Goal: Task Accomplishment & Management: Manage account settings

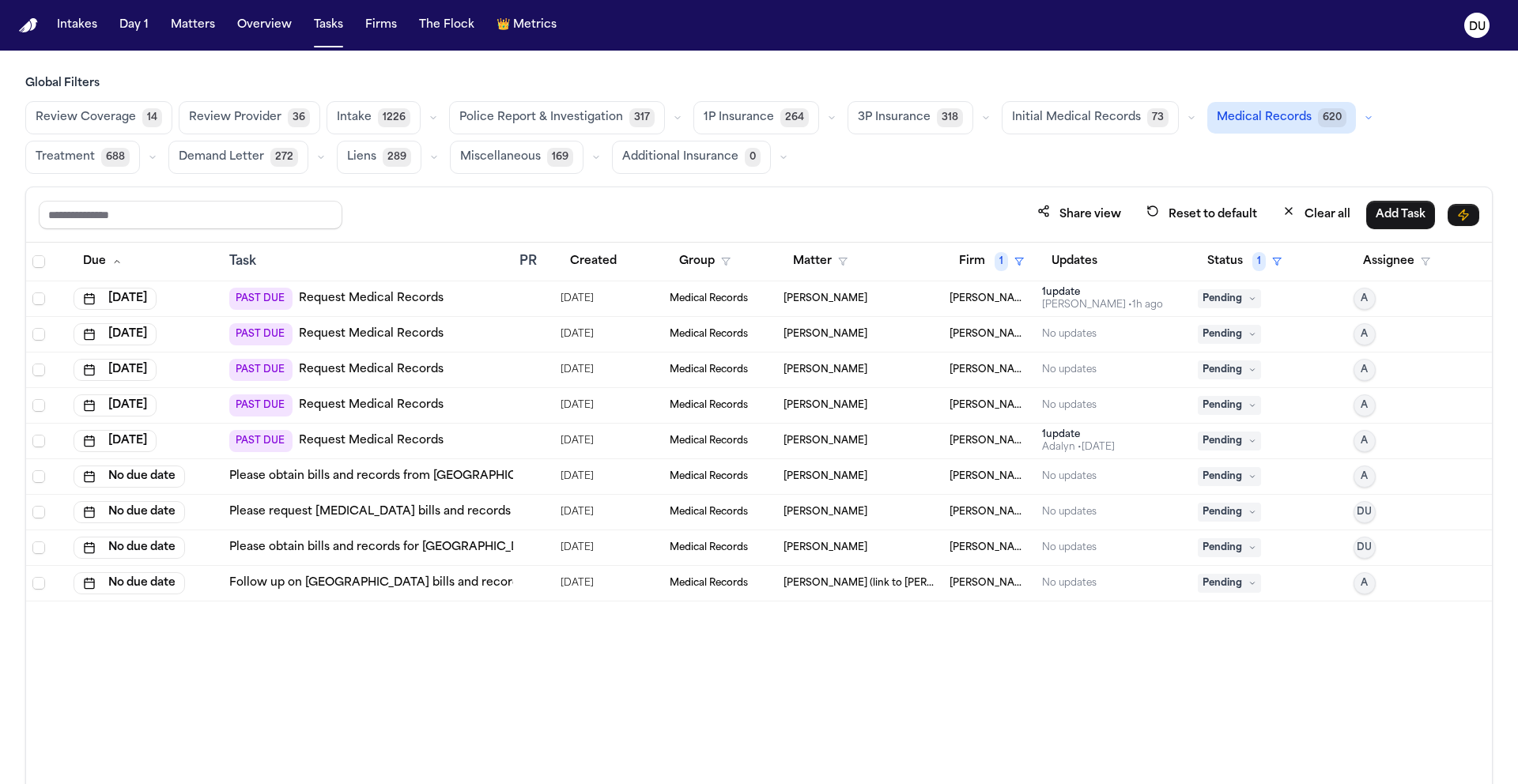
click at [380, 545] on link "Please obtain bills and records for St. Luke's Hospital – Allentown Campus" at bounding box center [455, 547] width 453 height 16
click at [439, 478] on link "Please obtain bills and records from Armstrong County Memorial Hospital (ACMH H…" at bounding box center [635, 476] width 812 height 16
click at [377, 483] on td "Please obtain bills and records from [GEOGRAPHIC_DATA] ([GEOGRAPHIC_DATA]) - tw…" at bounding box center [368, 477] width 290 height 36
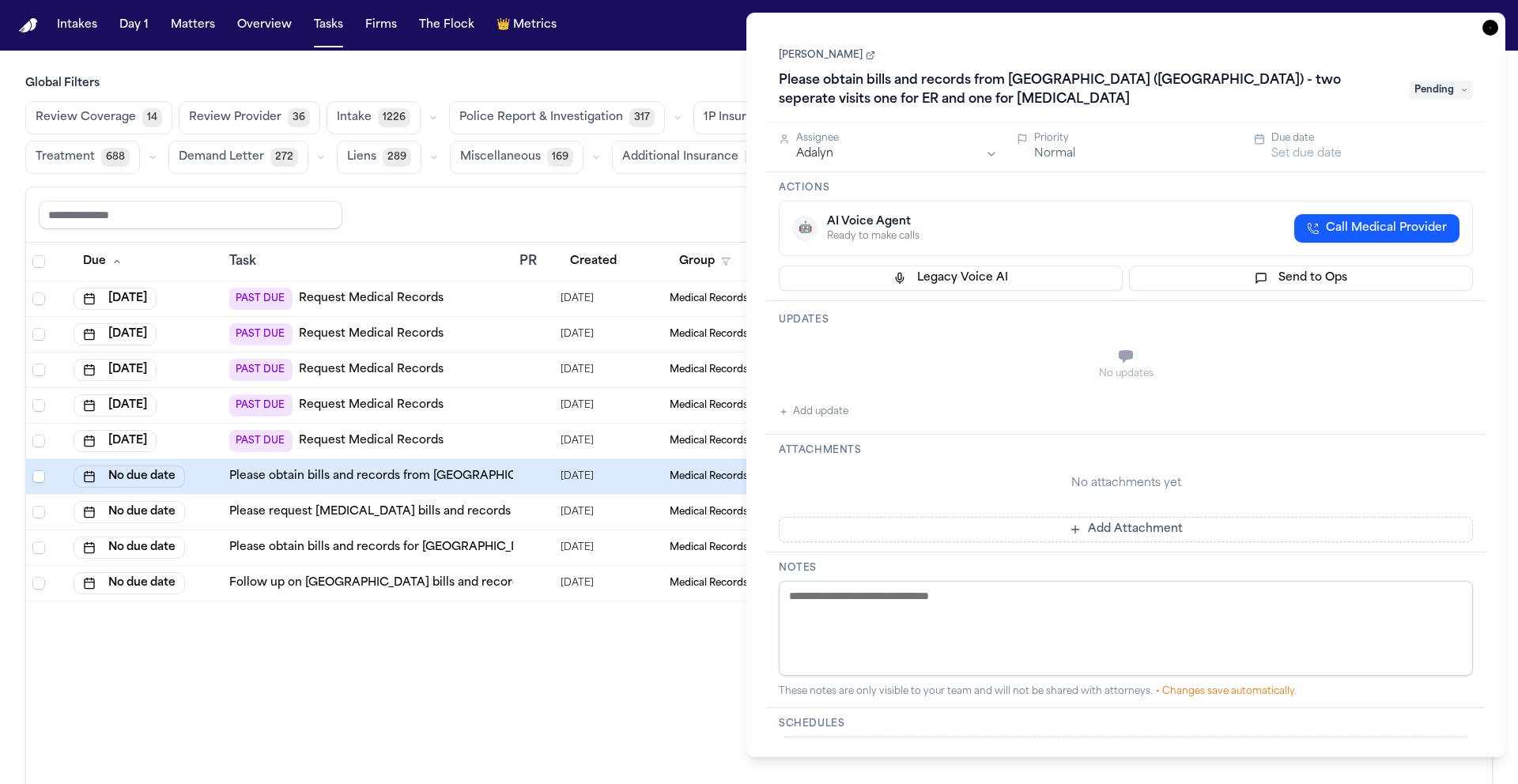
click at [442, 477] on link "Please obtain bills and records from [GEOGRAPHIC_DATA] ([GEOGRAPHIC_DATA]) - tw…" at bounding box center [635, 476] width 812 height 16
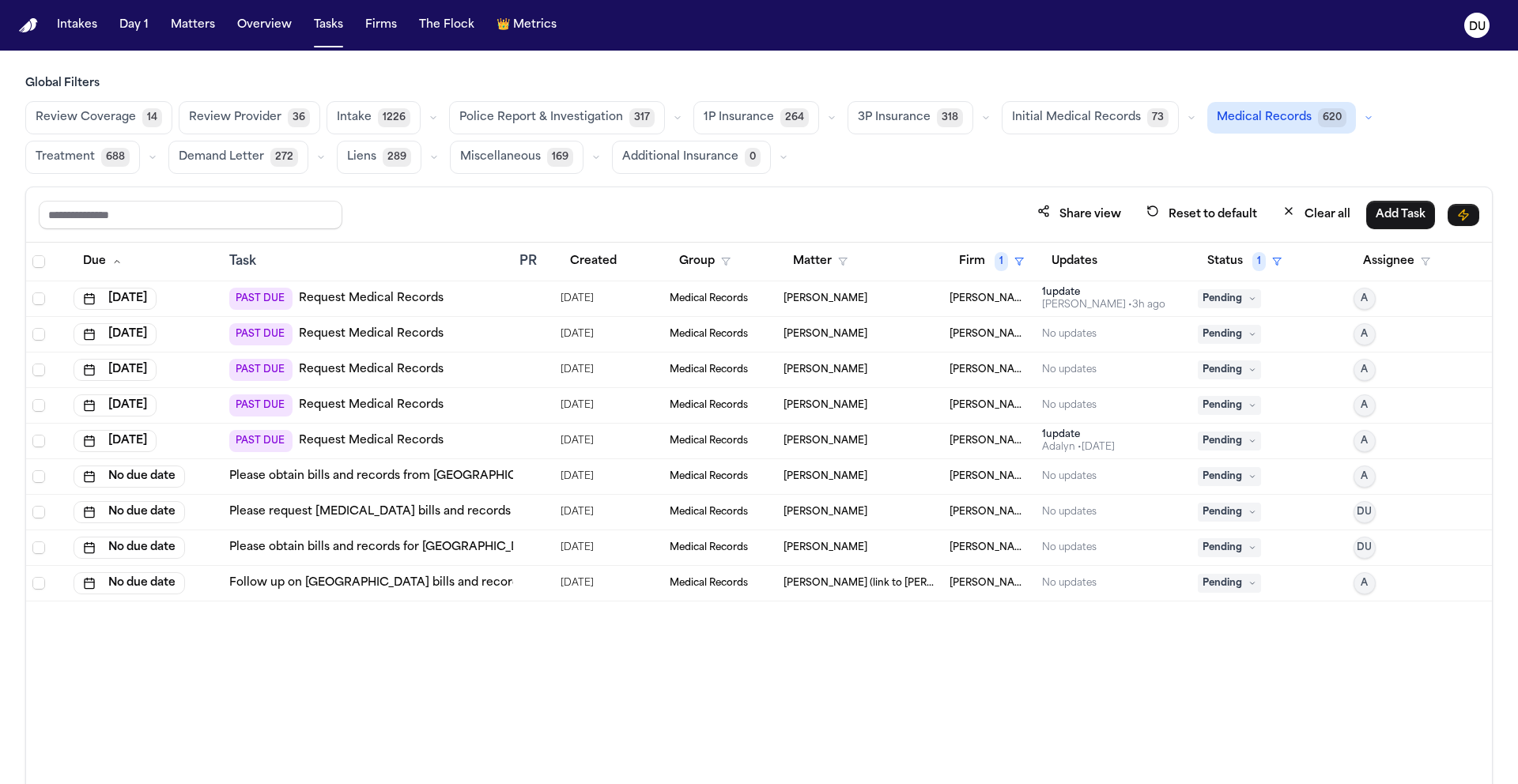
click at [393, 441] on link "Request Medical Records" at bounding box center [371, 440] width 144 height 16
click at [377, 300] on link "Request Medical Records" at bounding box center [371, 298] width 144 height 16
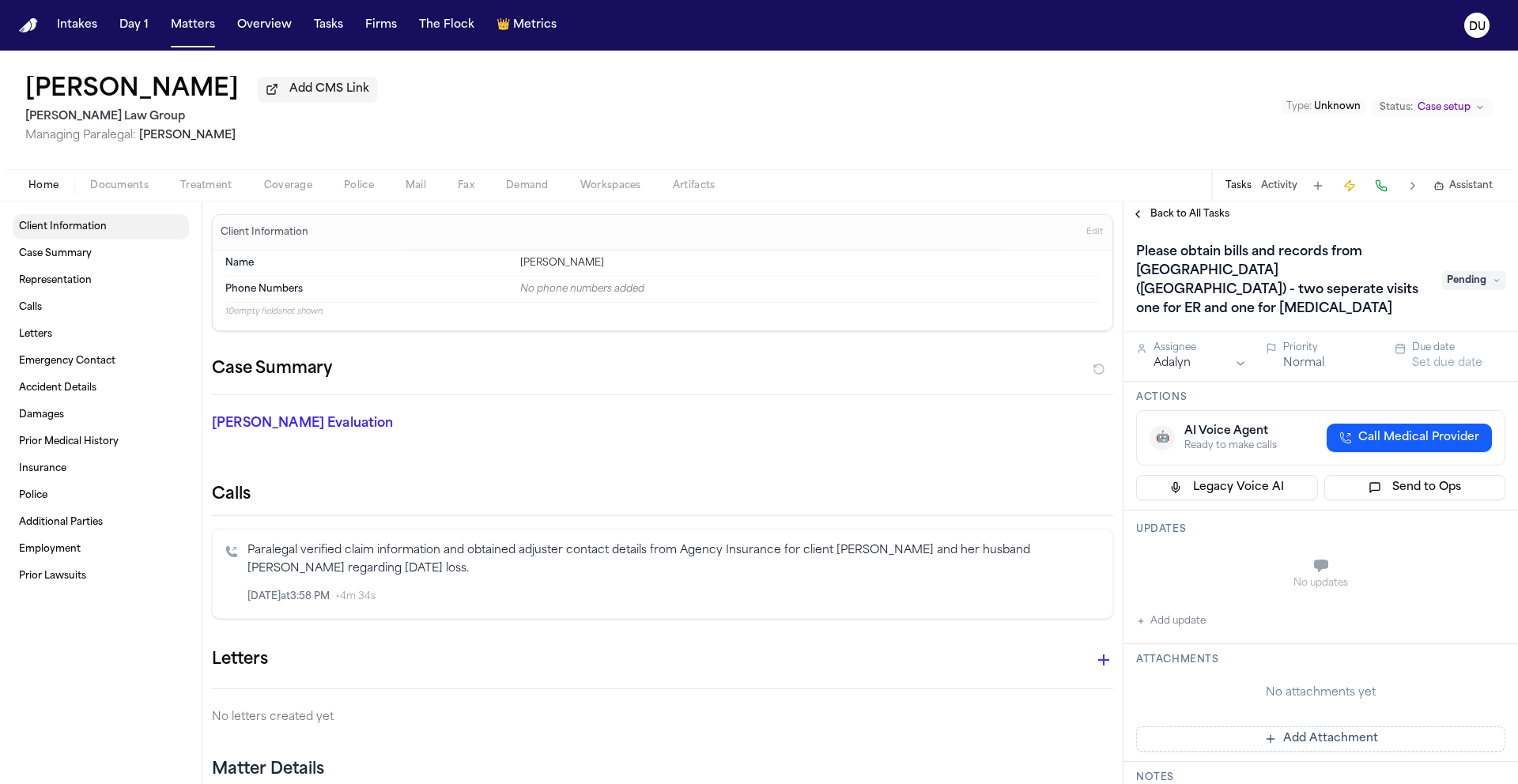
click at [64, 233] on span "Client Information" at bounding box center [63, 226] width 88 height 12
click at [112, 190] on span "Documents" at bounding box center [119, 185] width 58 height 12
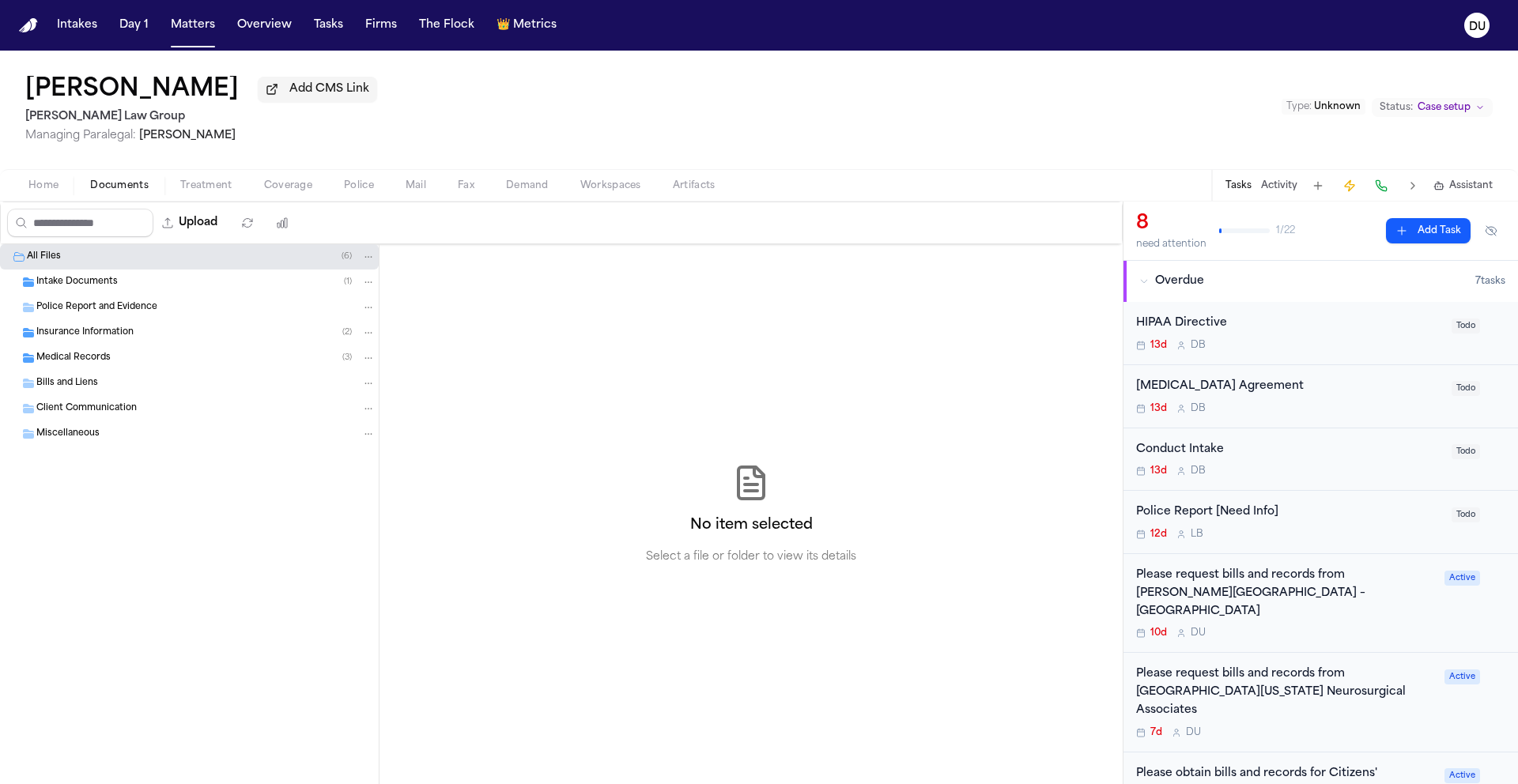
click at [79, 283] on span "Intake Documents" at bounding box center [77, 282] width 82 height 13
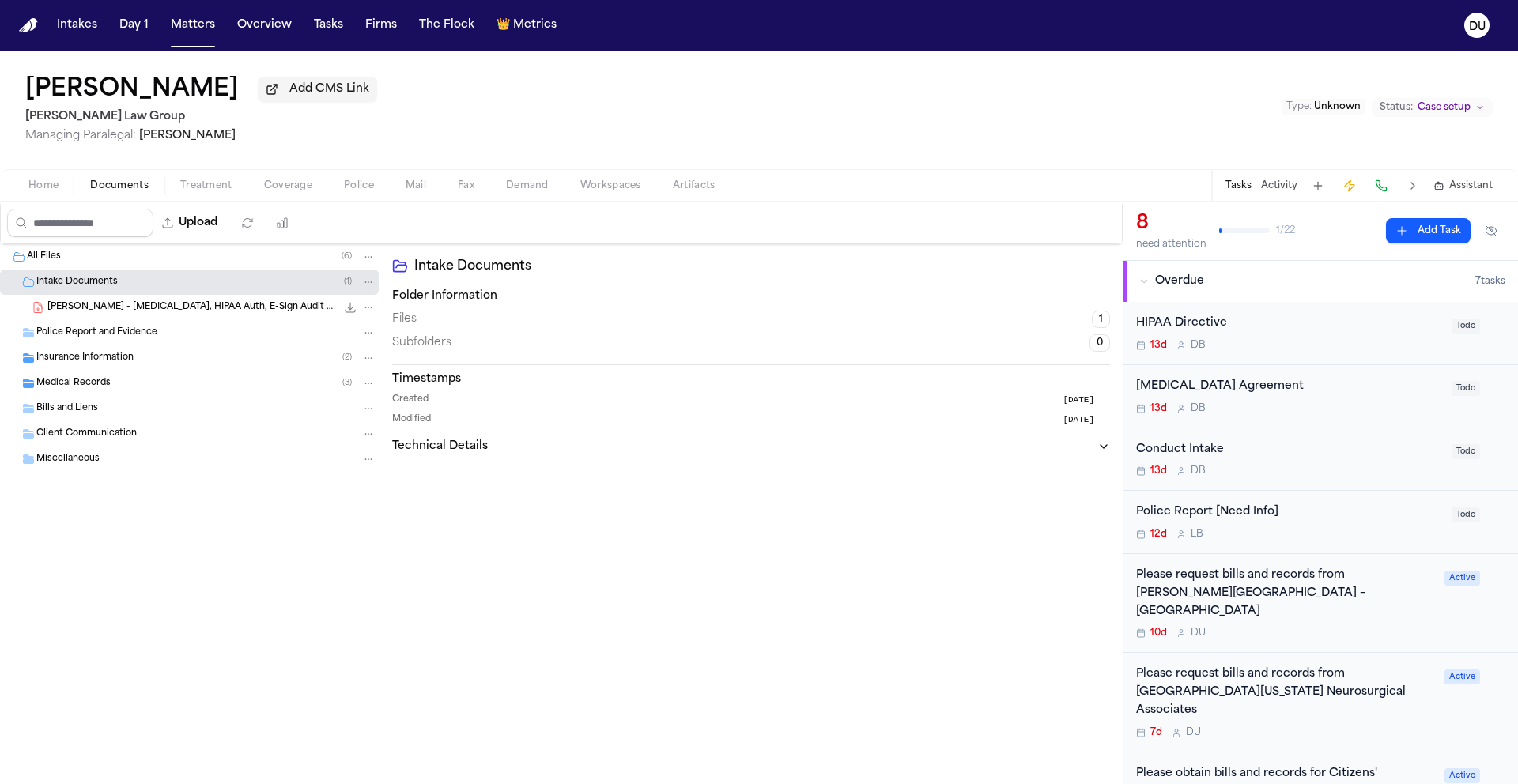
click at [126, 312] on span "H. Fortunato - Retainer, HIPAA Auth, E-Sign Audit - 2024" at bounding box center [192, 307] width 289 height 13
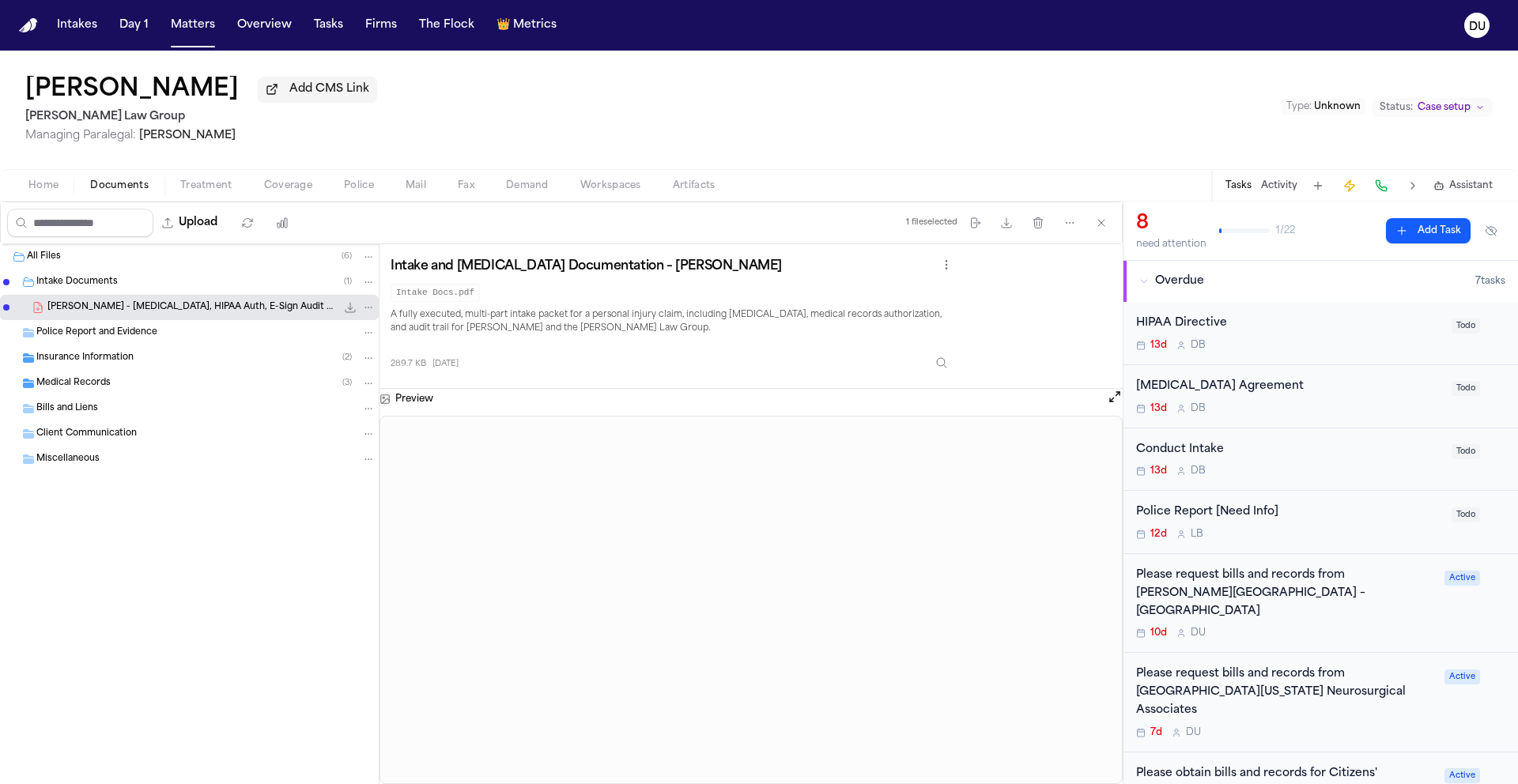
click at [58, 362] on span "Insurance Information" at bounding box center [85, 358] width 97 height 13
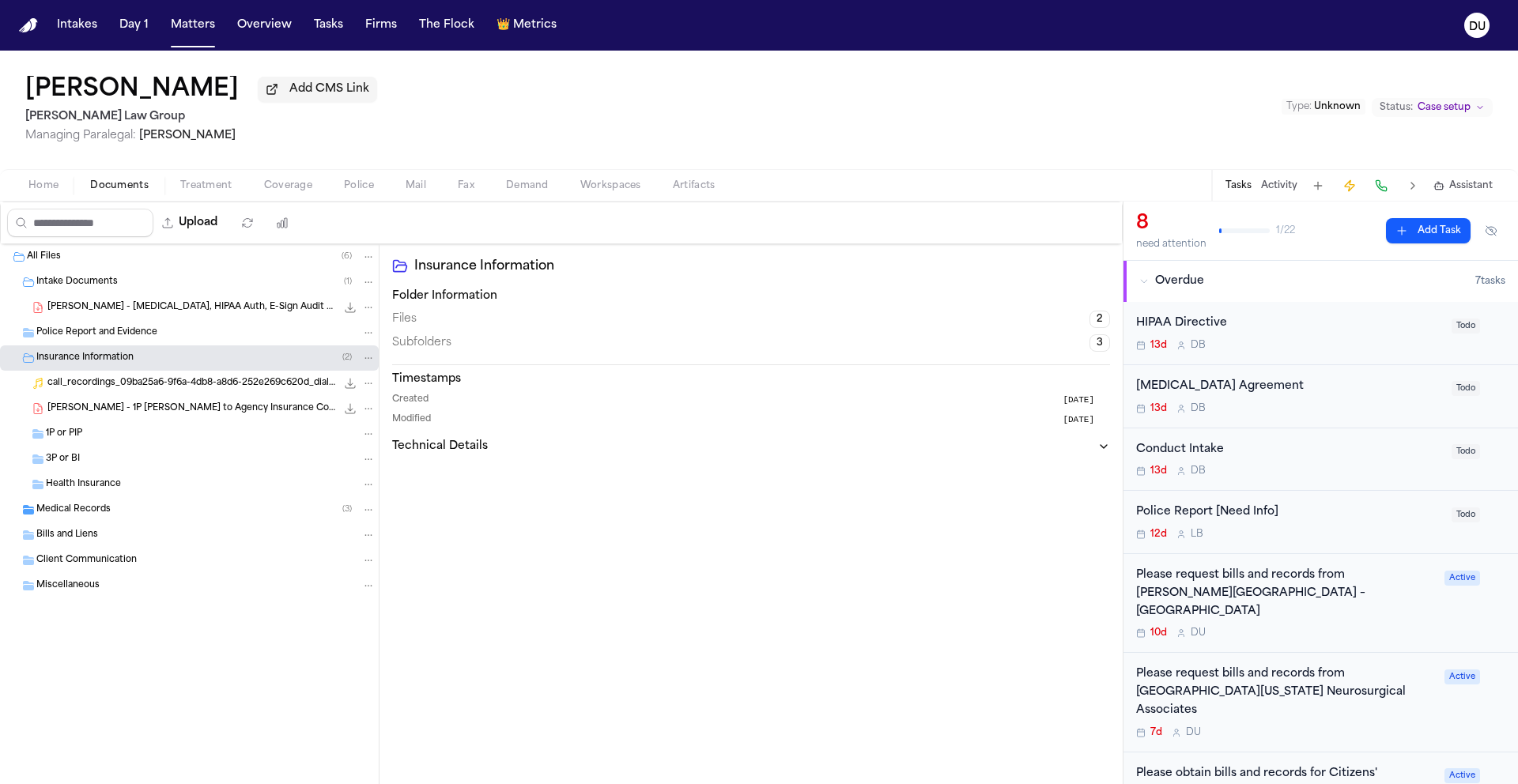
click at [73, 508] on span "Medical Records" at bounding box center [73, 510] width 74 height 13
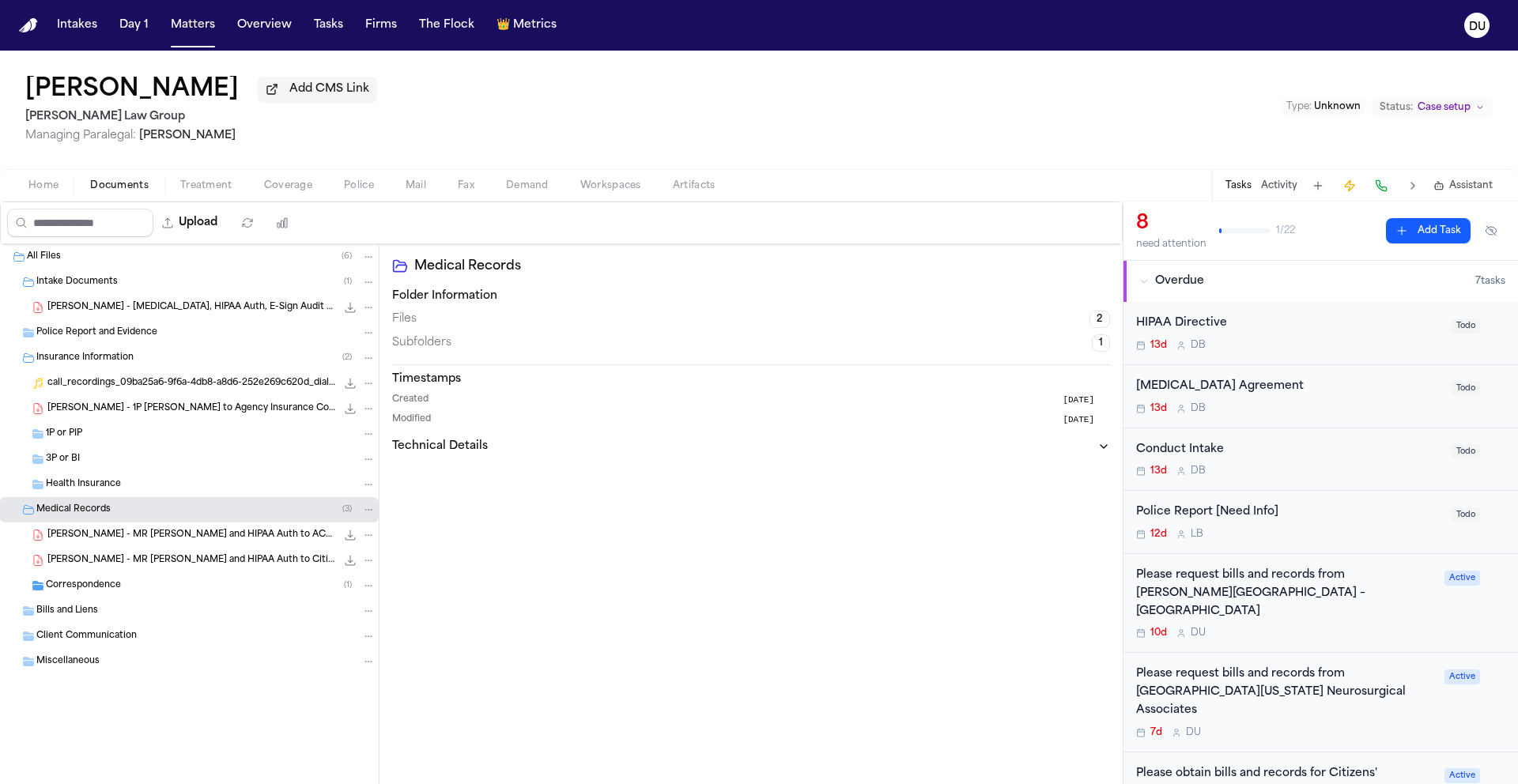
click at [222, 560] on span "H. Fortunato - MR Request and HIPAA Auth to Citizens EMS - 9.17.25" at bounding box center [192, 560] width 289 height 13
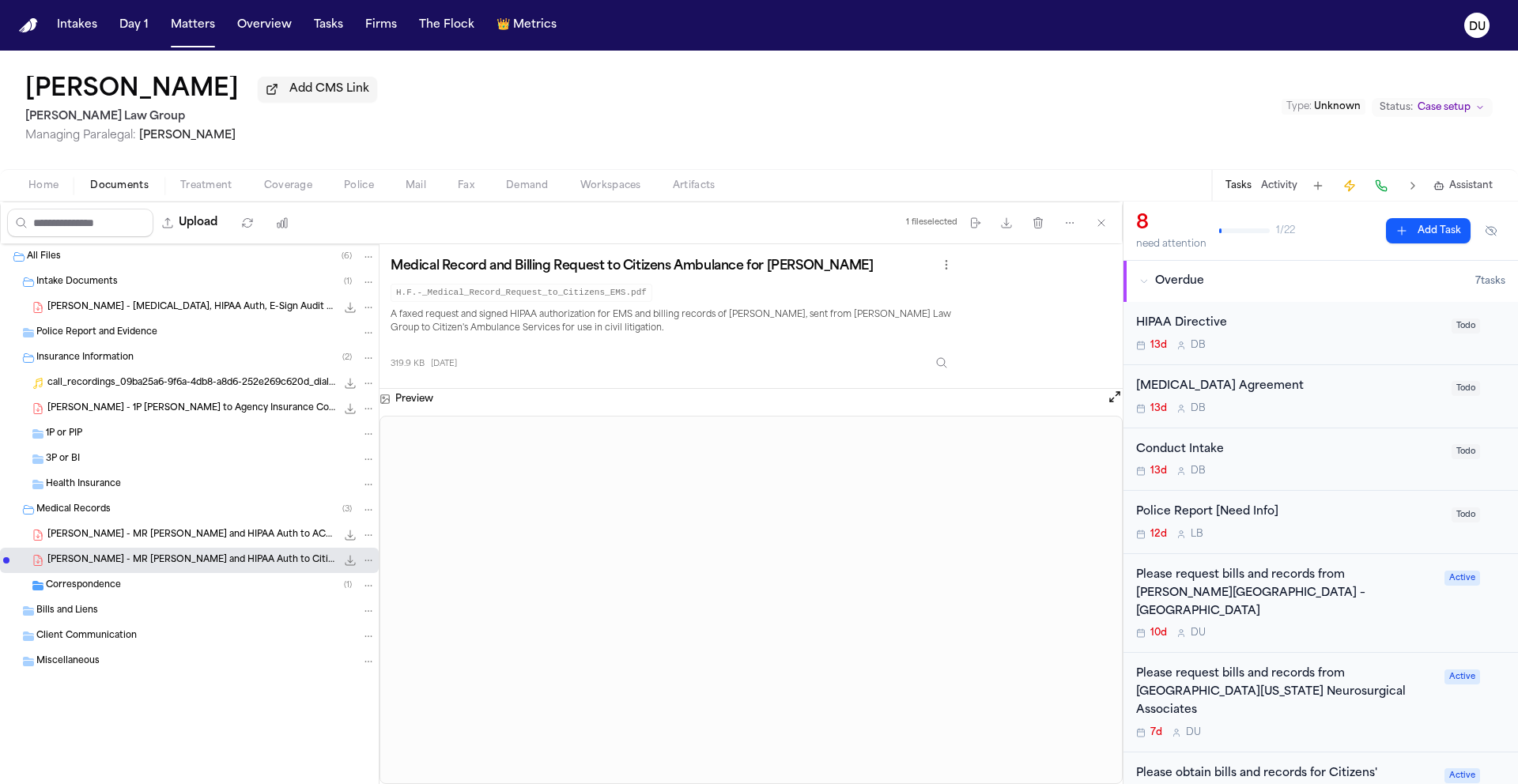
click at [23, 22] on img "Home" at bounding box center [28, 25] width 19 height 15
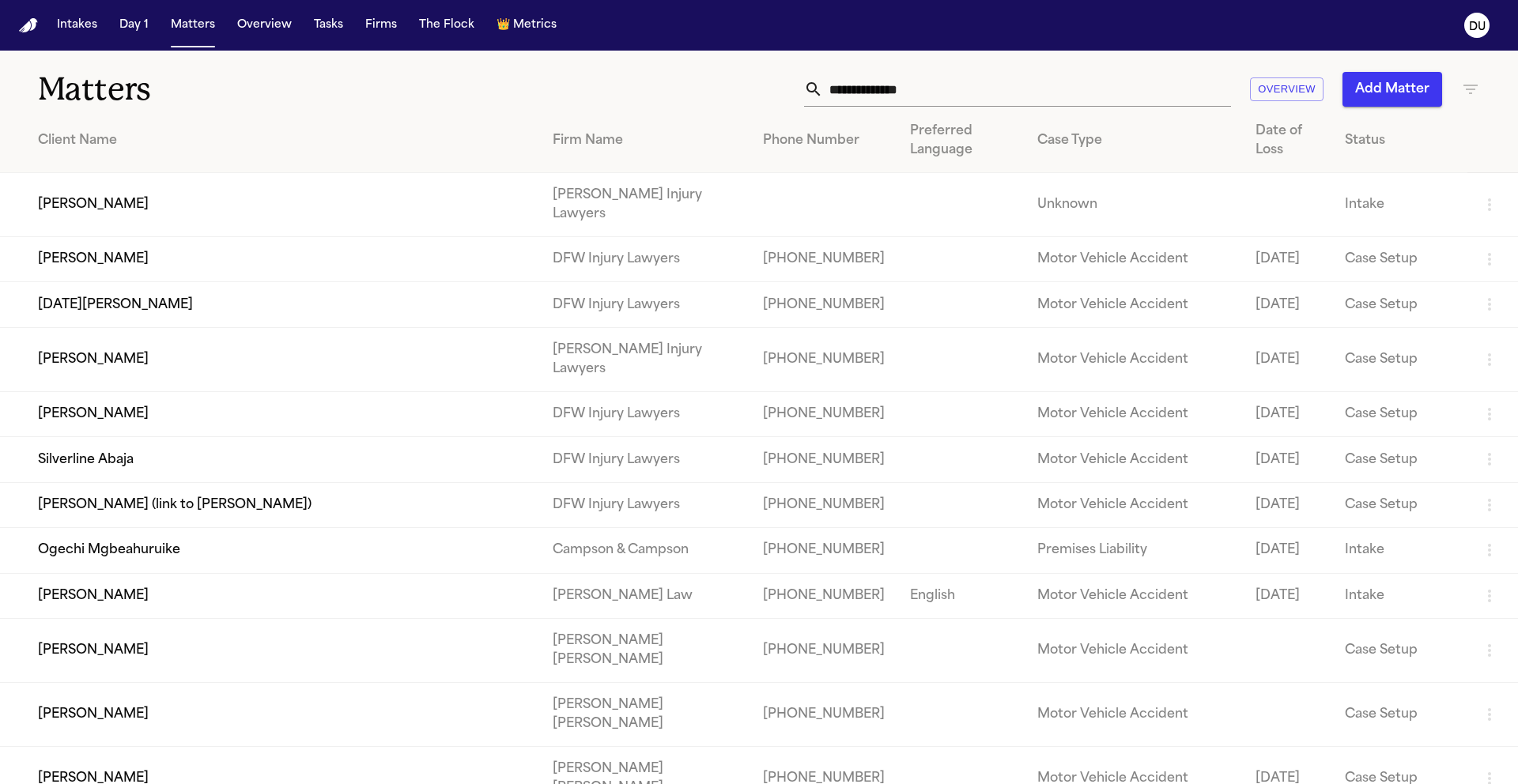
click at [1049, 87] on input "text" at bounding box center [1026, 89] width 408 height 35
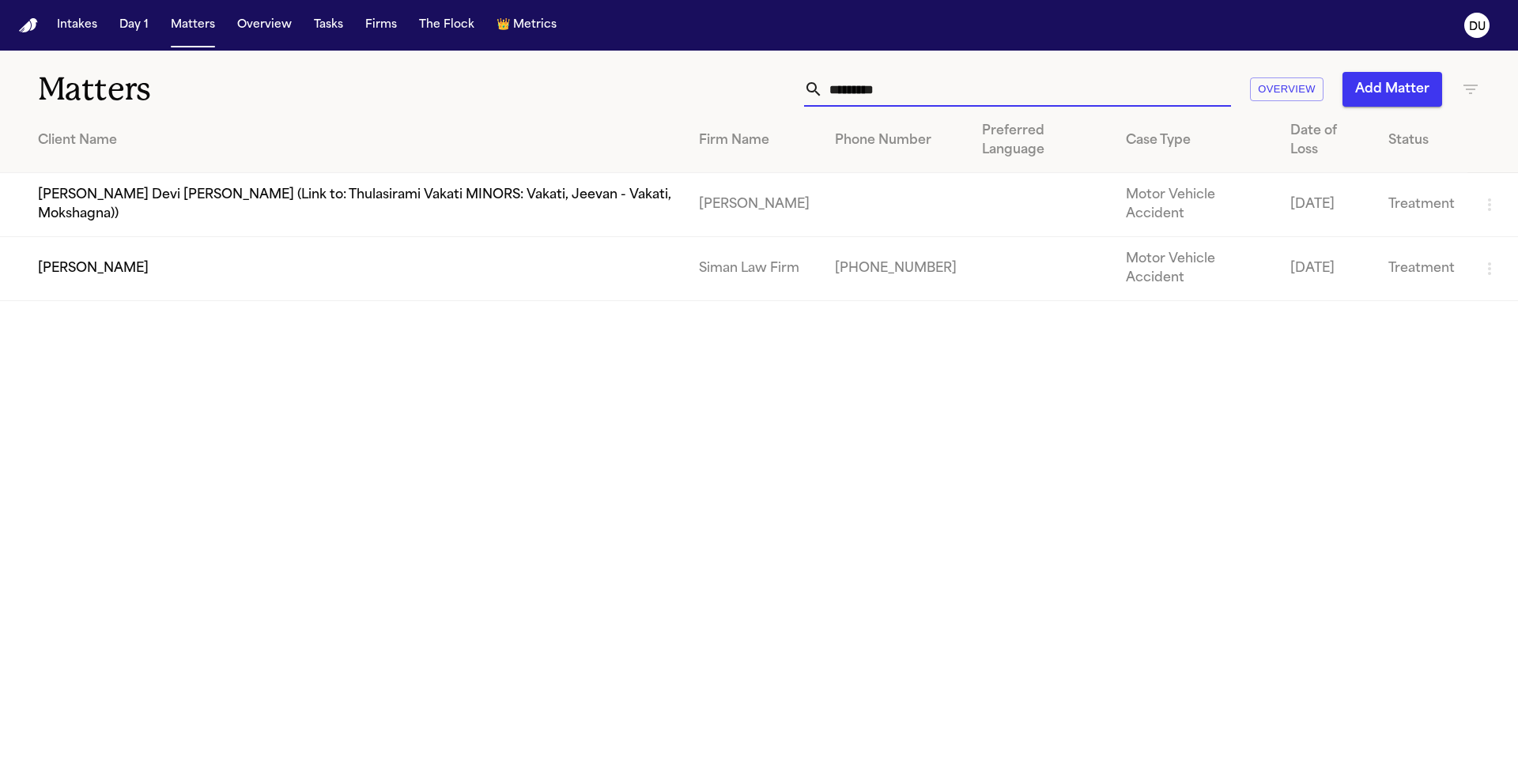
type input "*********"
click at [776, 237] on td "Siman Law Firm" at bounding box center [753, 269] width 136 height 64
click at [519, 237] on td "Kelli Jensen" at bounding box center [343, 269] width 686 height 64
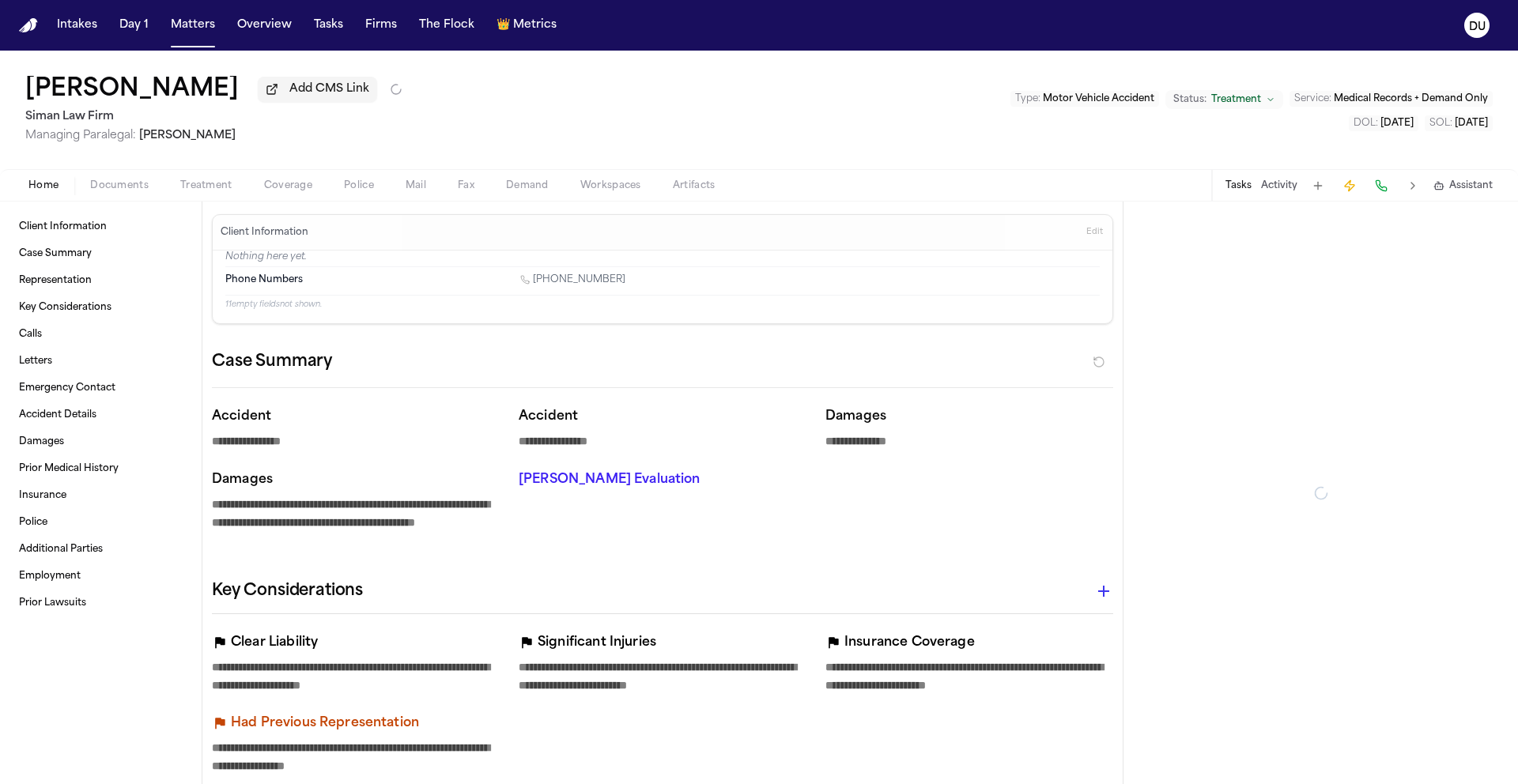
type textarea "*"
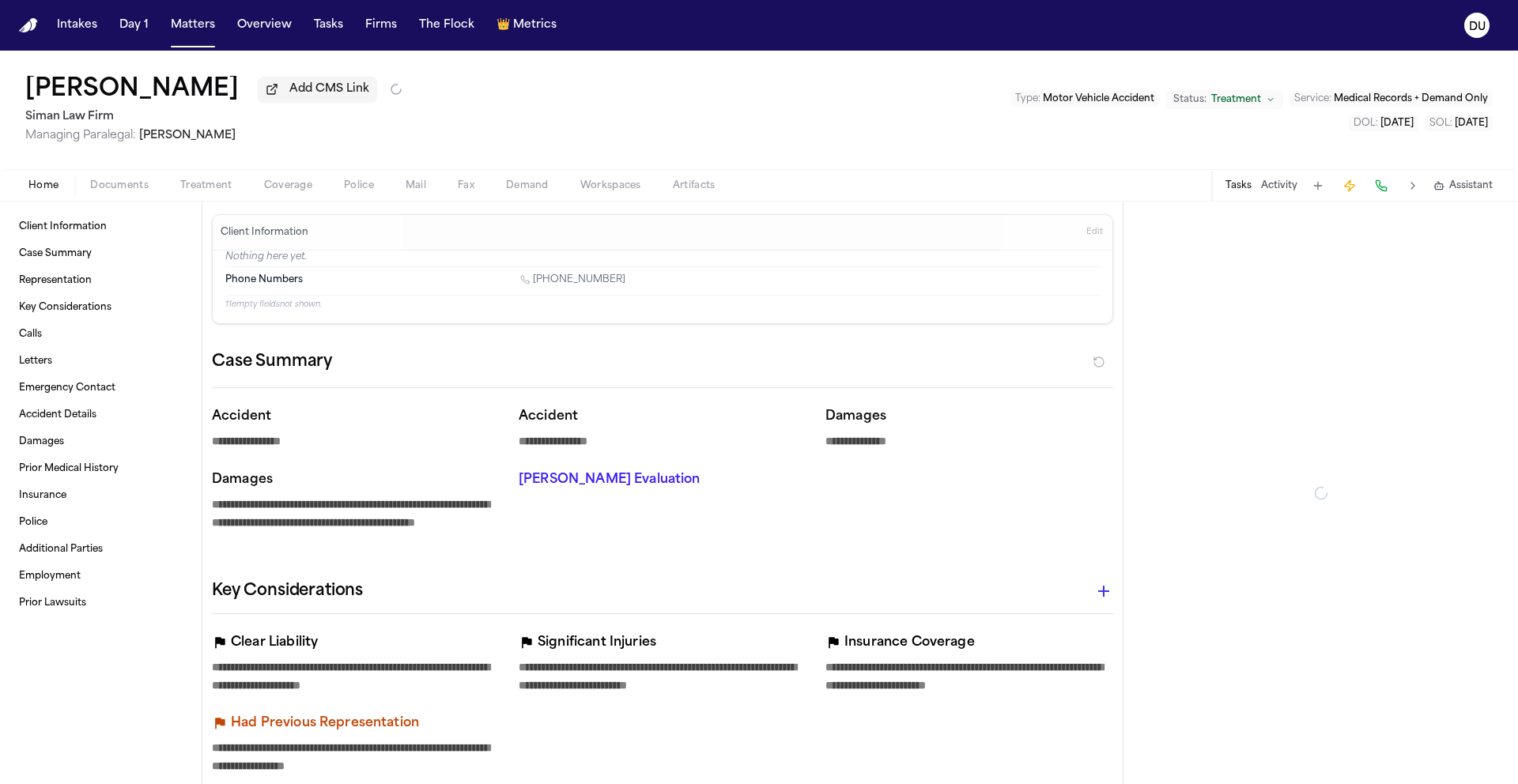
type textarea "*"
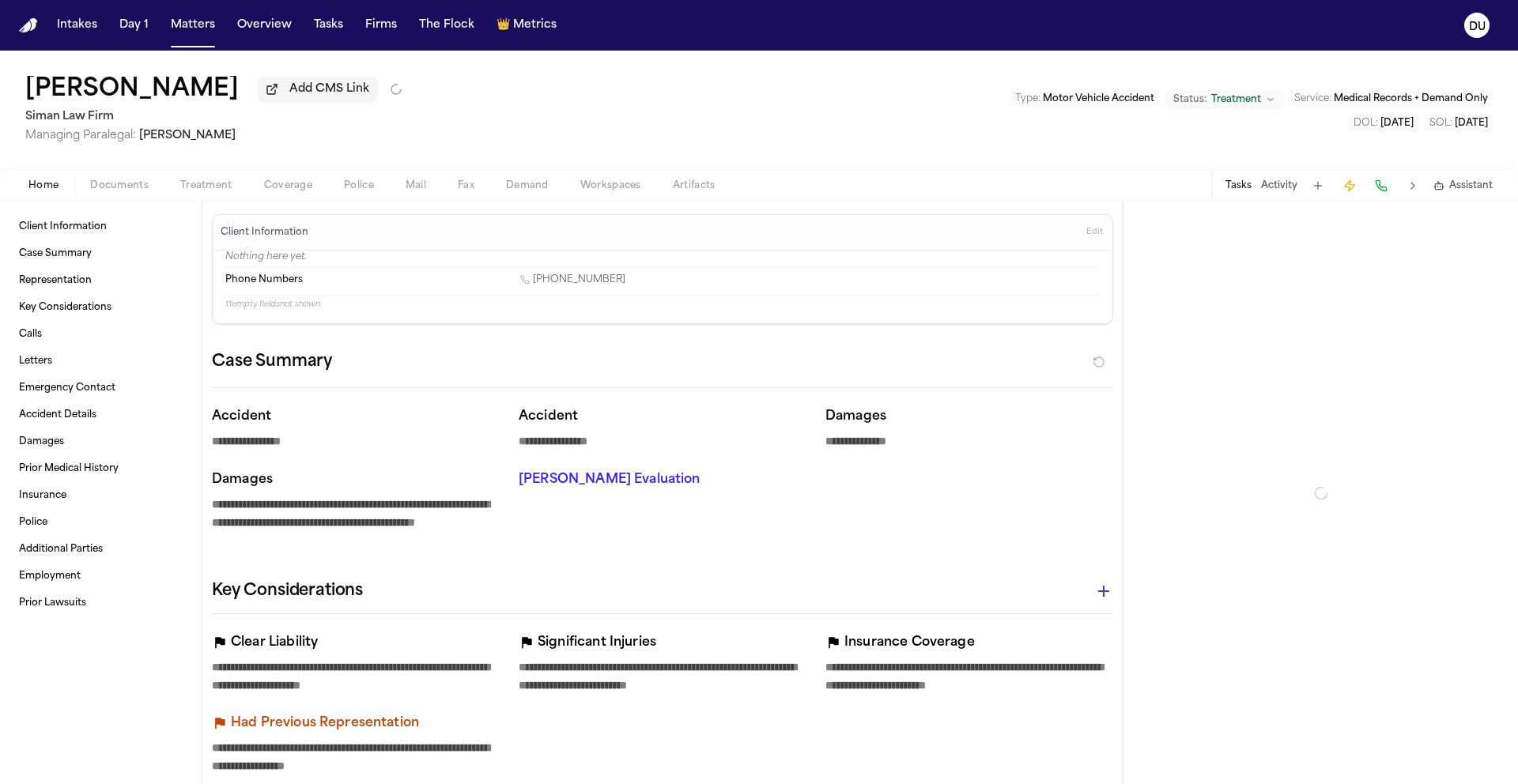
type textarea "*"
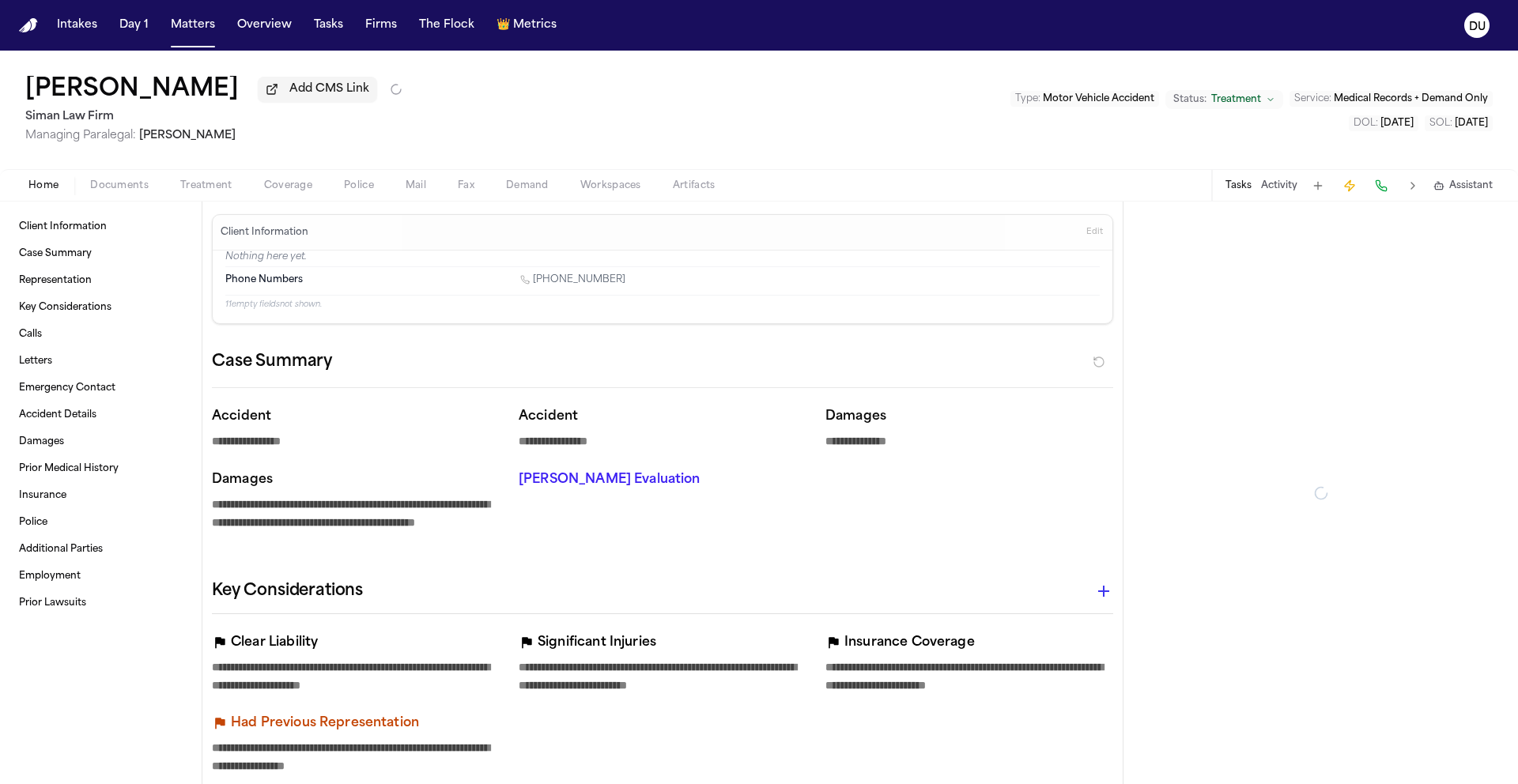
type textarea "*"
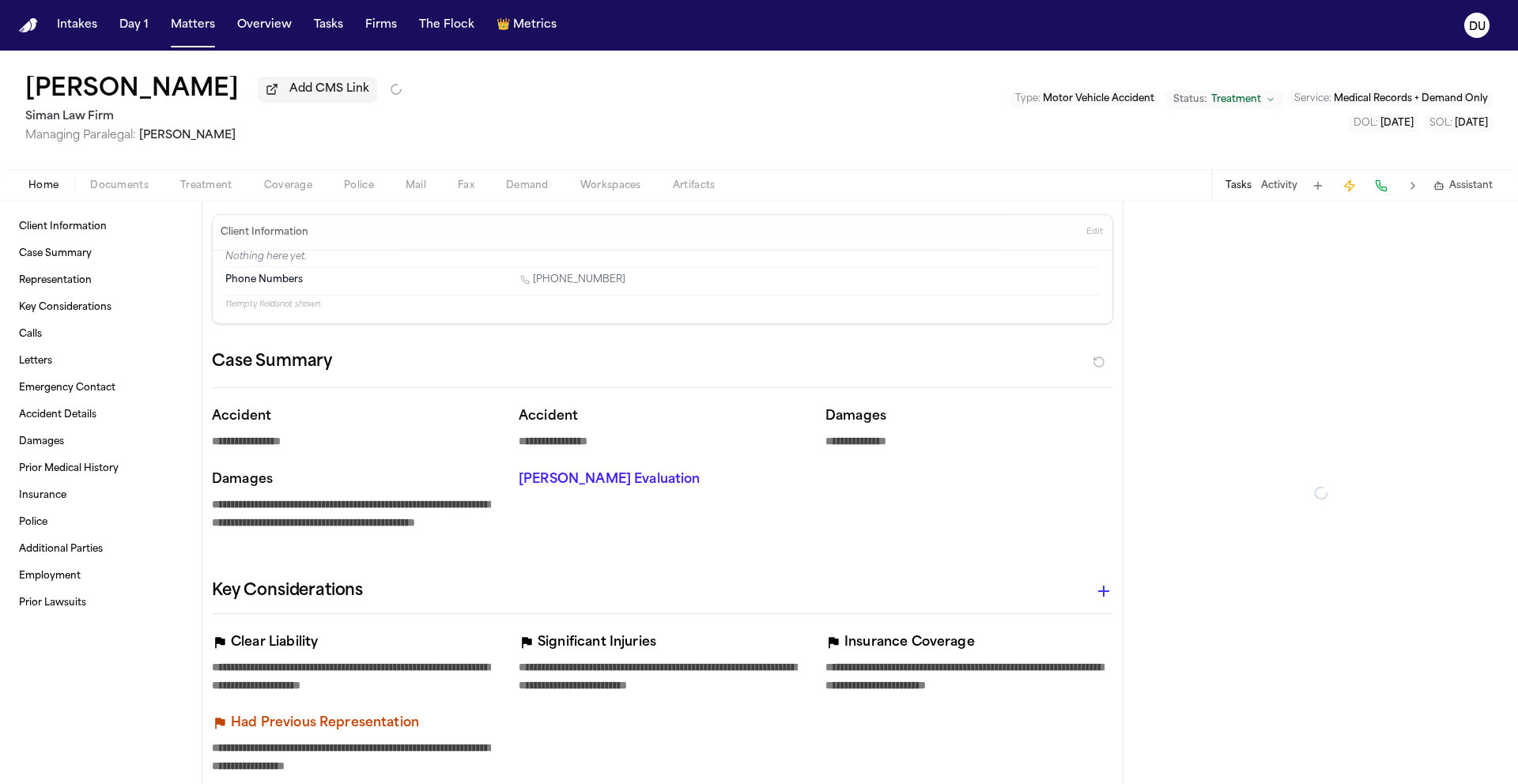
type textarea "*"
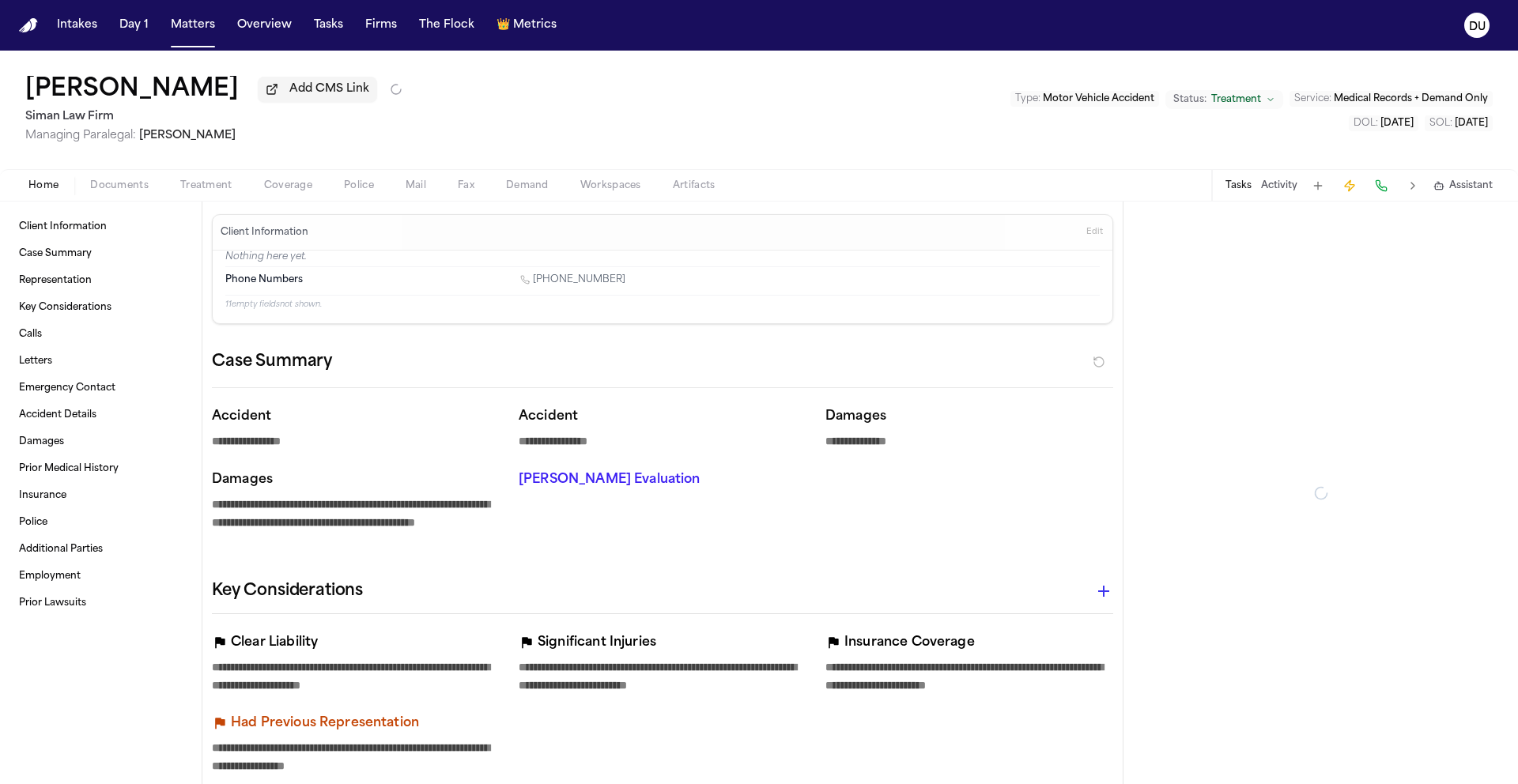
type textarea "*"
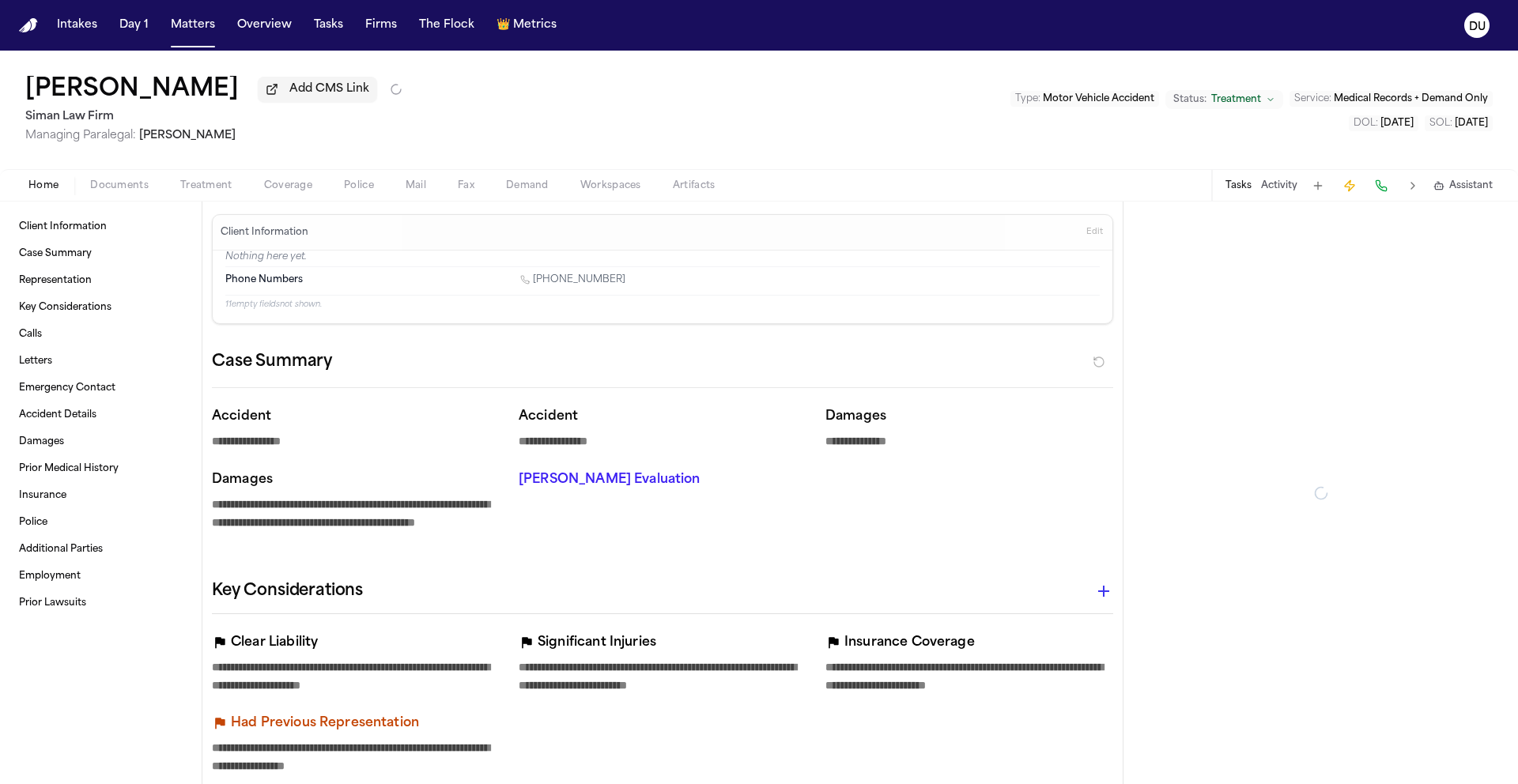
type textarea "*"
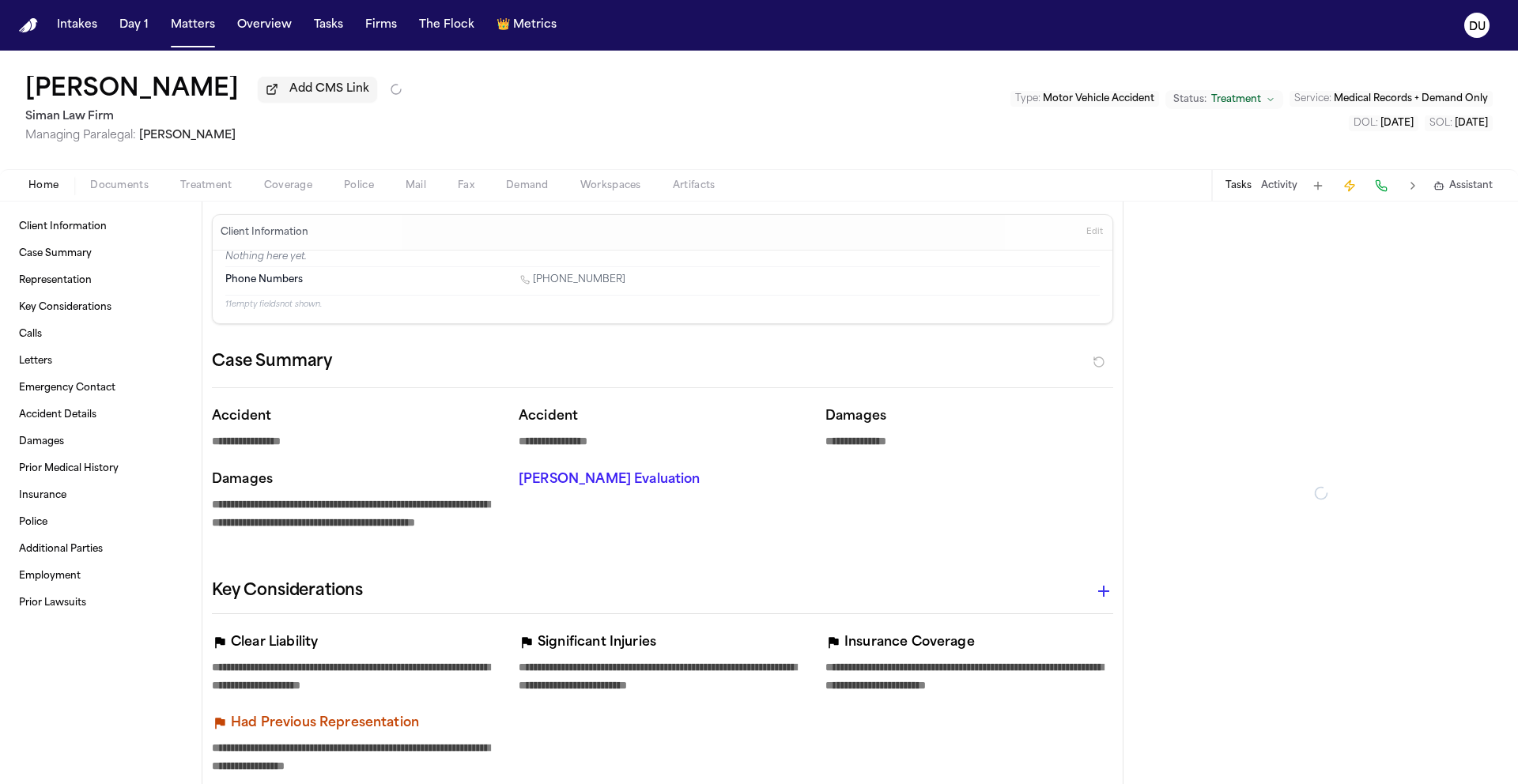
type textarea "*"
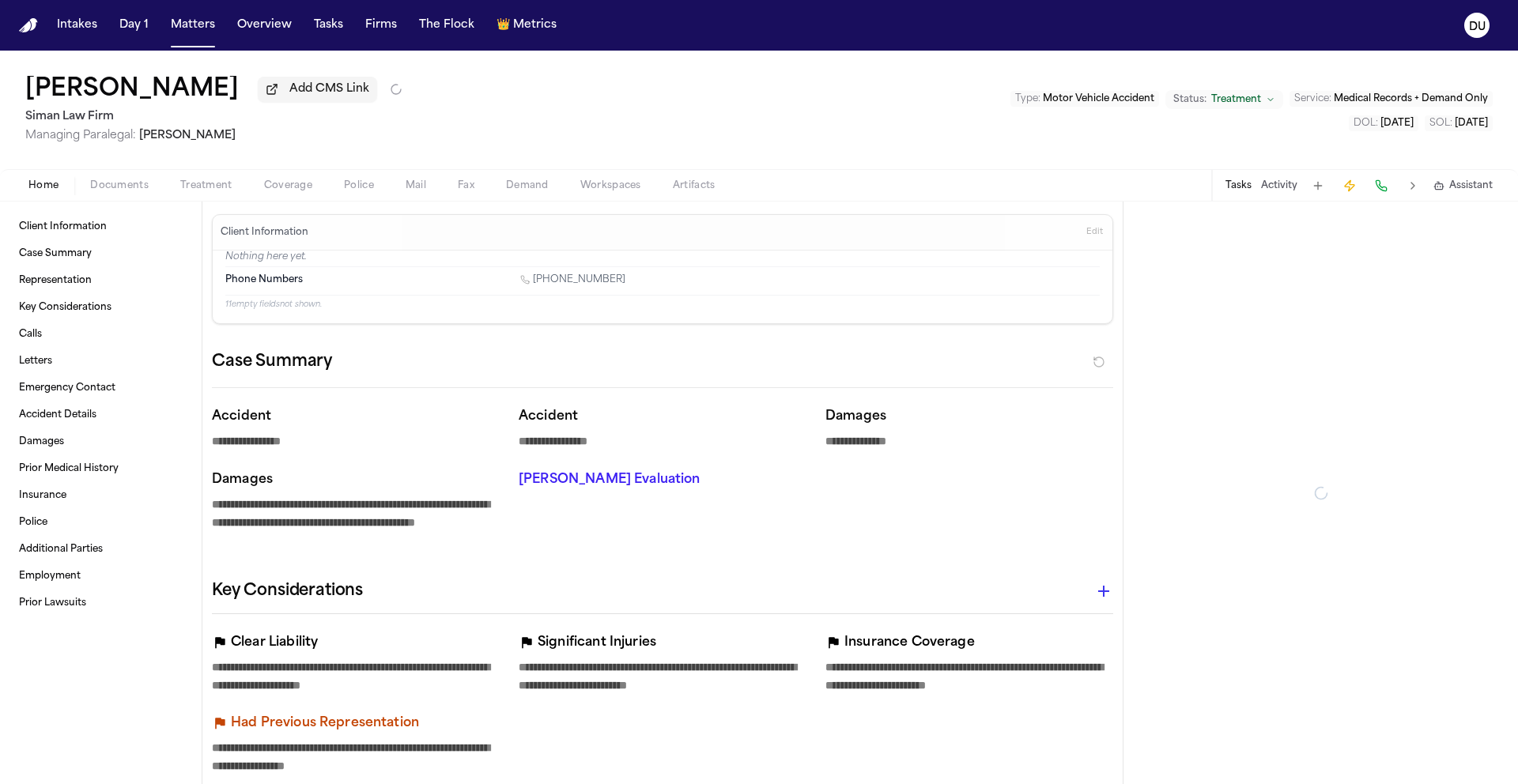
type textarea "*"
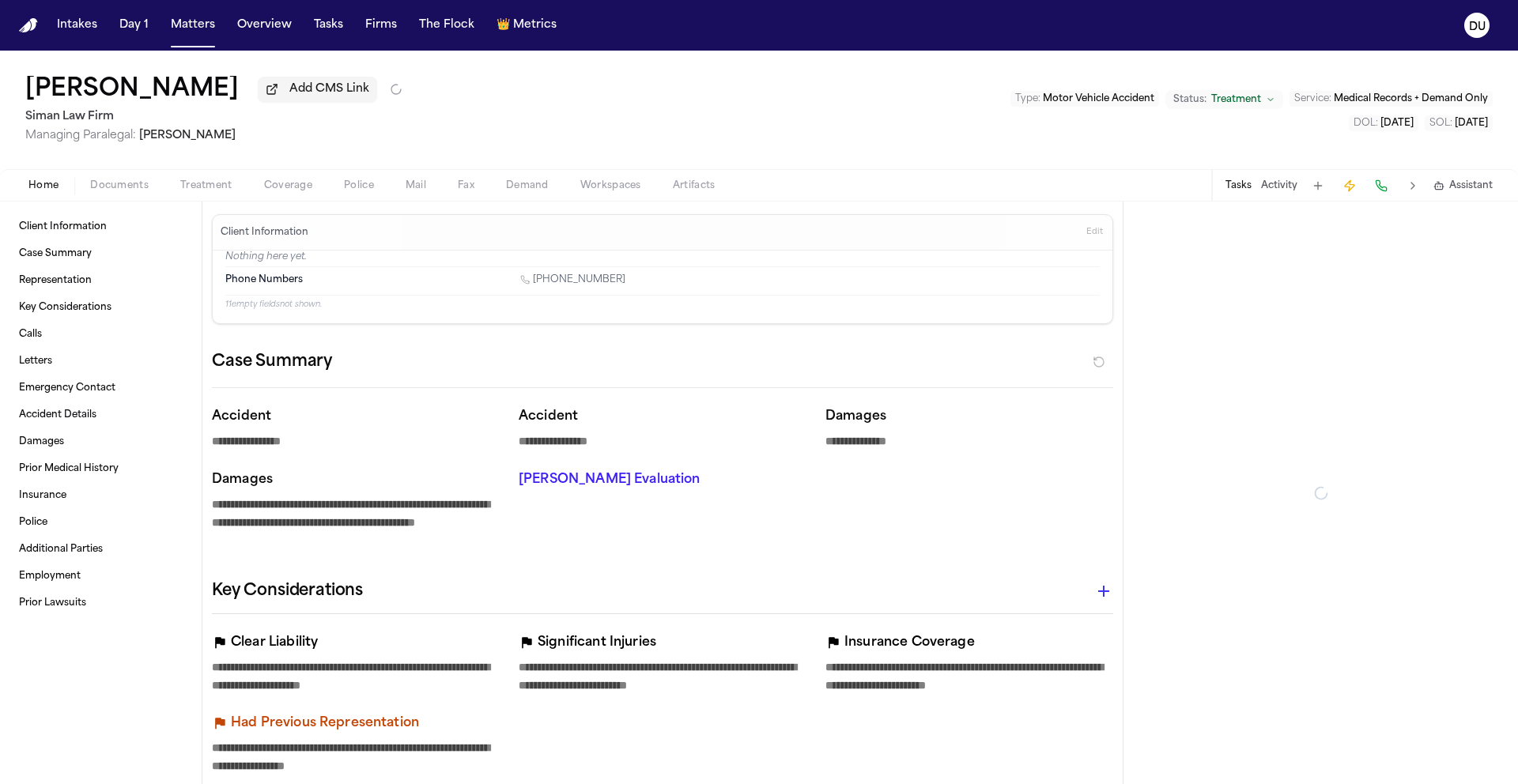
type textarea "*"
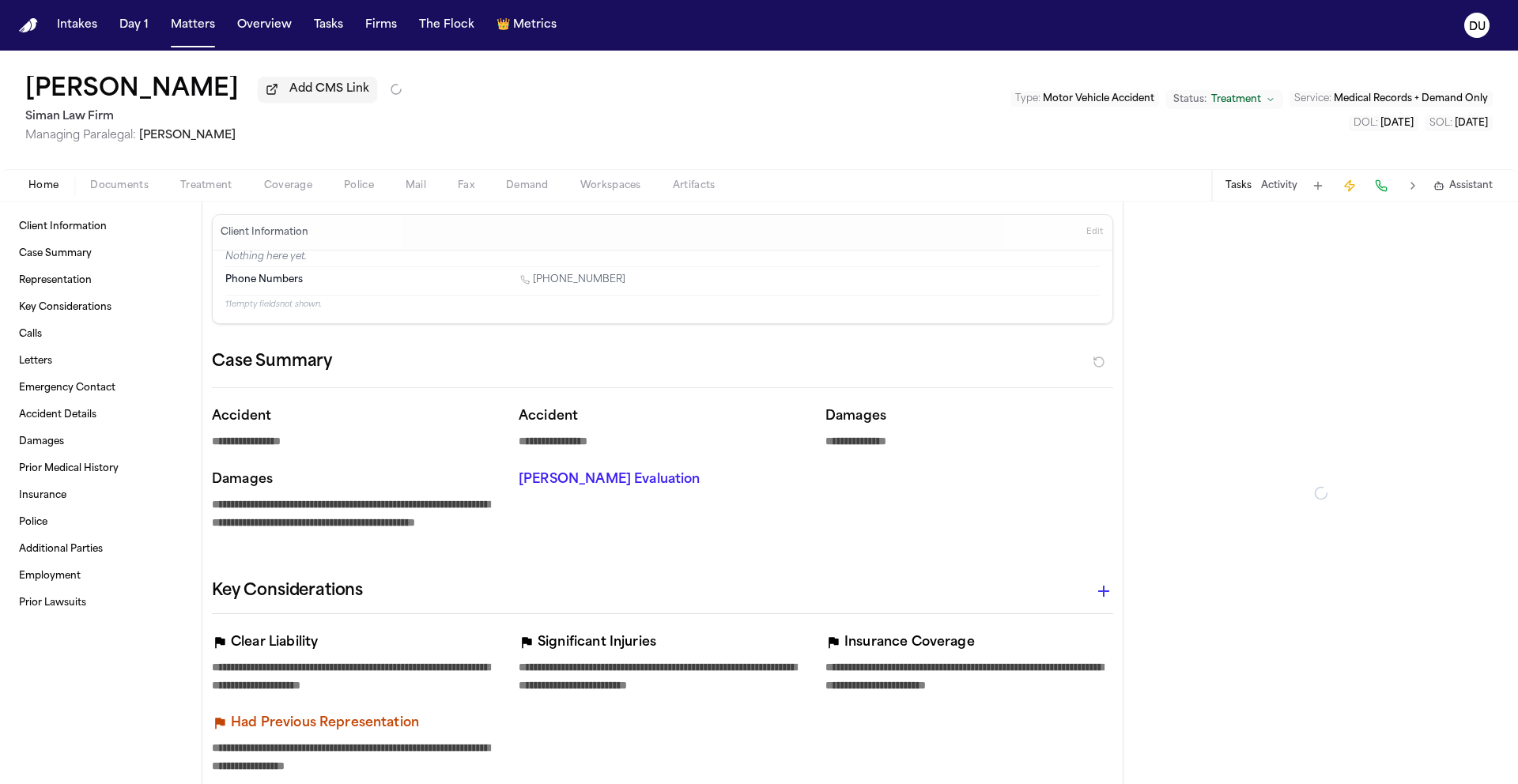
type textarea "*"
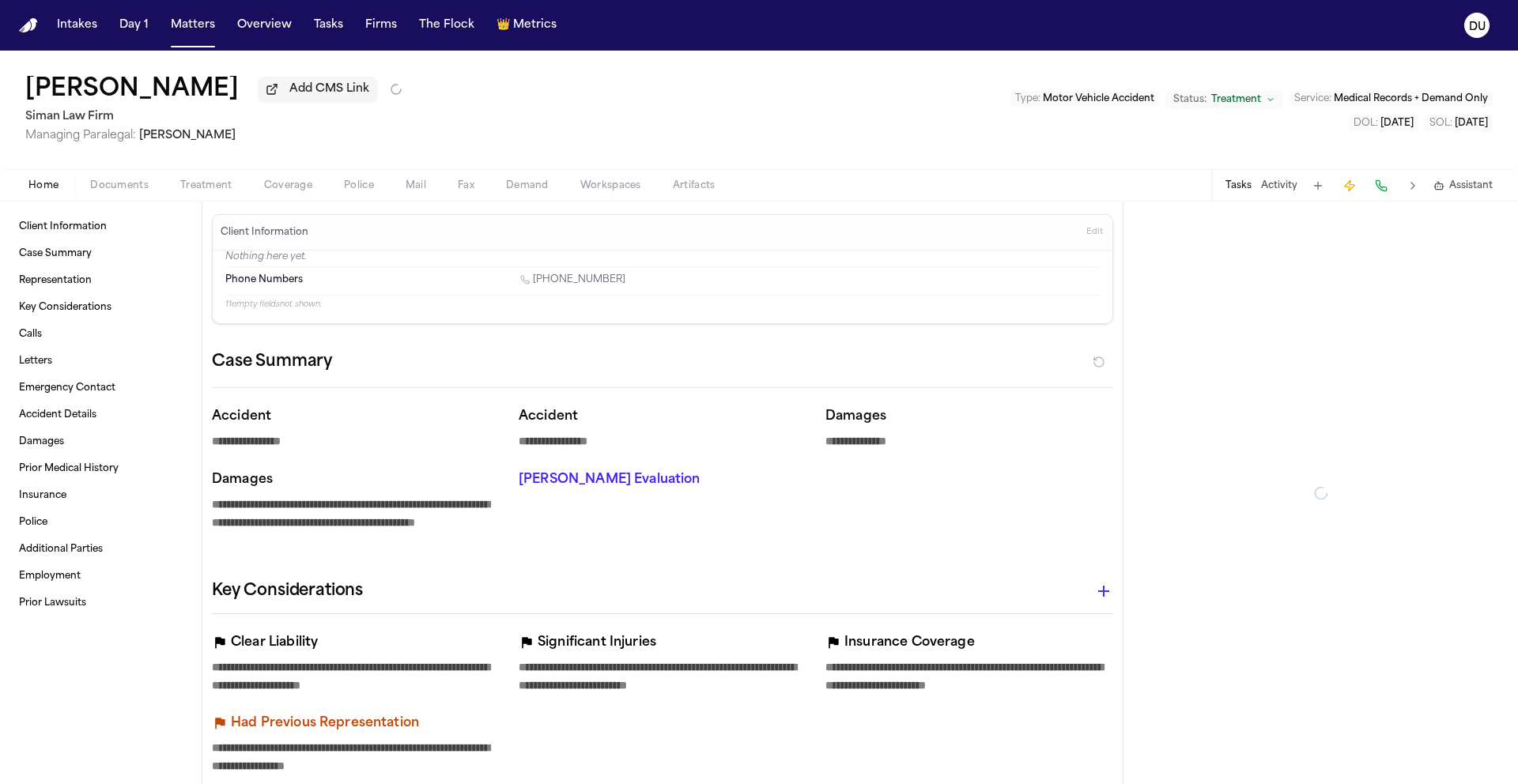
type textarea "*"
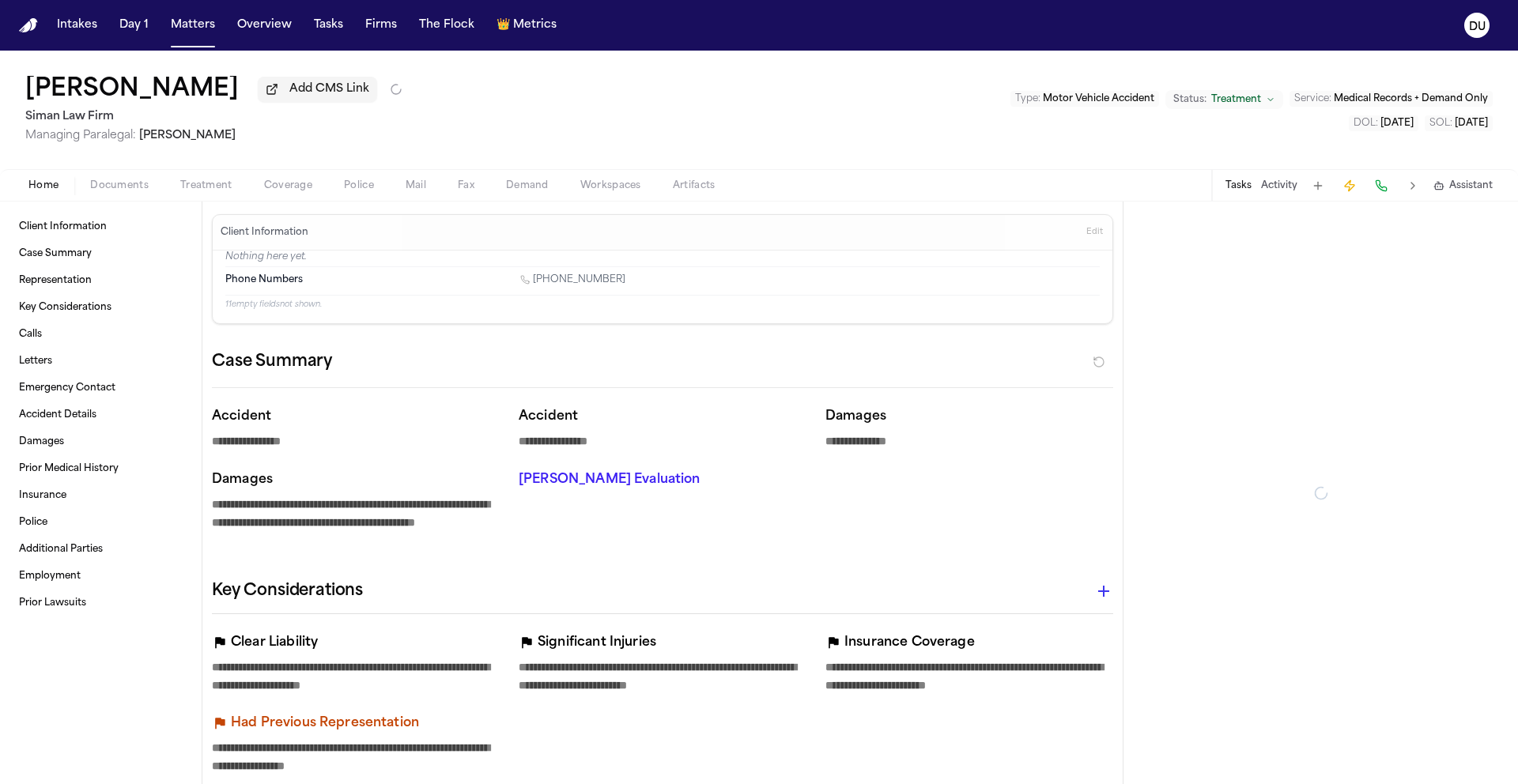
type textarea "*"
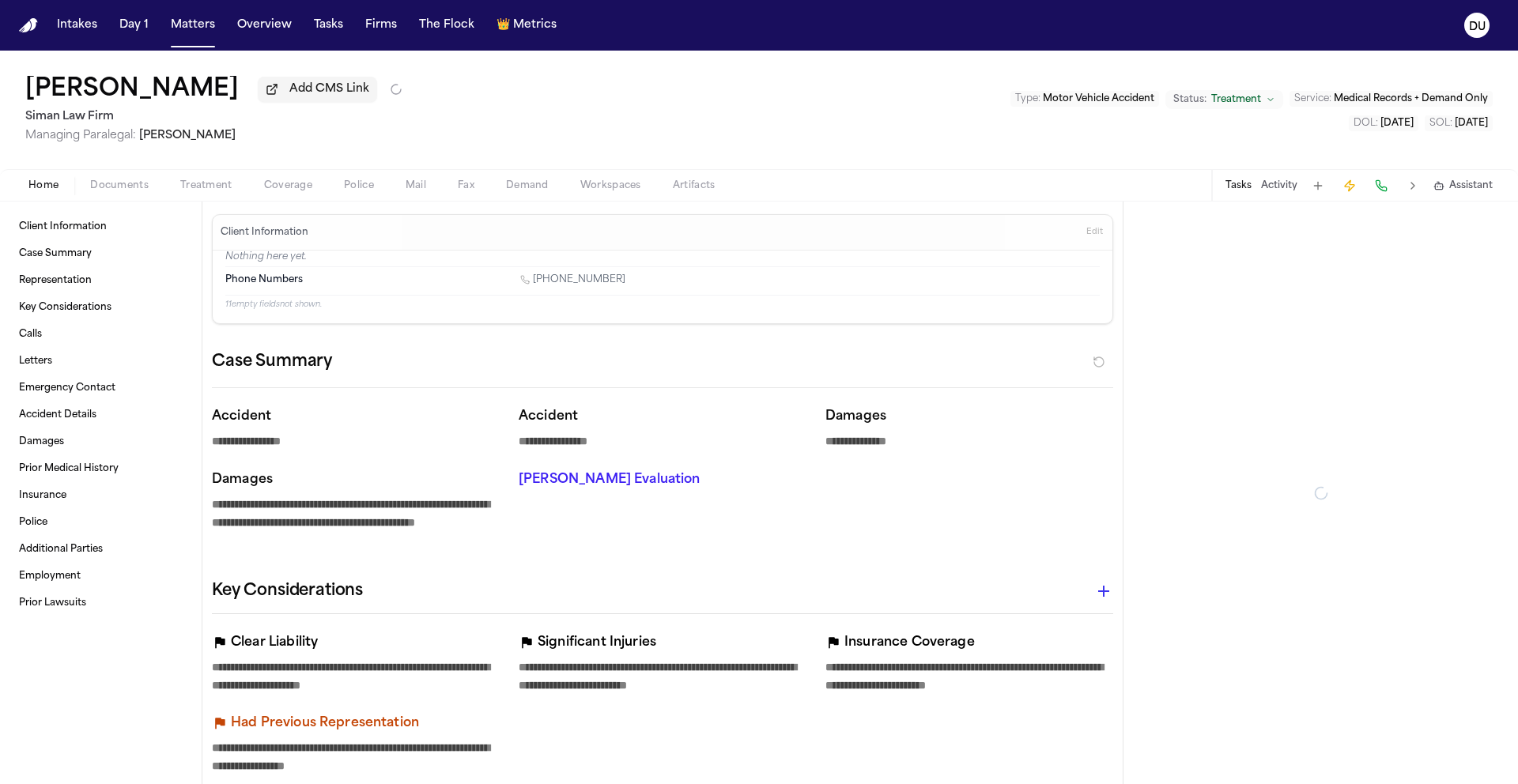
type textarea "*"
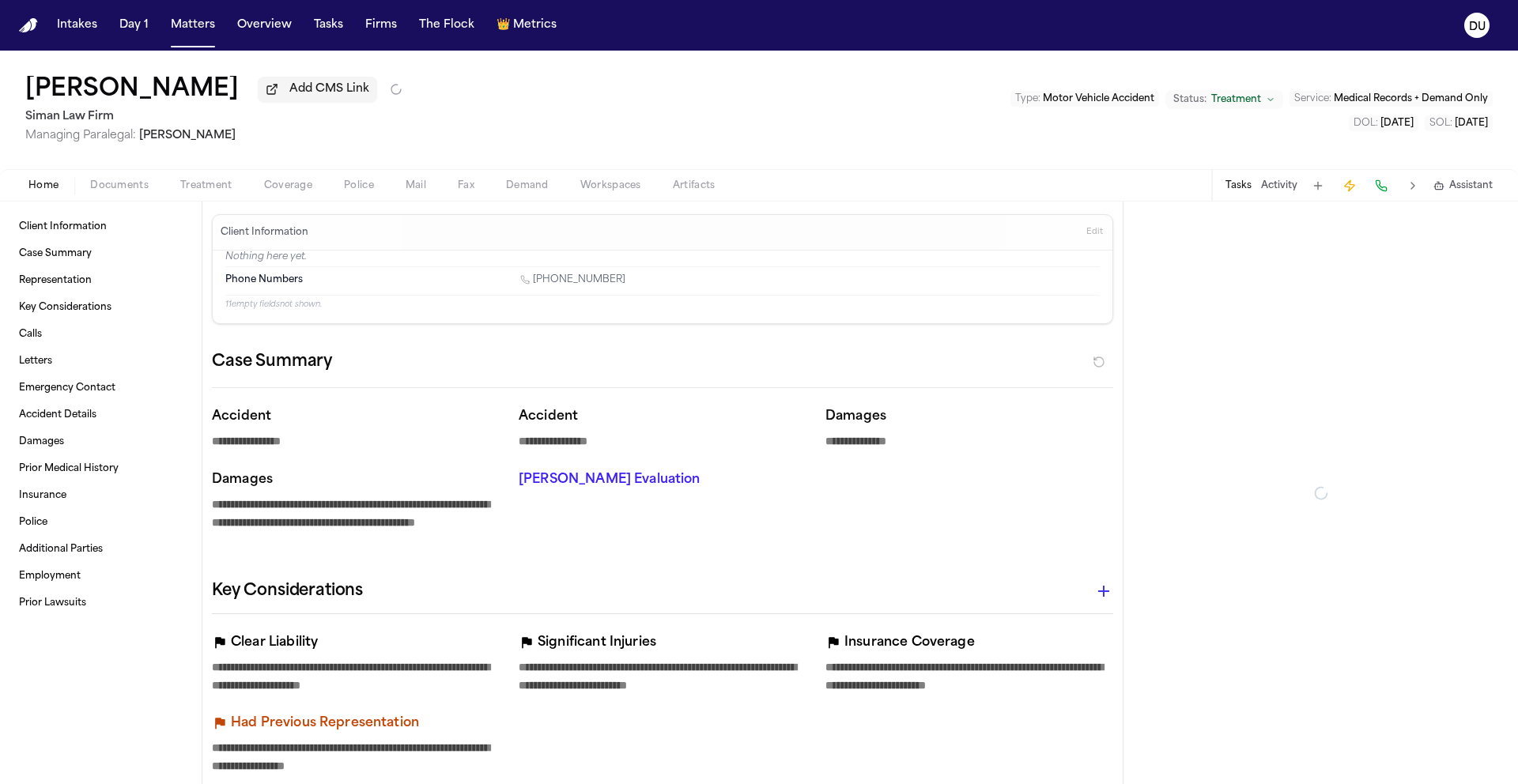
type textarea "*"
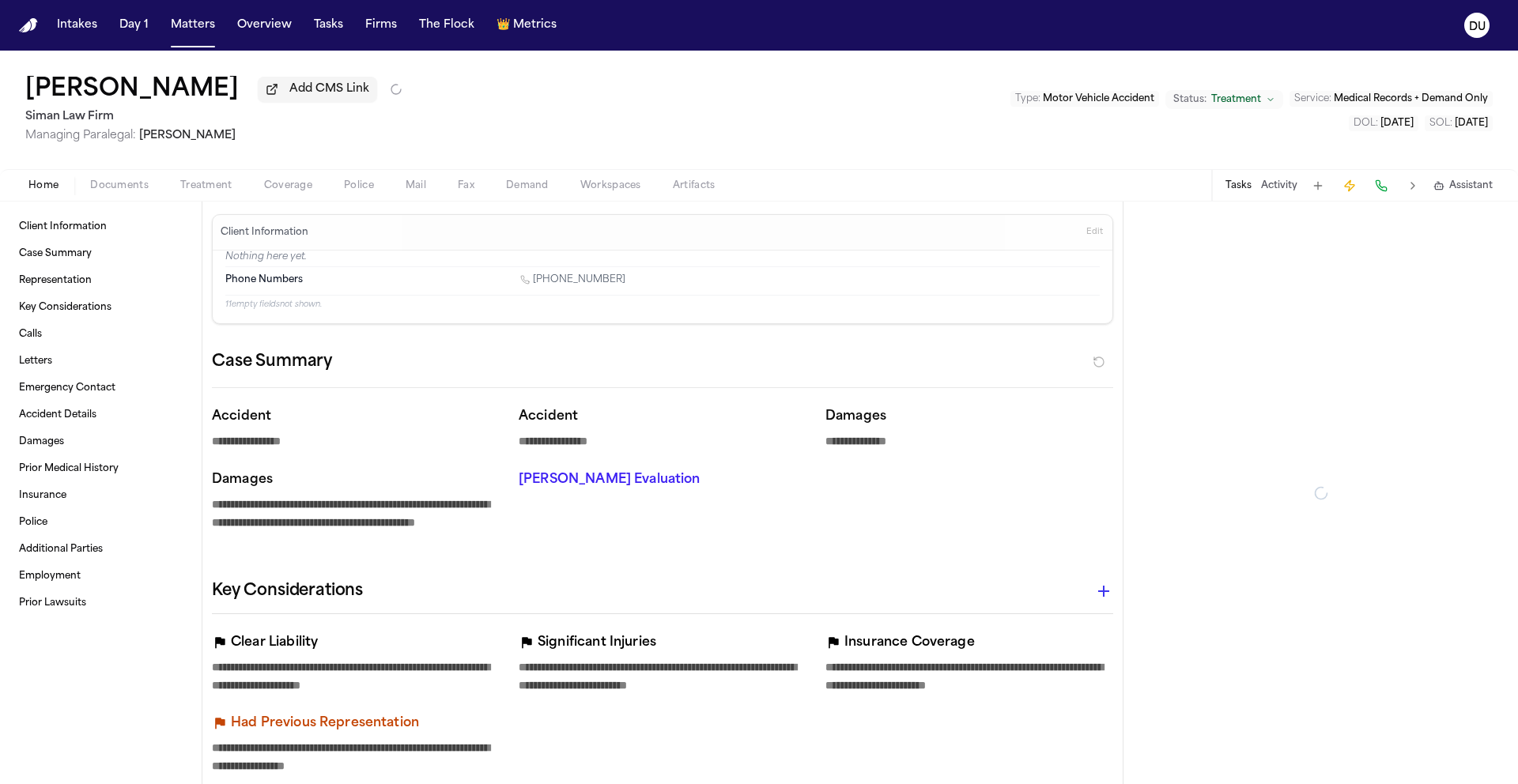
type textarea "*"
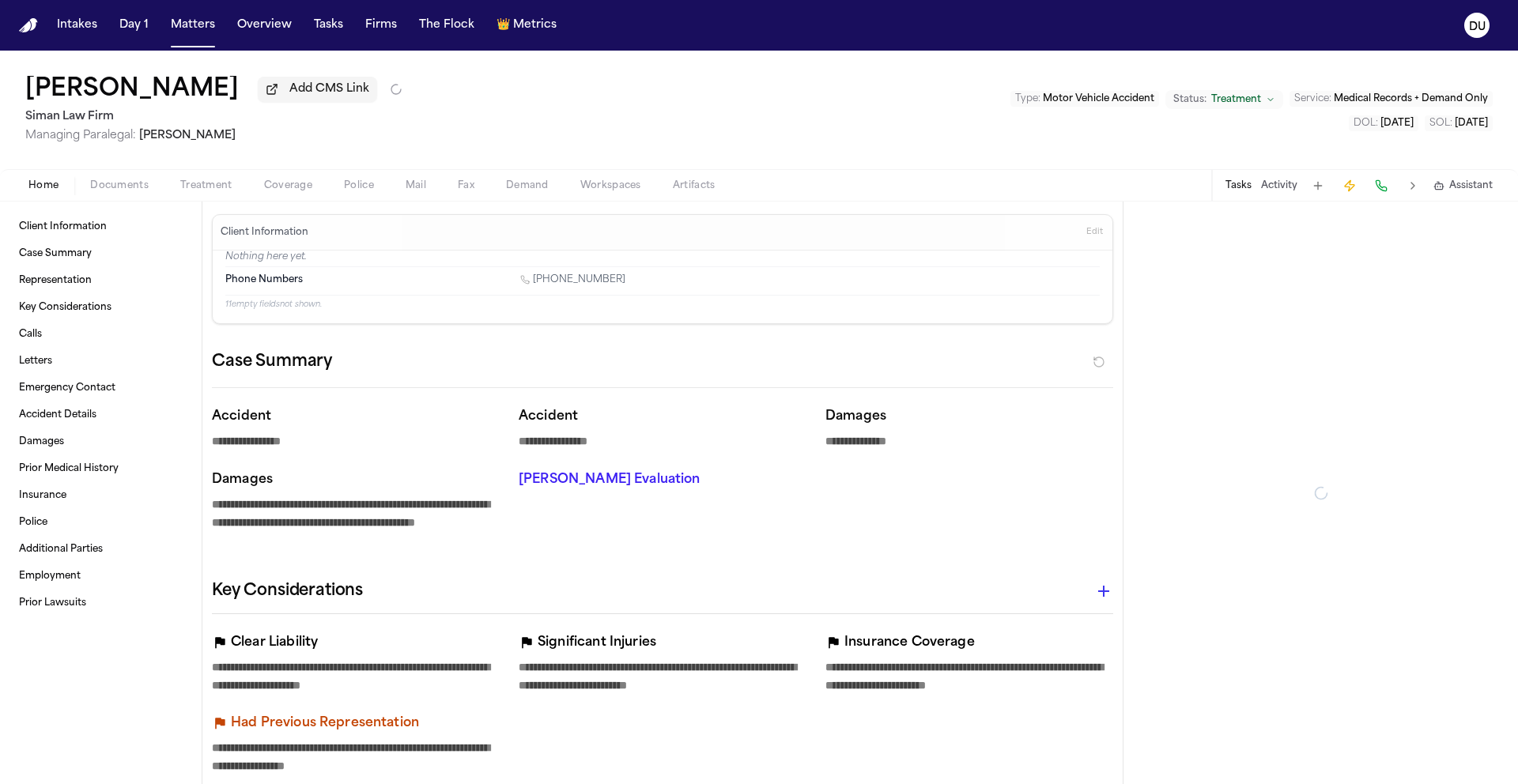
type textarea "*"
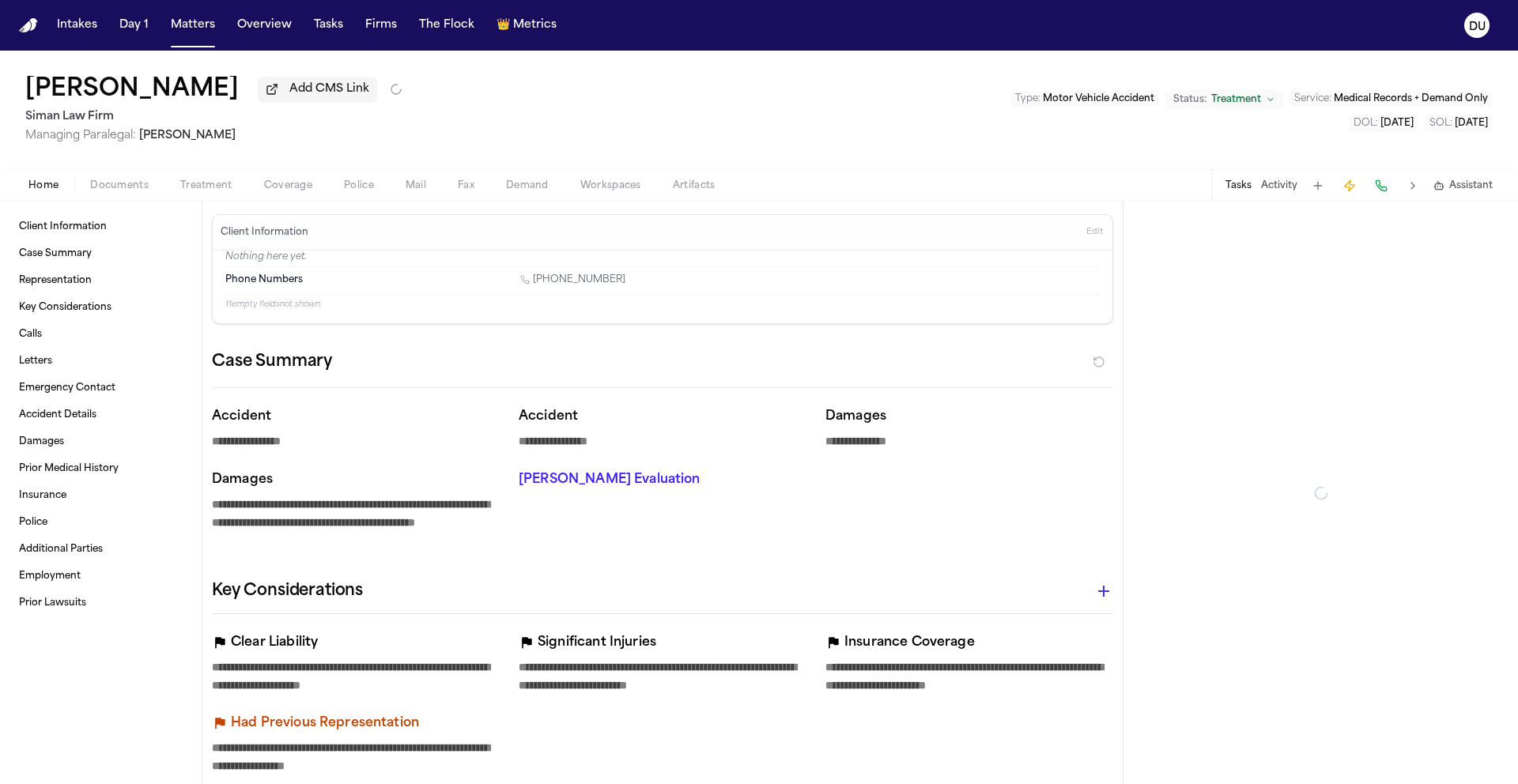
type textarea "*"
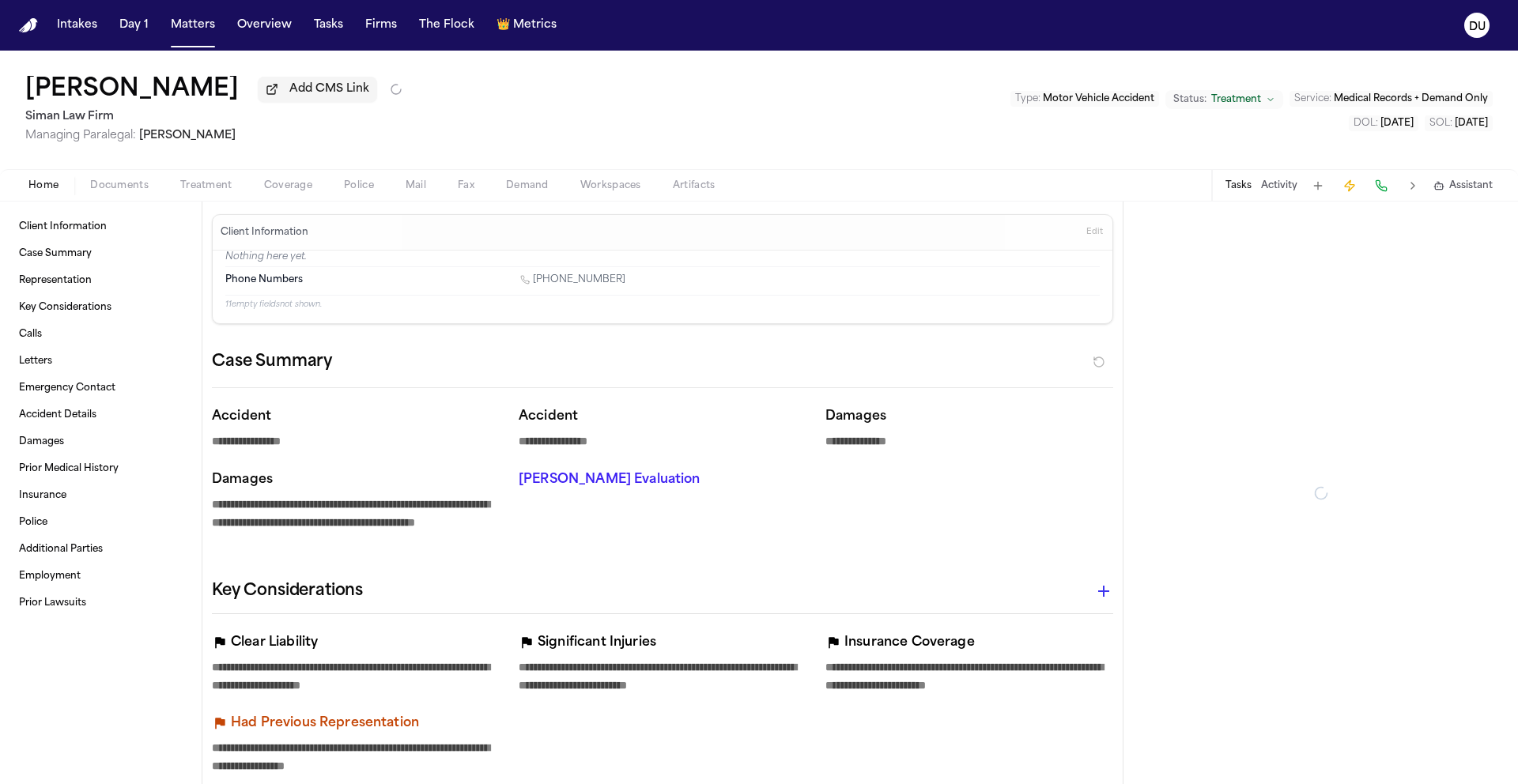
type textarea "*"
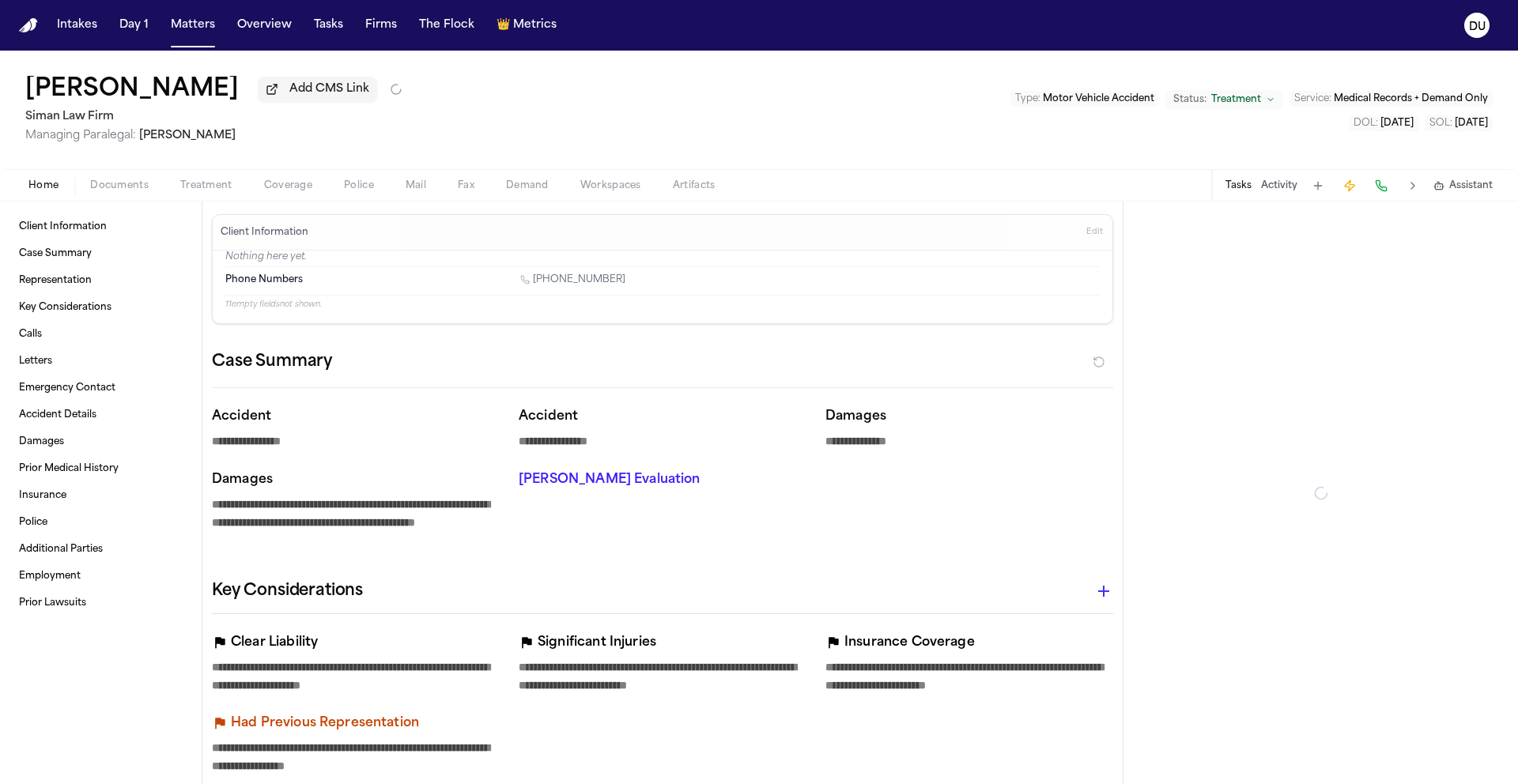
type textarea "*"
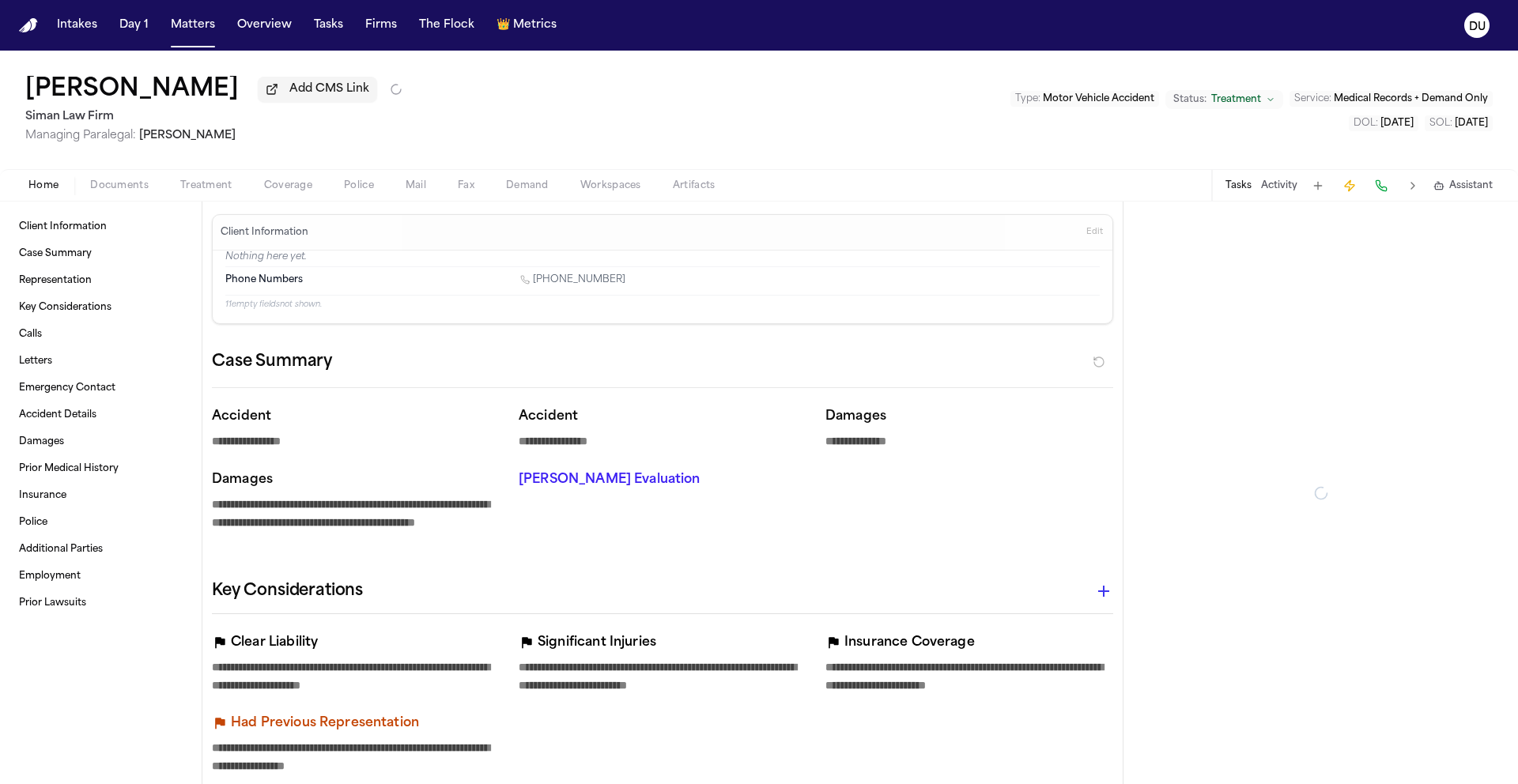
type textarea "*"
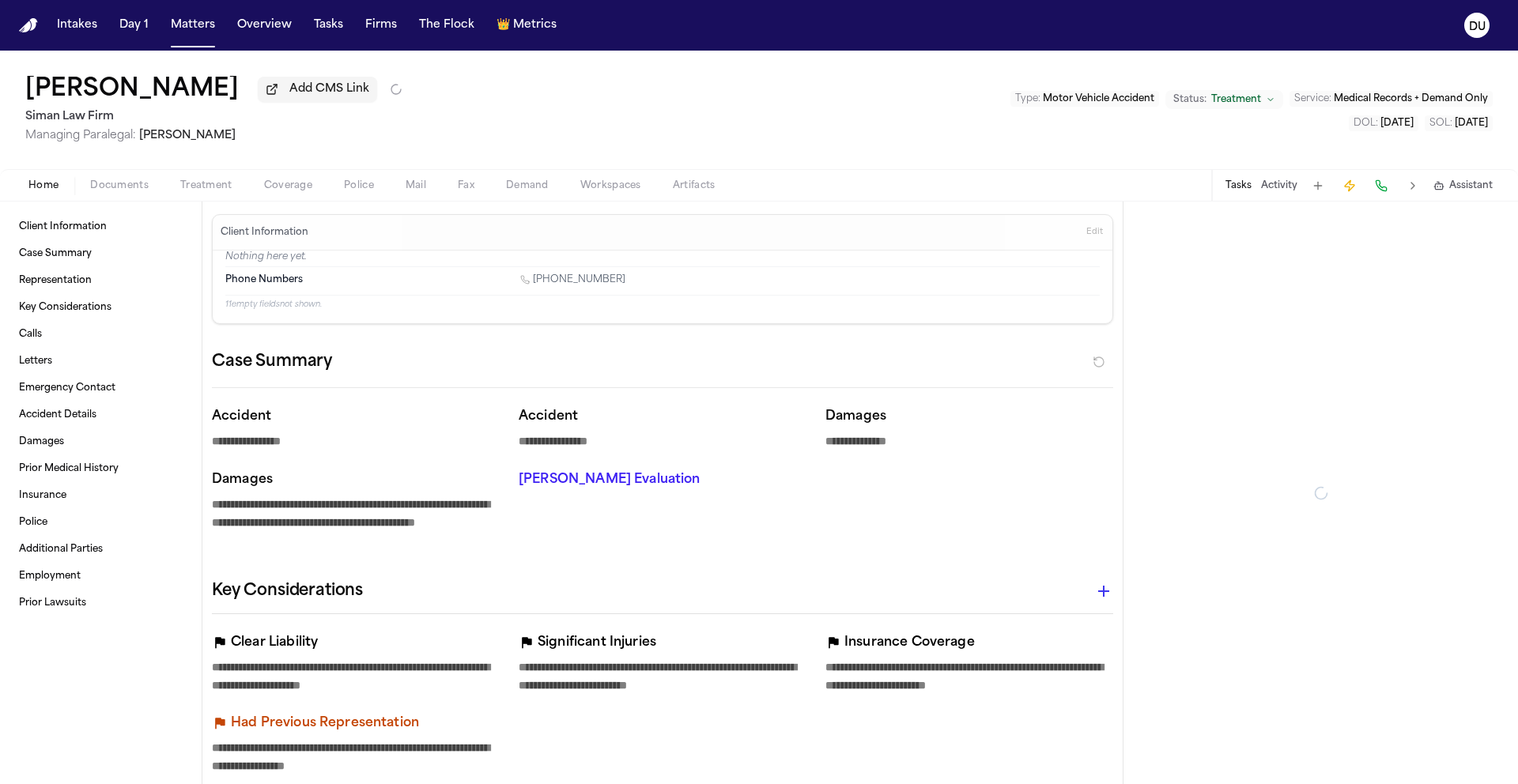
type textarea "*"
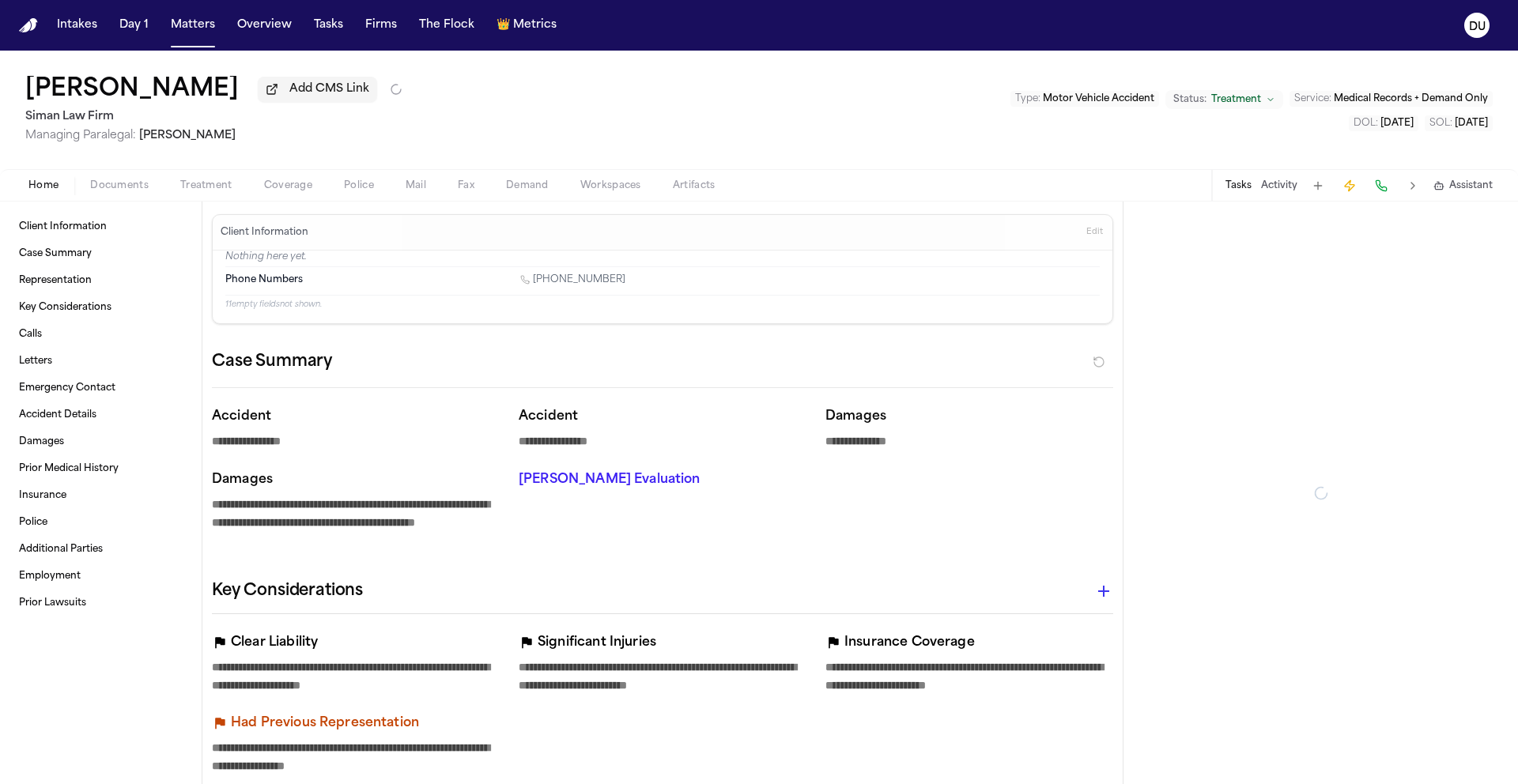
type textarea "*"
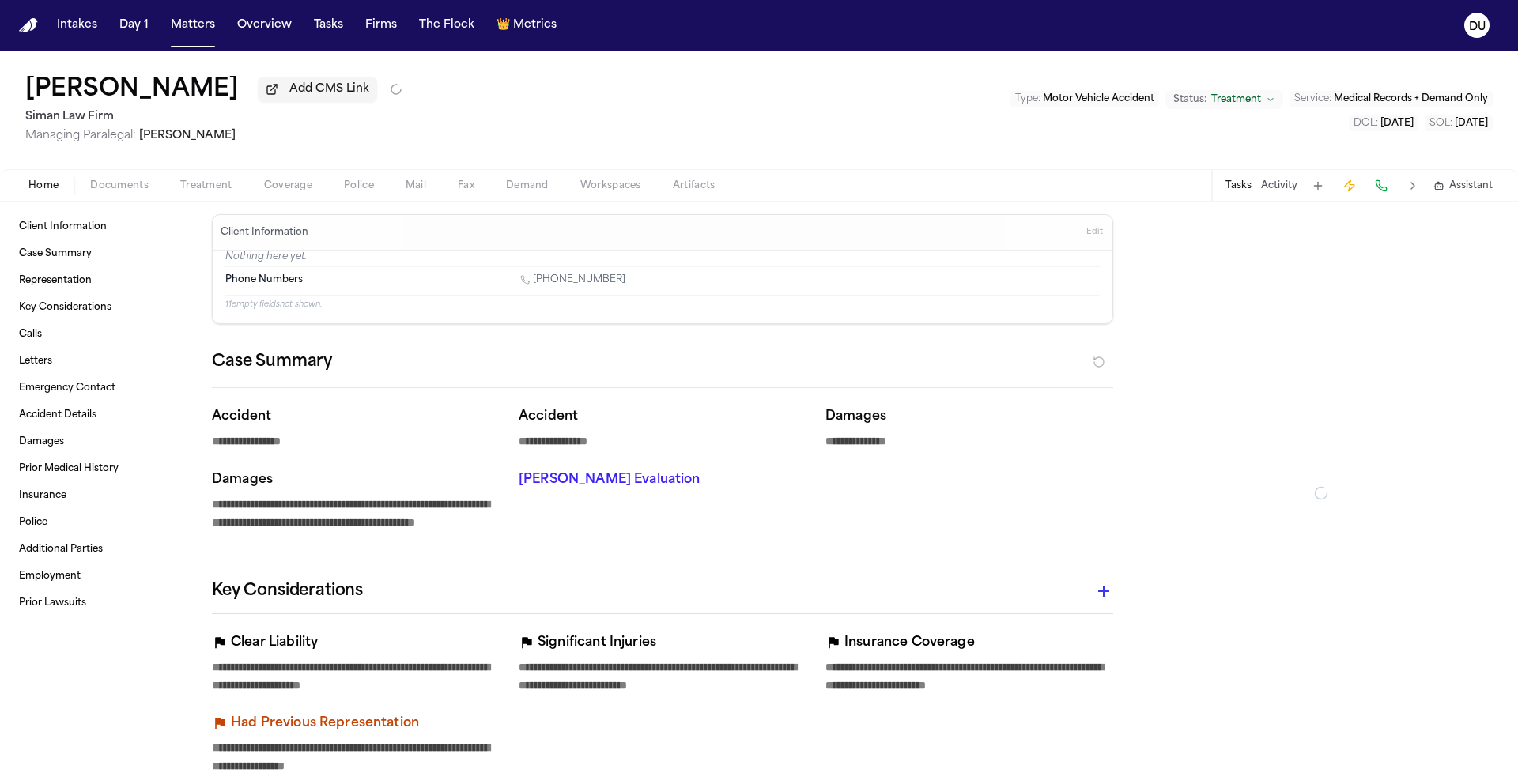
type textarea "*"
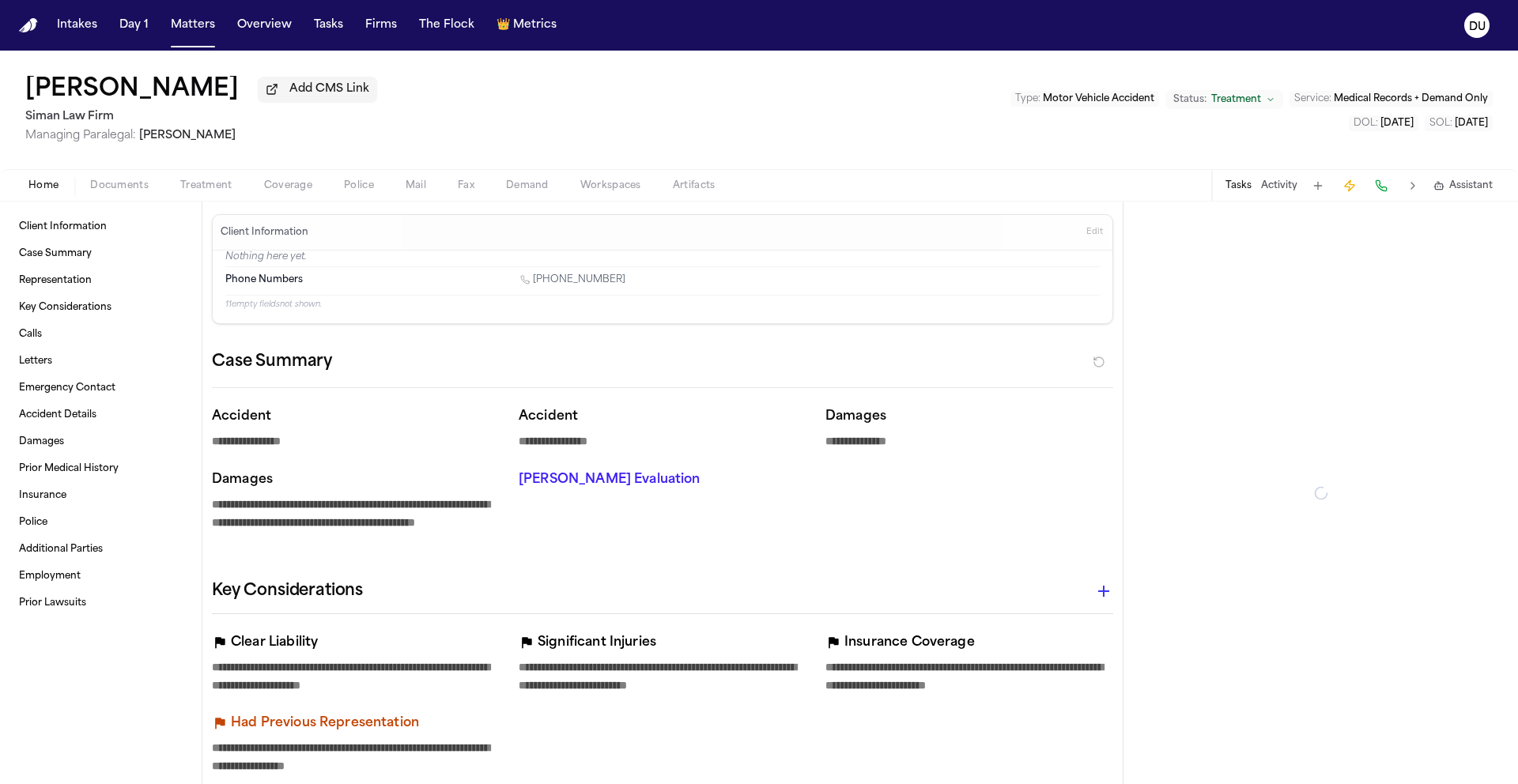
type textarea "*"
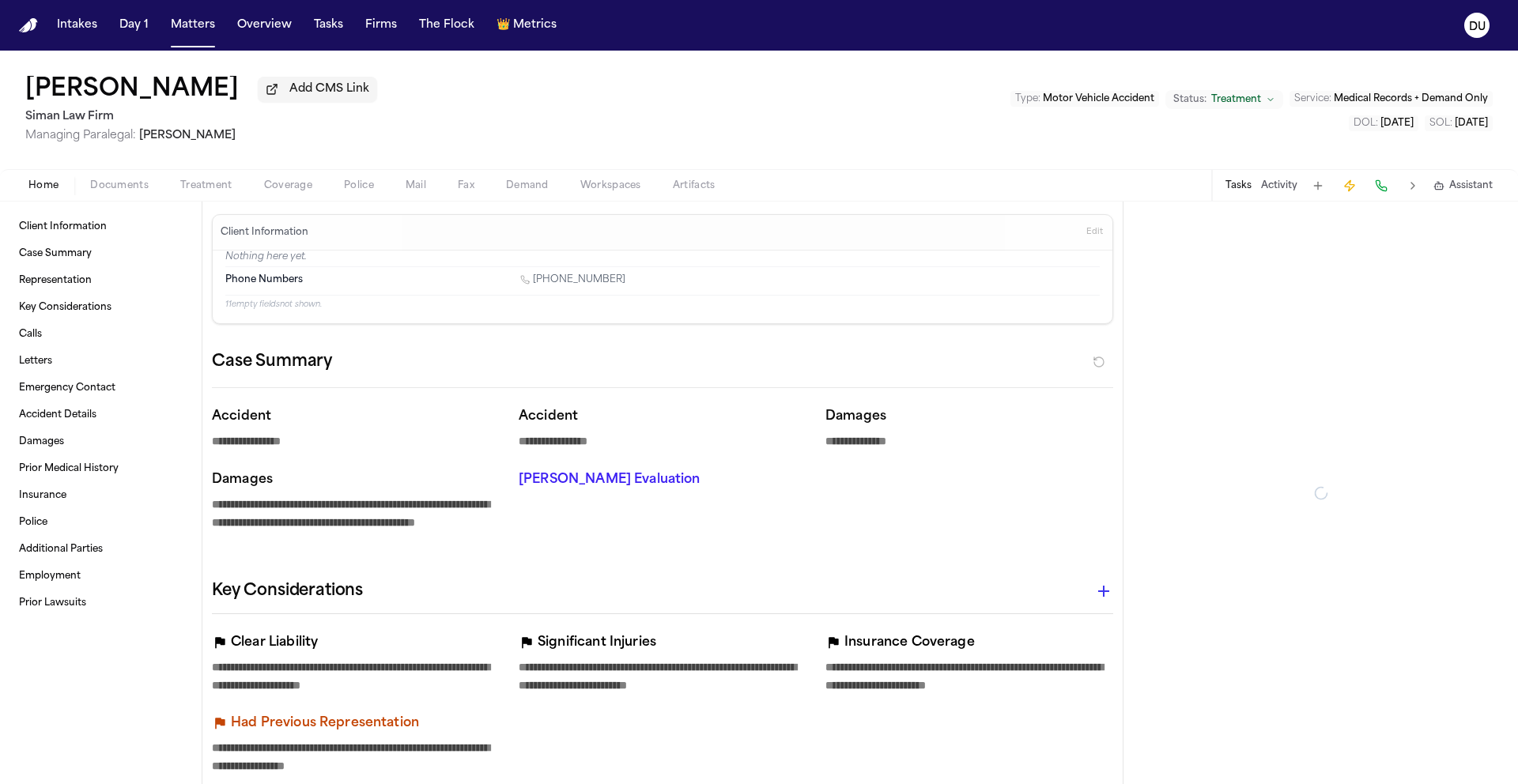
type textarea "*"
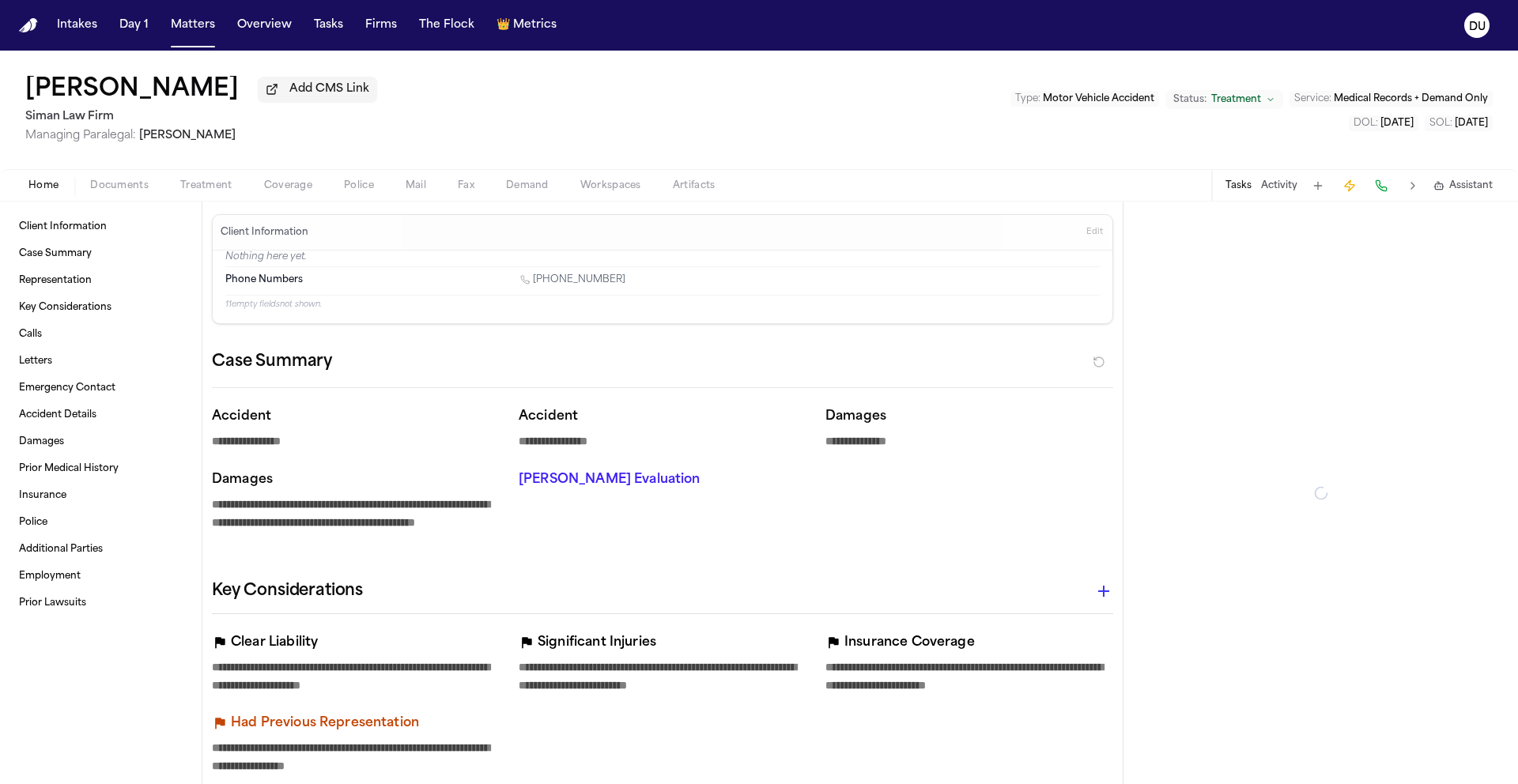
type textarea "*"
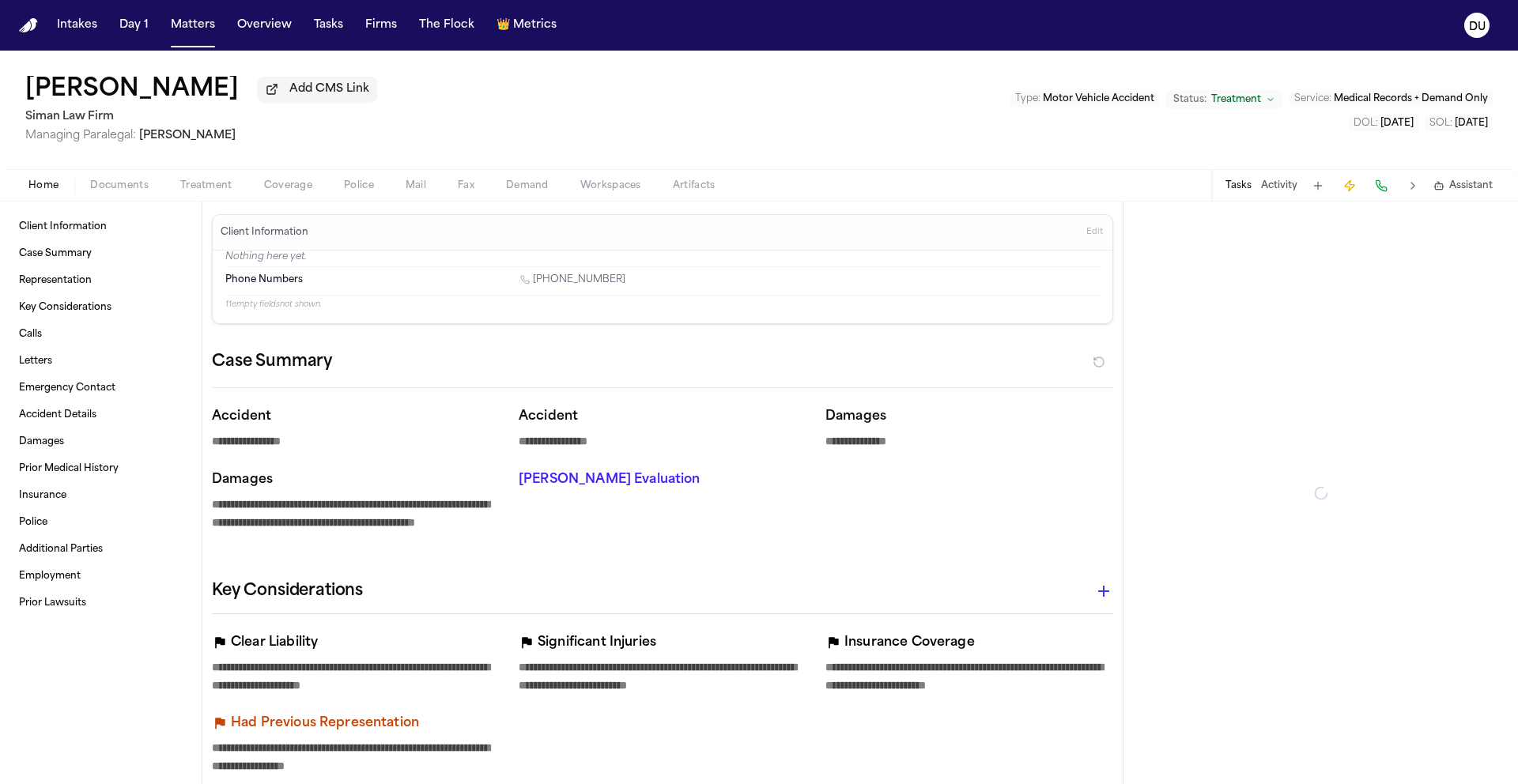
type textarea "*"
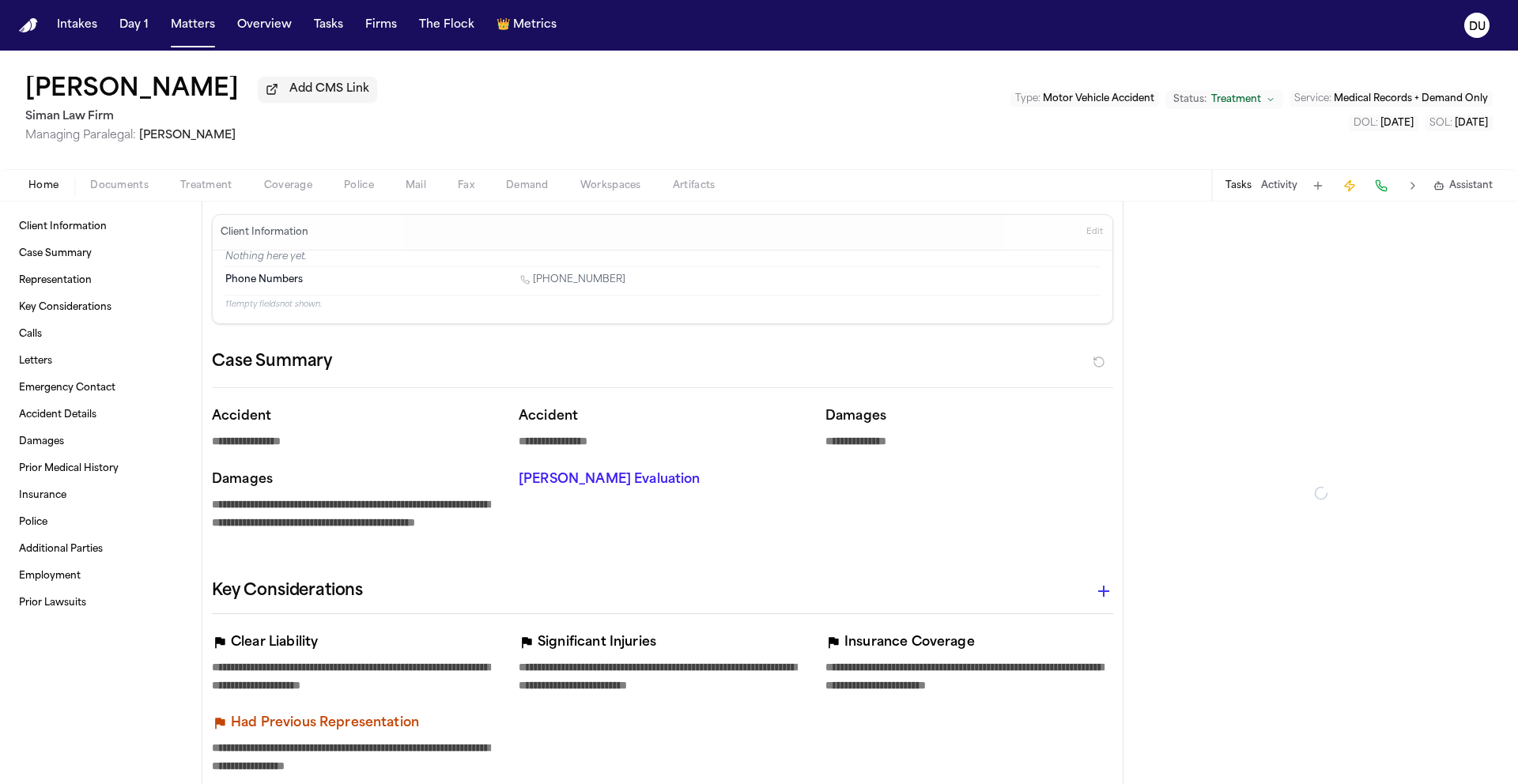
type textarea "*"
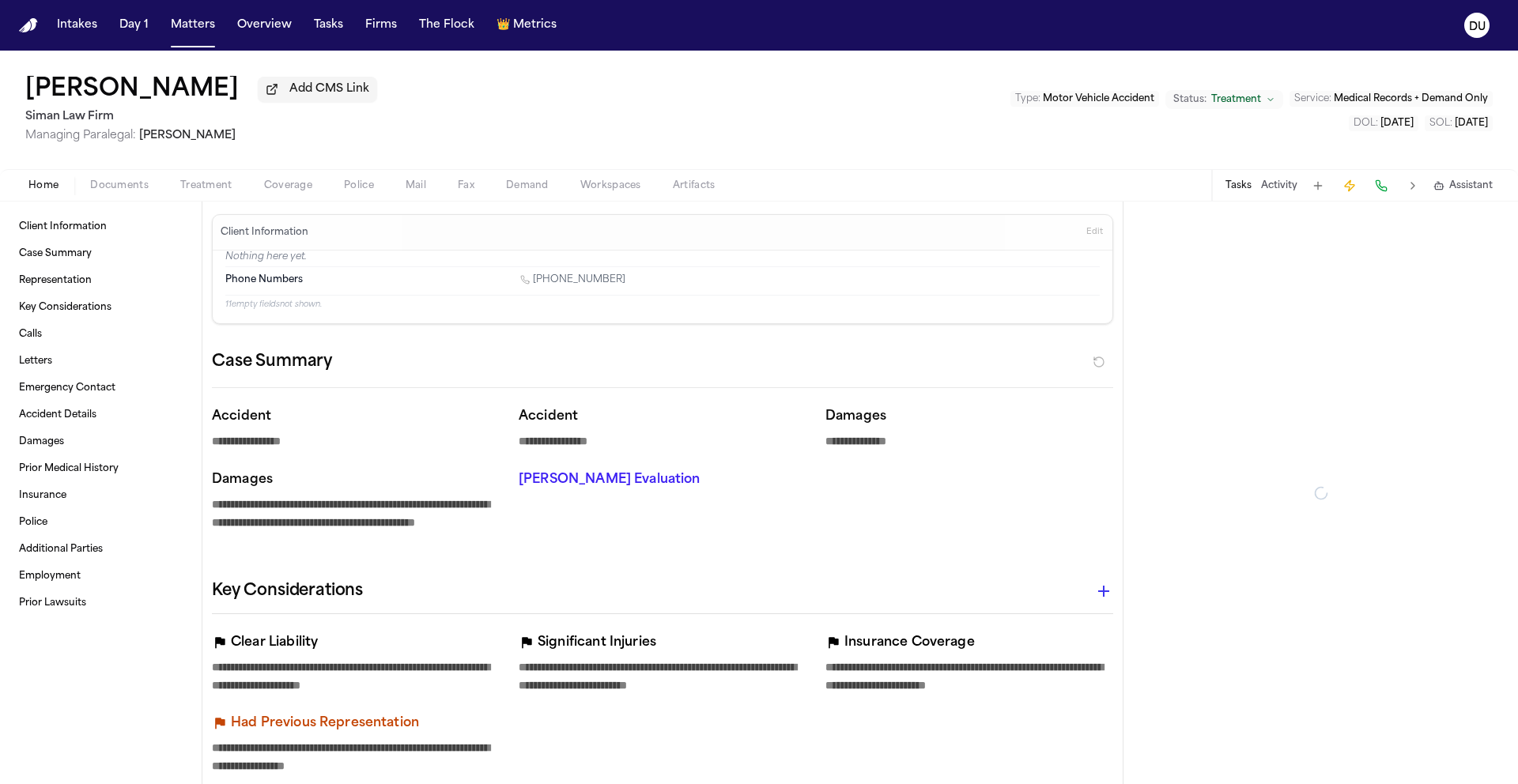
type textarea "*"
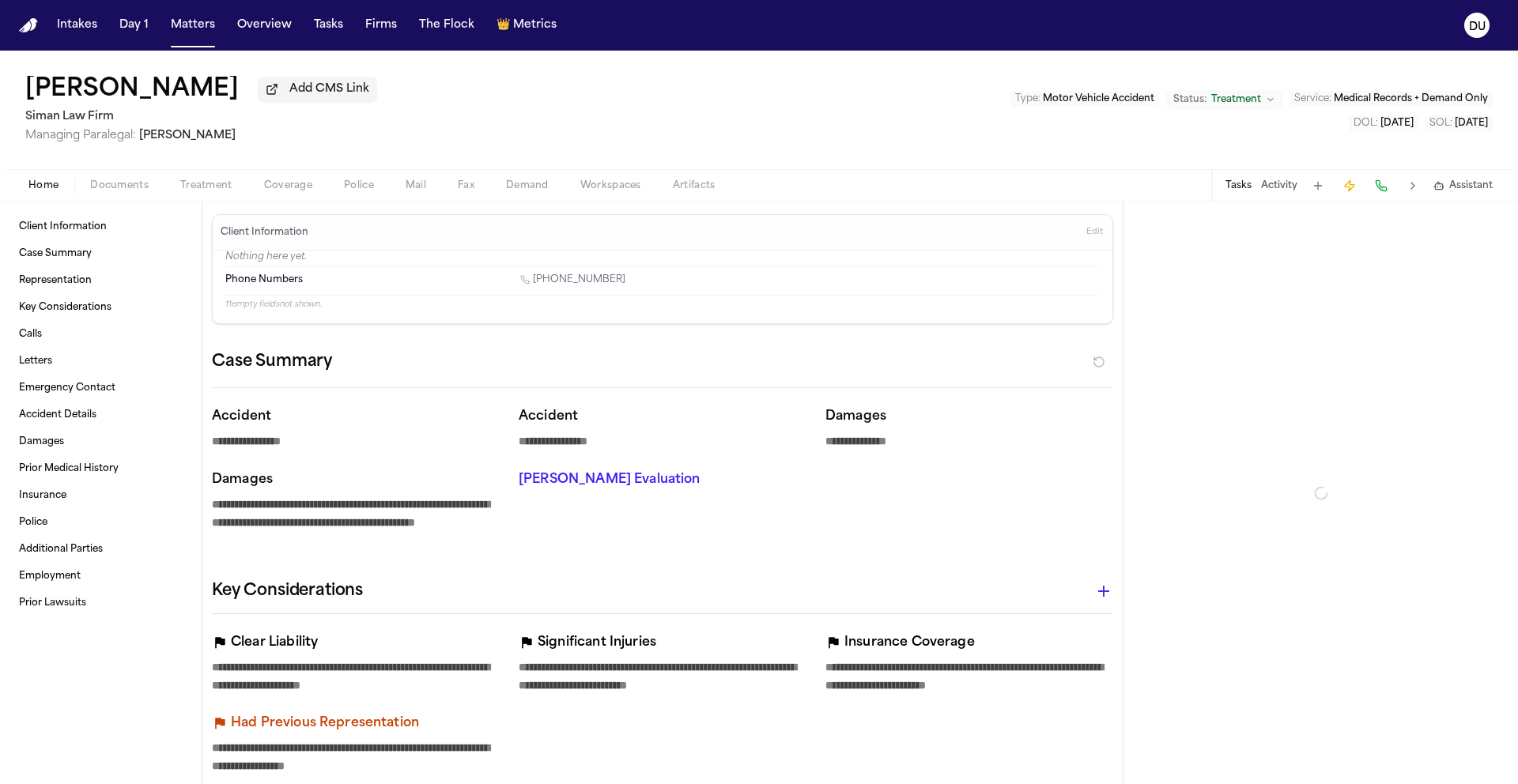
type textarea "*"
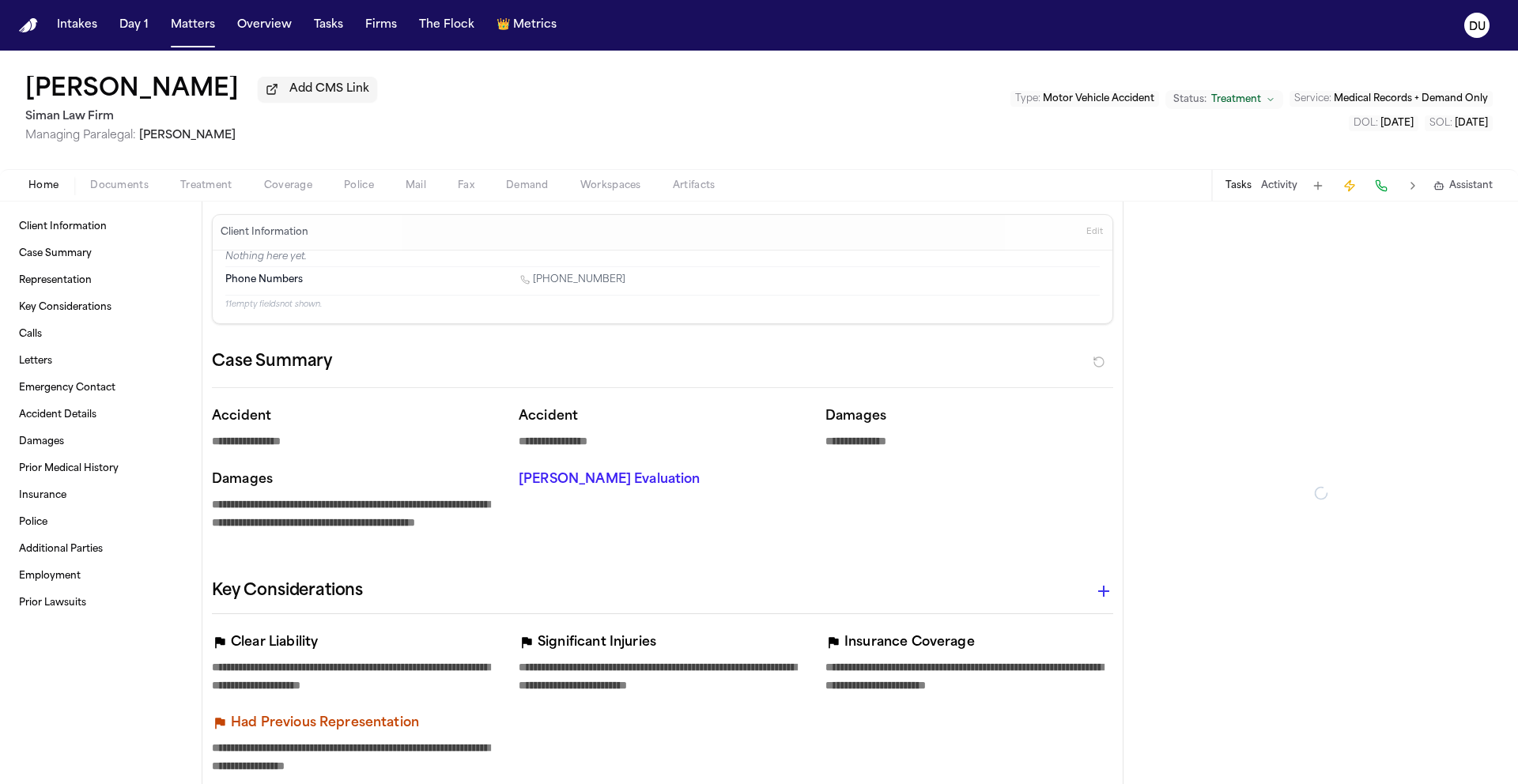
type textarea "*"
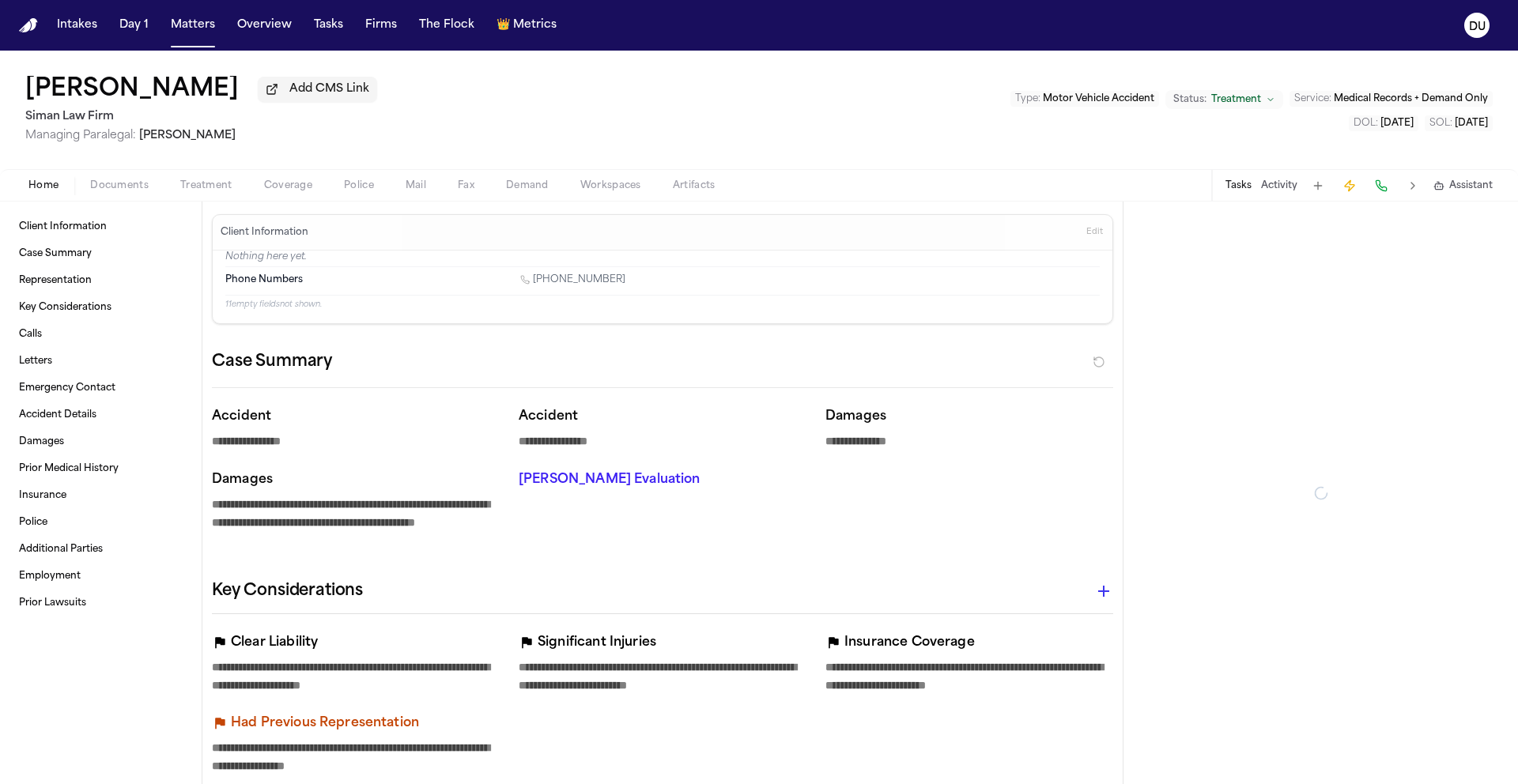
type textarea "*"
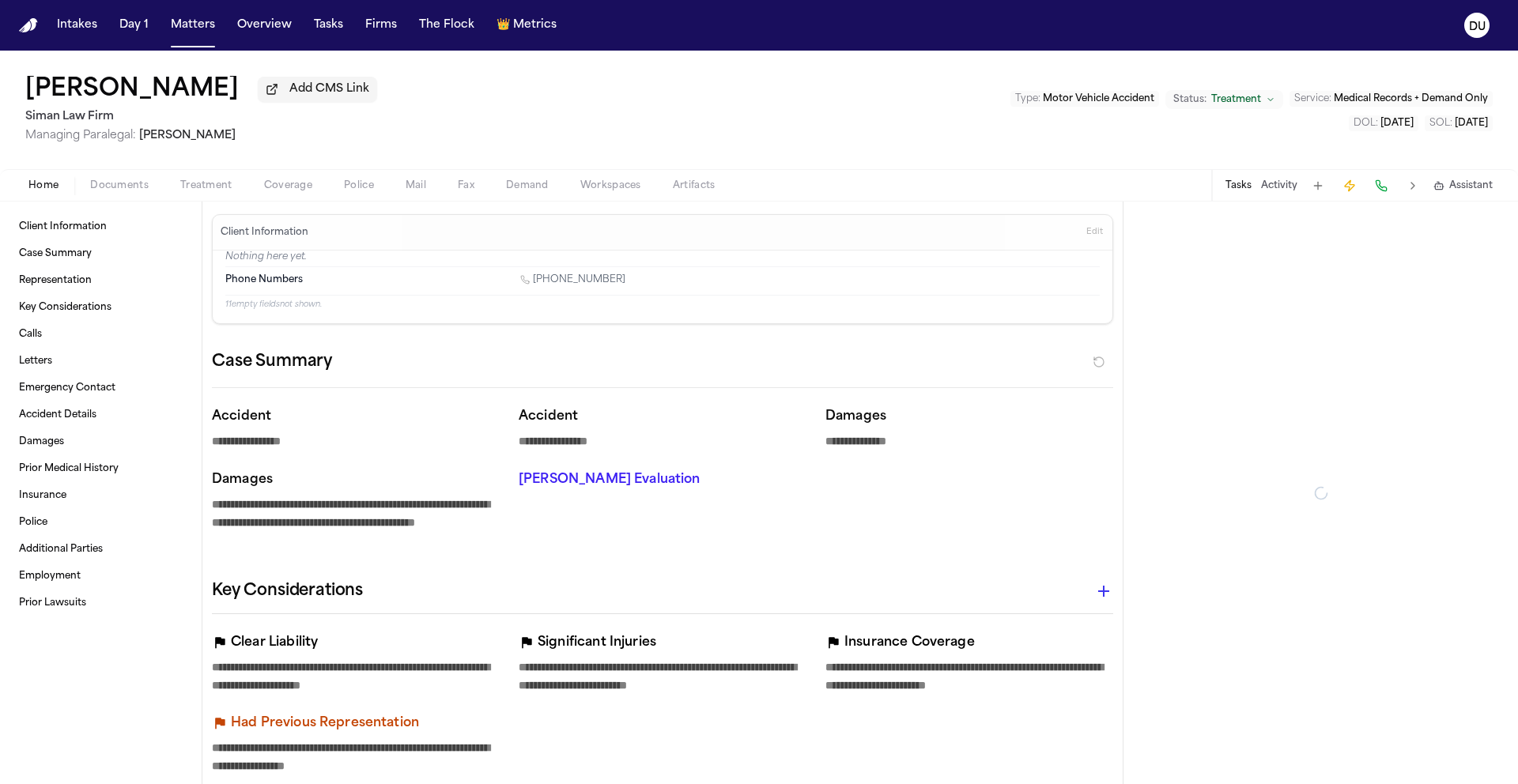
type textarea "*"
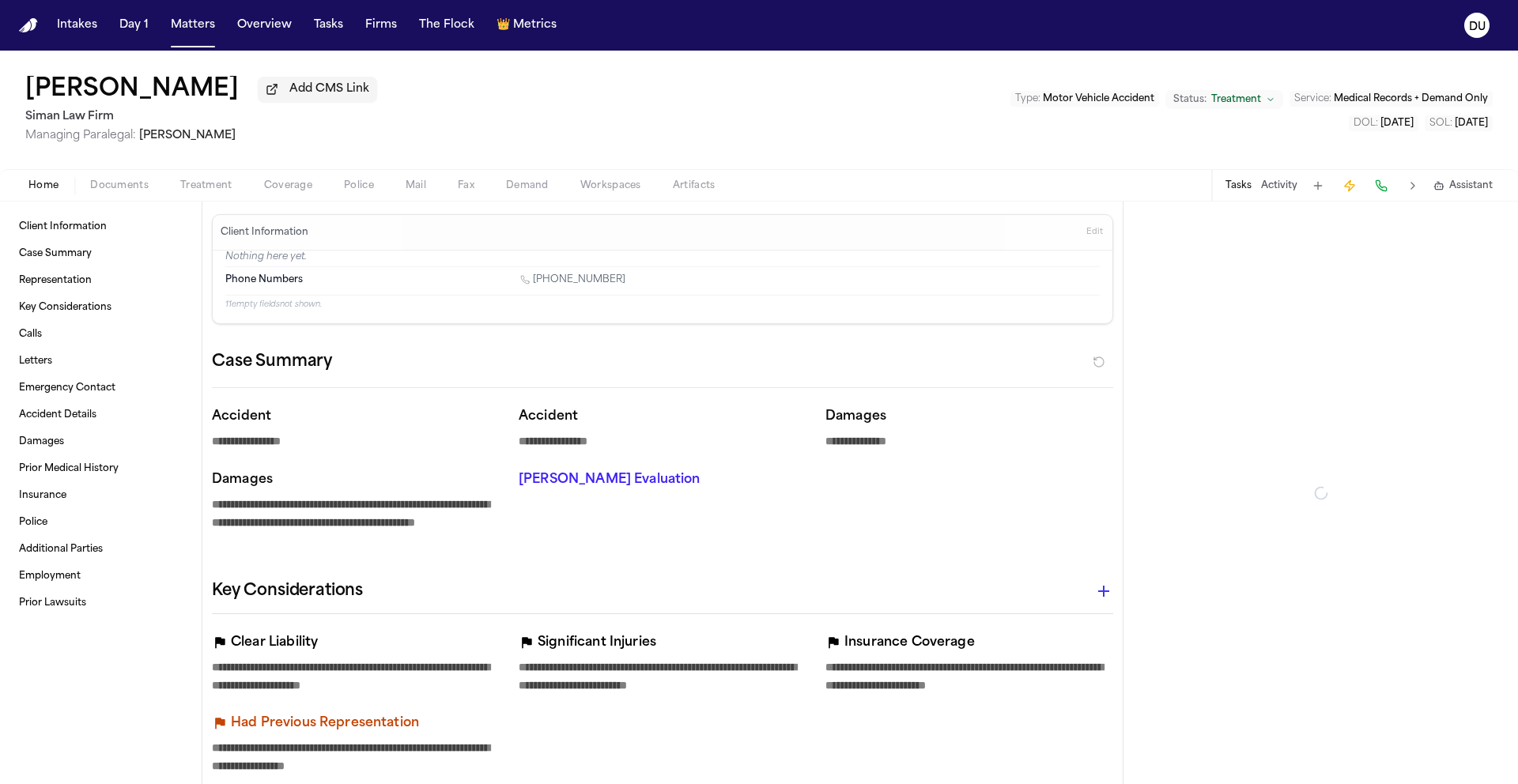
type textarea "*"
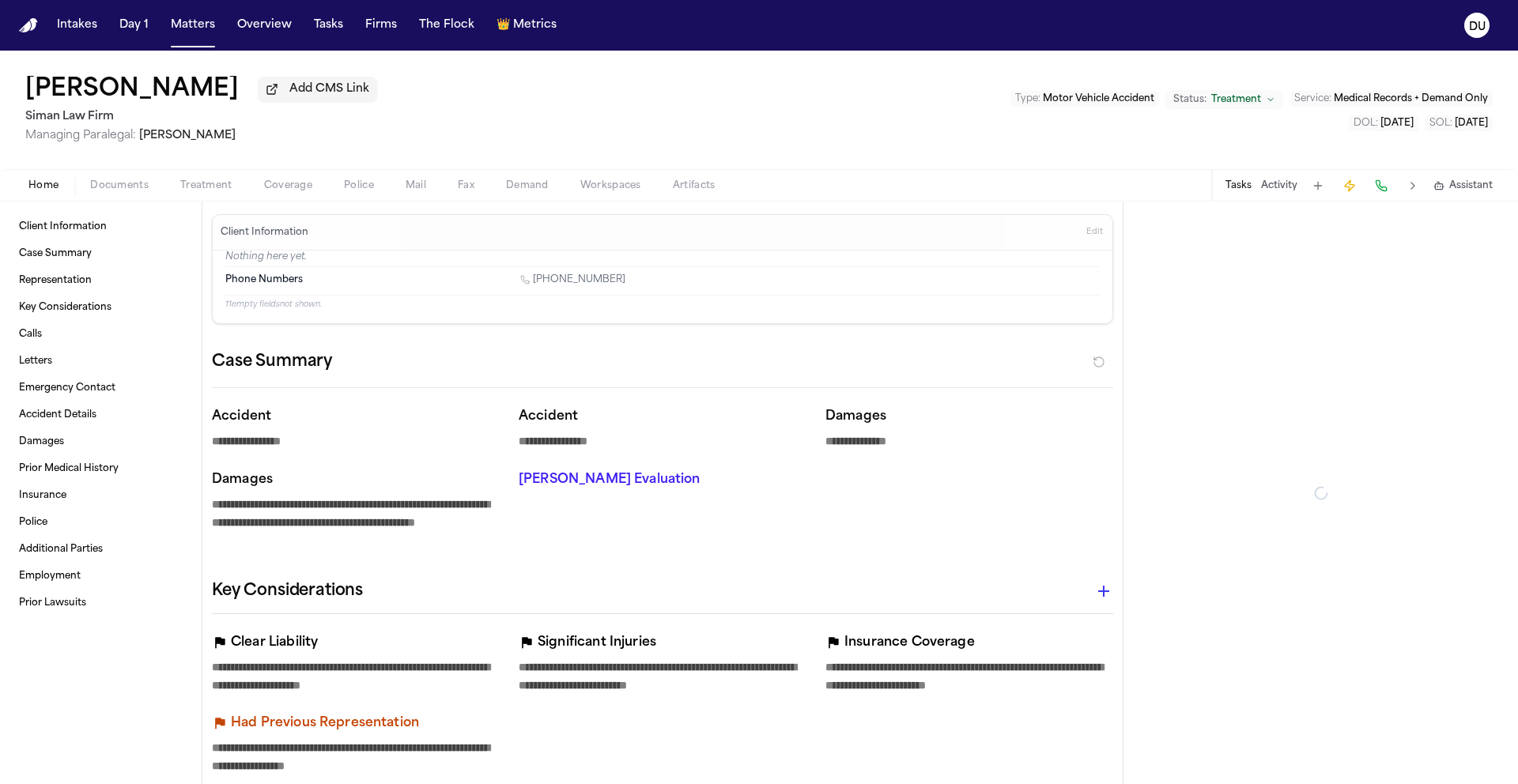
type textarea "*"
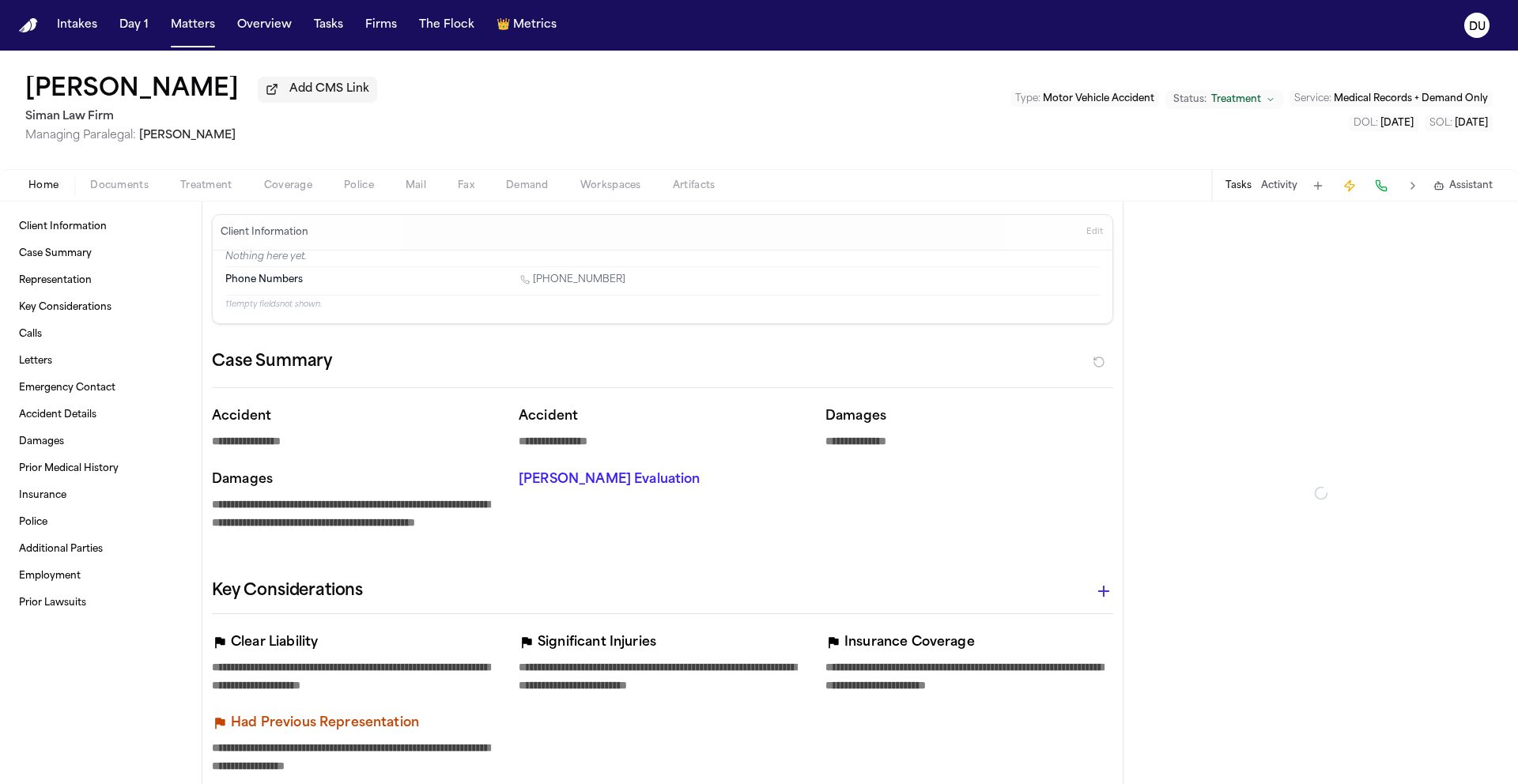
type textarea "*"
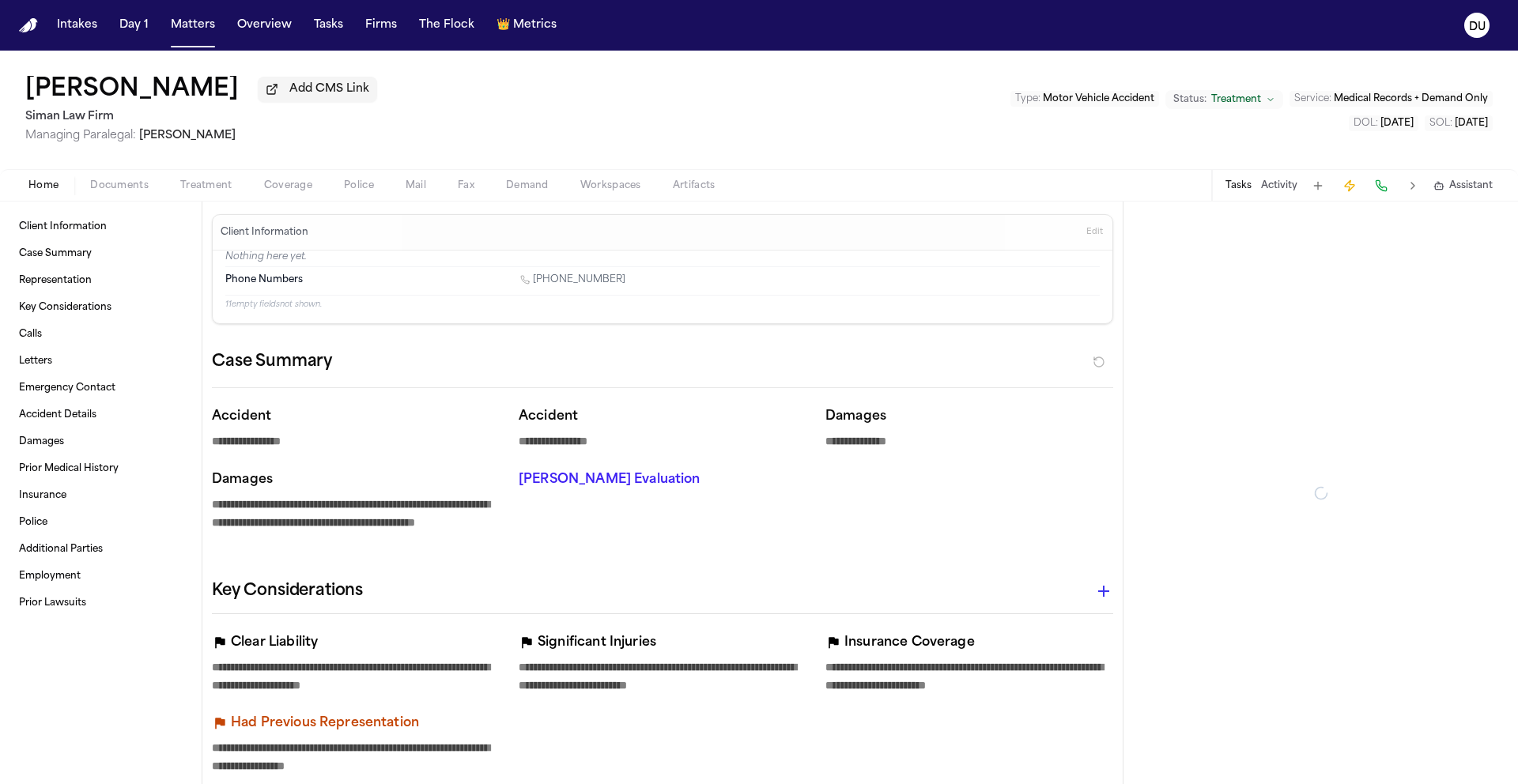
type textarea "*"
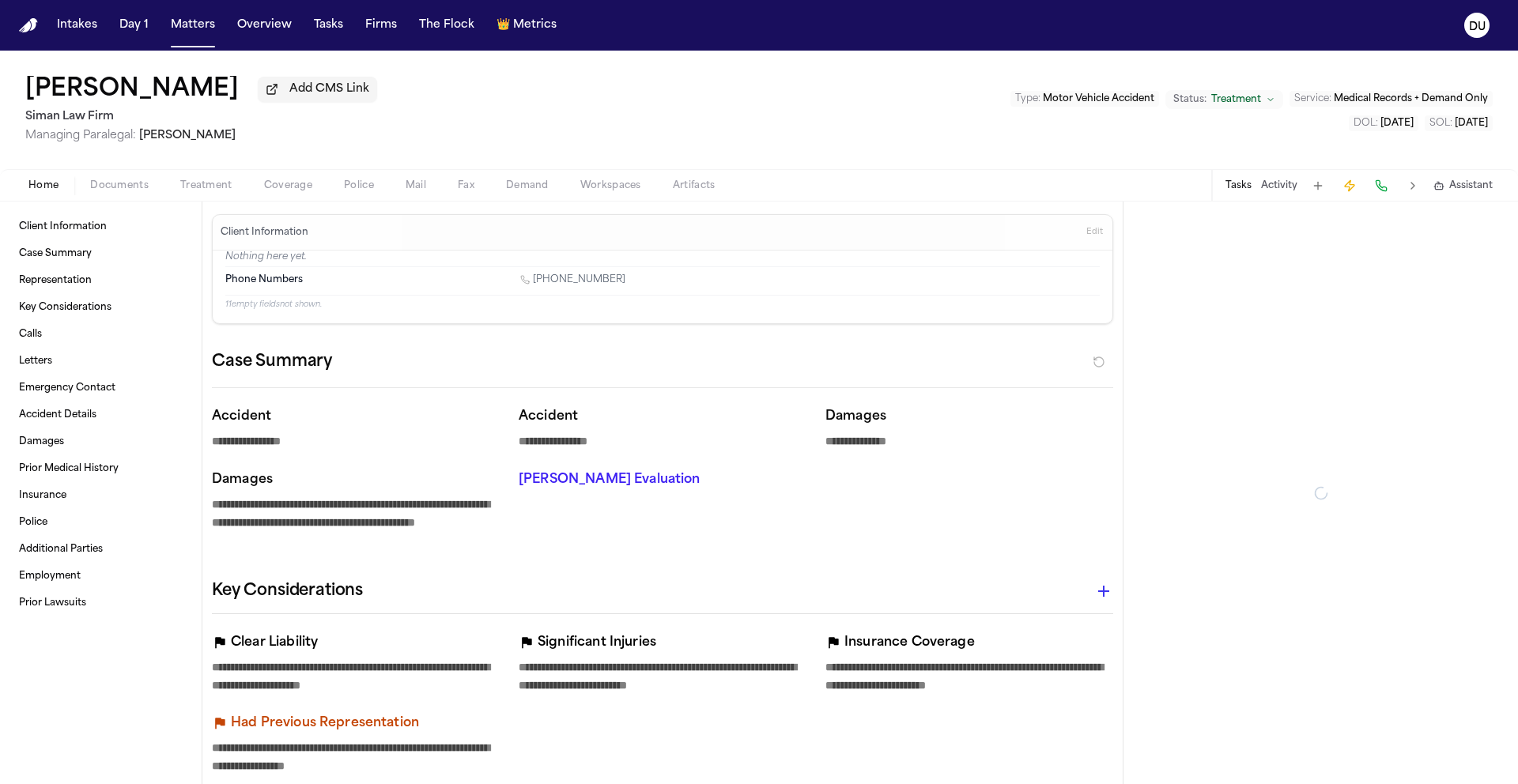
type textarea "*"
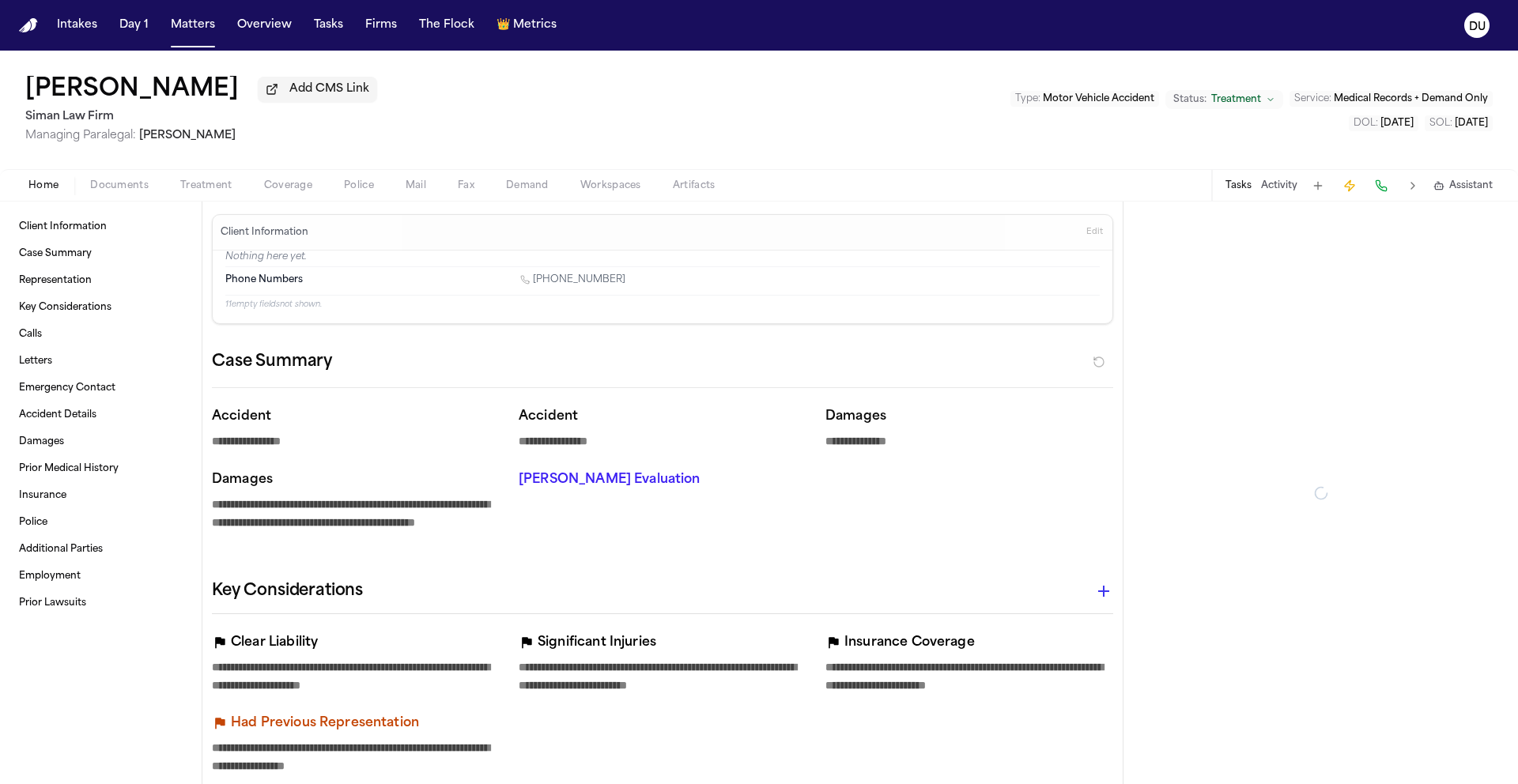
type textarea "*"
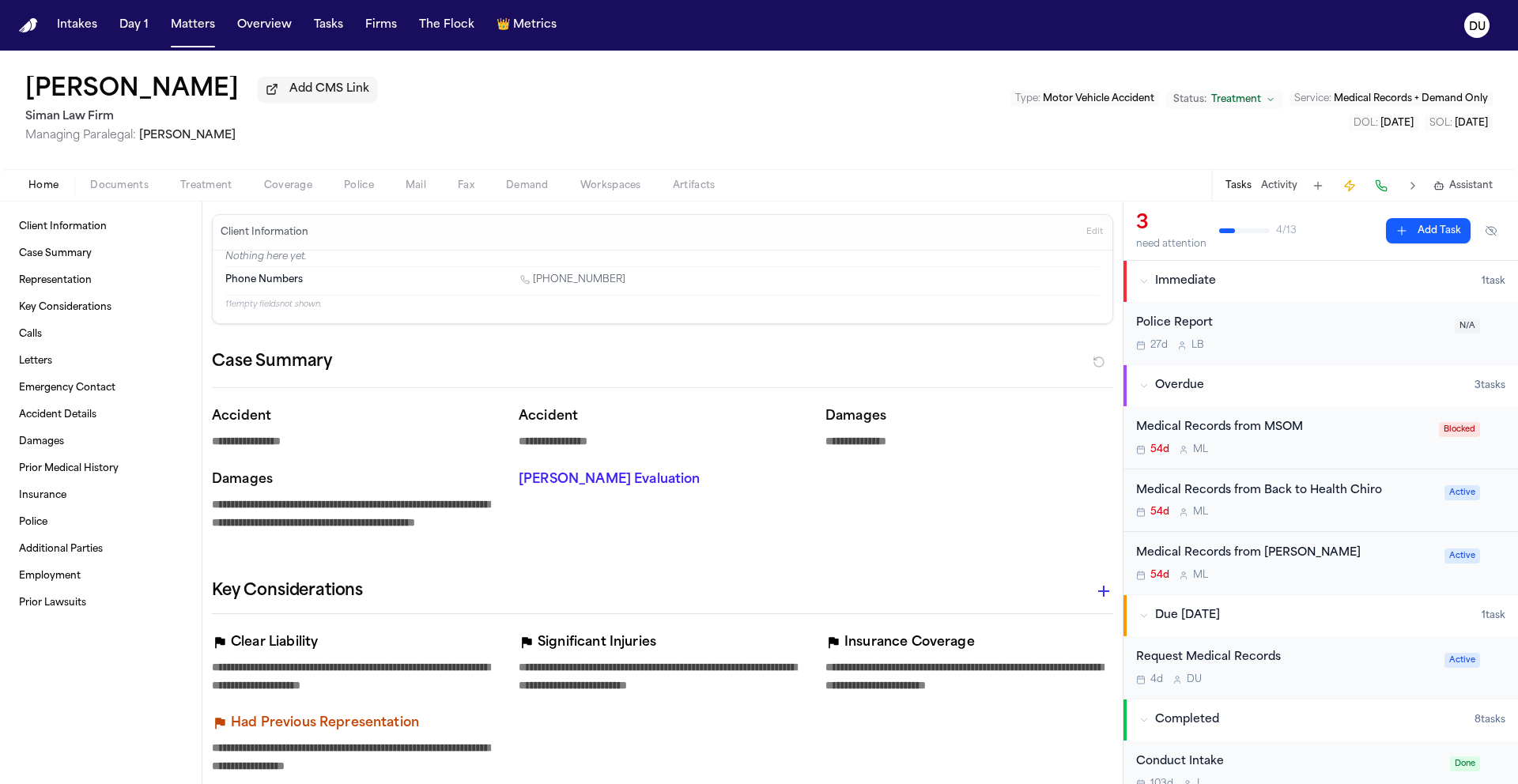
click at [1275, 432] on div "Medical Records from MSOM" at bounding box center [1282, 427] width 293 height 18
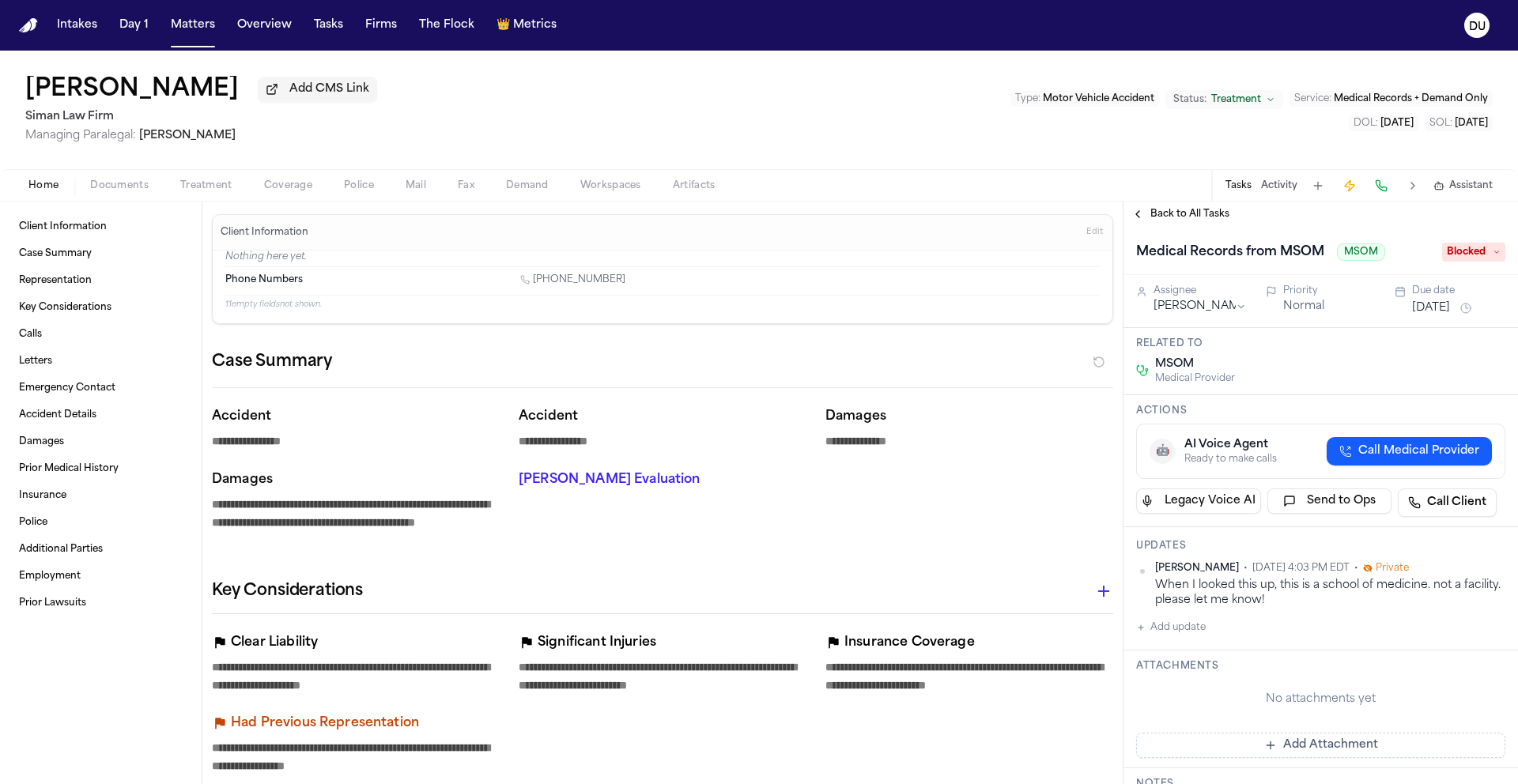
click at [1190, 215] on span "Back to All Tasks" at bounding box center [1190, 214] width 79 height 12
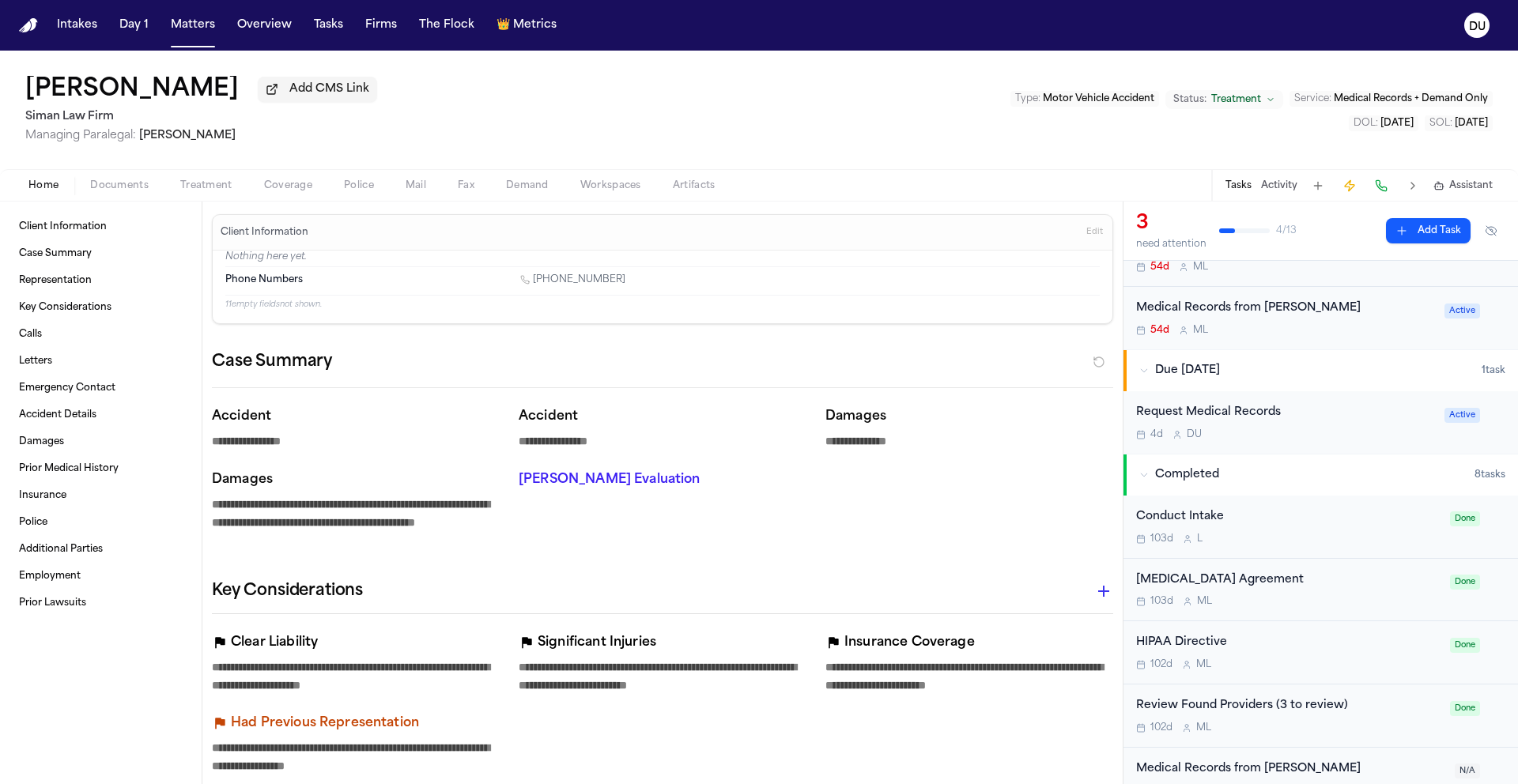
scroll to position [213, 0]
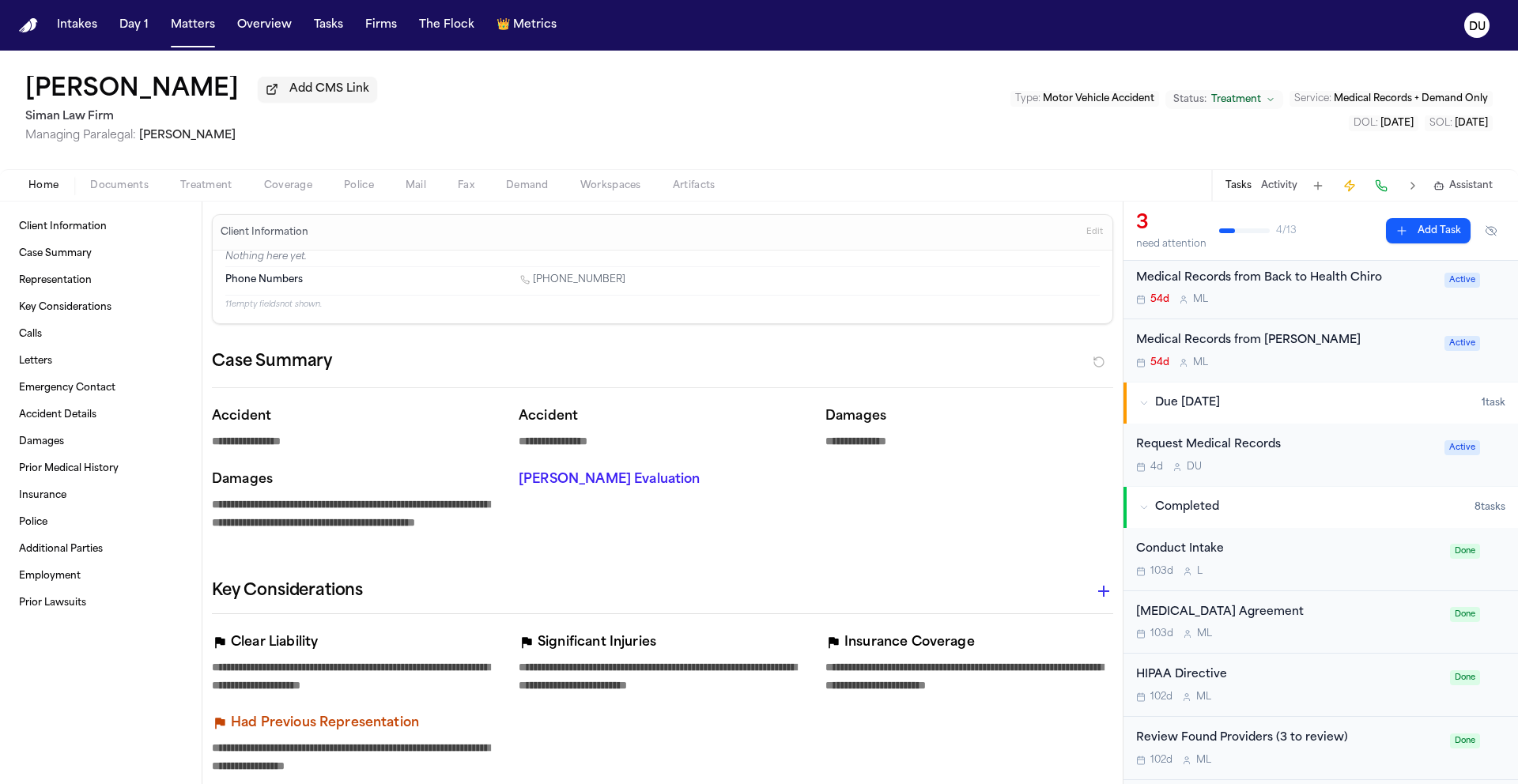
click at [1235, 461] on div "Request Medical Records 4d D U" at bounding box center [1285, 455] width 299 height 37
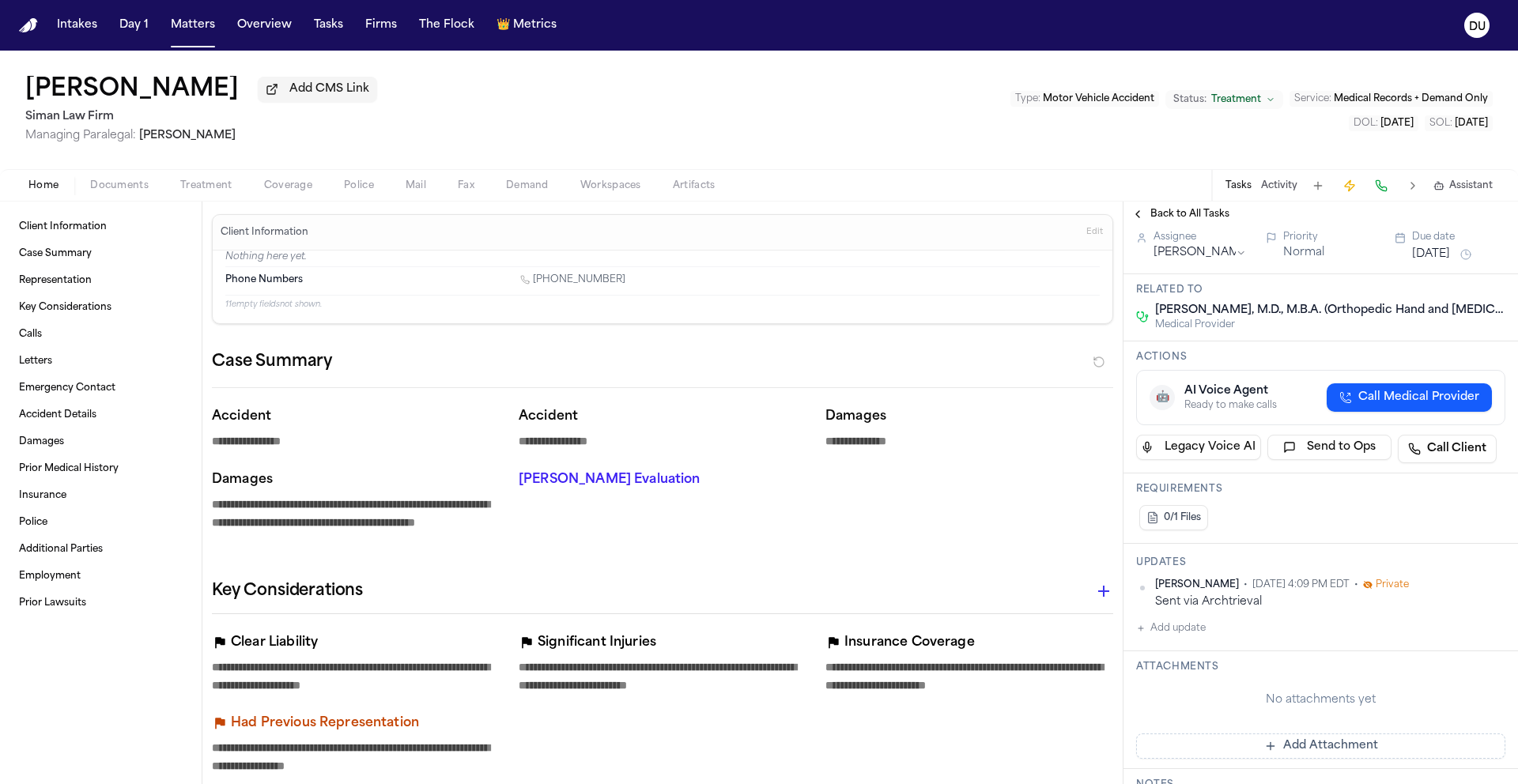
scroll to position [147, 0]
click at [1191, 635] on button "Add update" at bounding box center [1170, 628] width 69 height 19
click at [1227, 614] on div "Daniela Uribe • Sep 26, 2025 4:09 PM EDT • Private Sent via Archtrieval Private…" at bounding box center [1320, 636] width 369 height 116
click at [1225, 632] on textarea "Add your update" at bounding box center [1330, 641] width 337 height 32
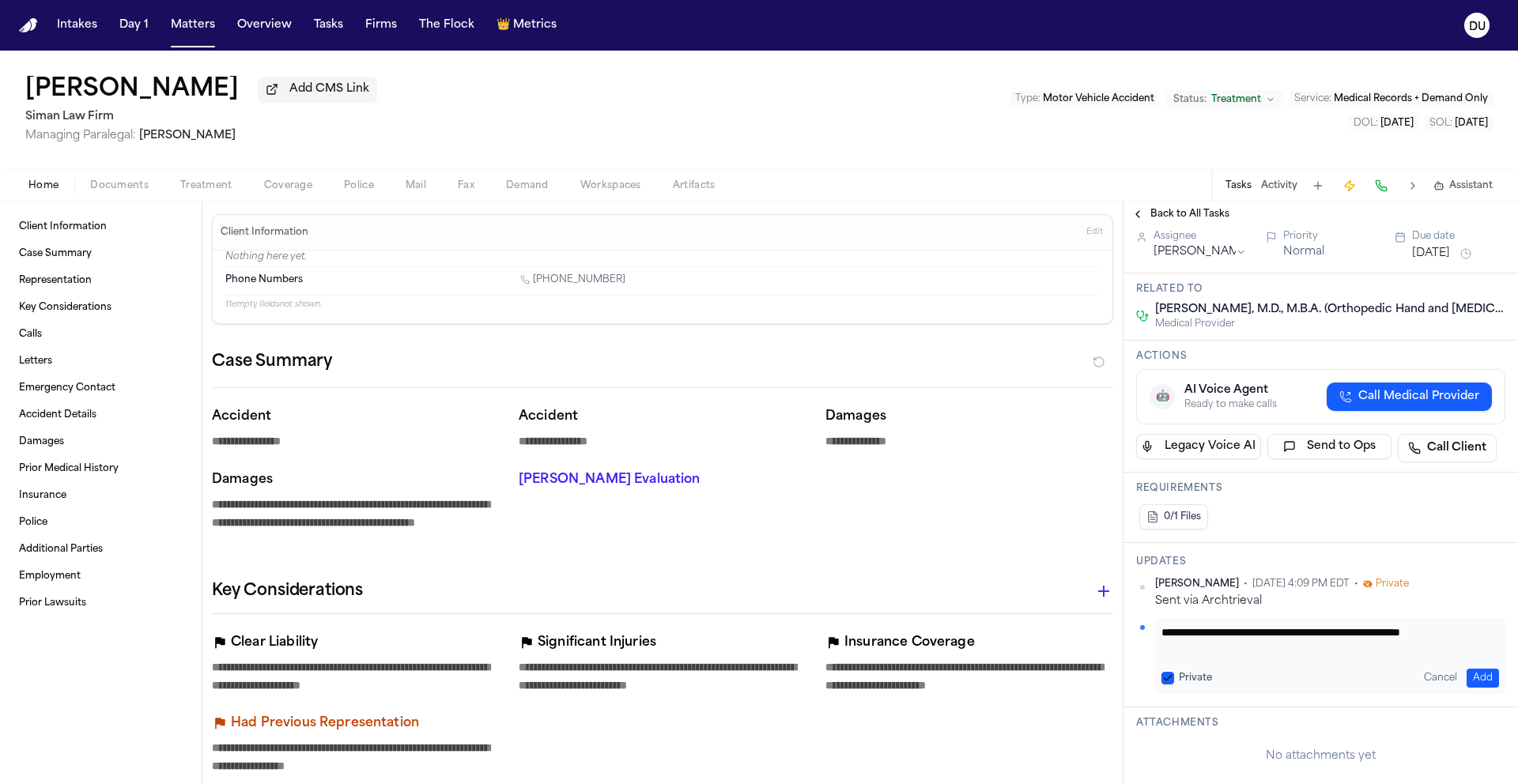
click at [1471, 684] on button "Add" at bounding box center [1482, 678] width 33 height 19
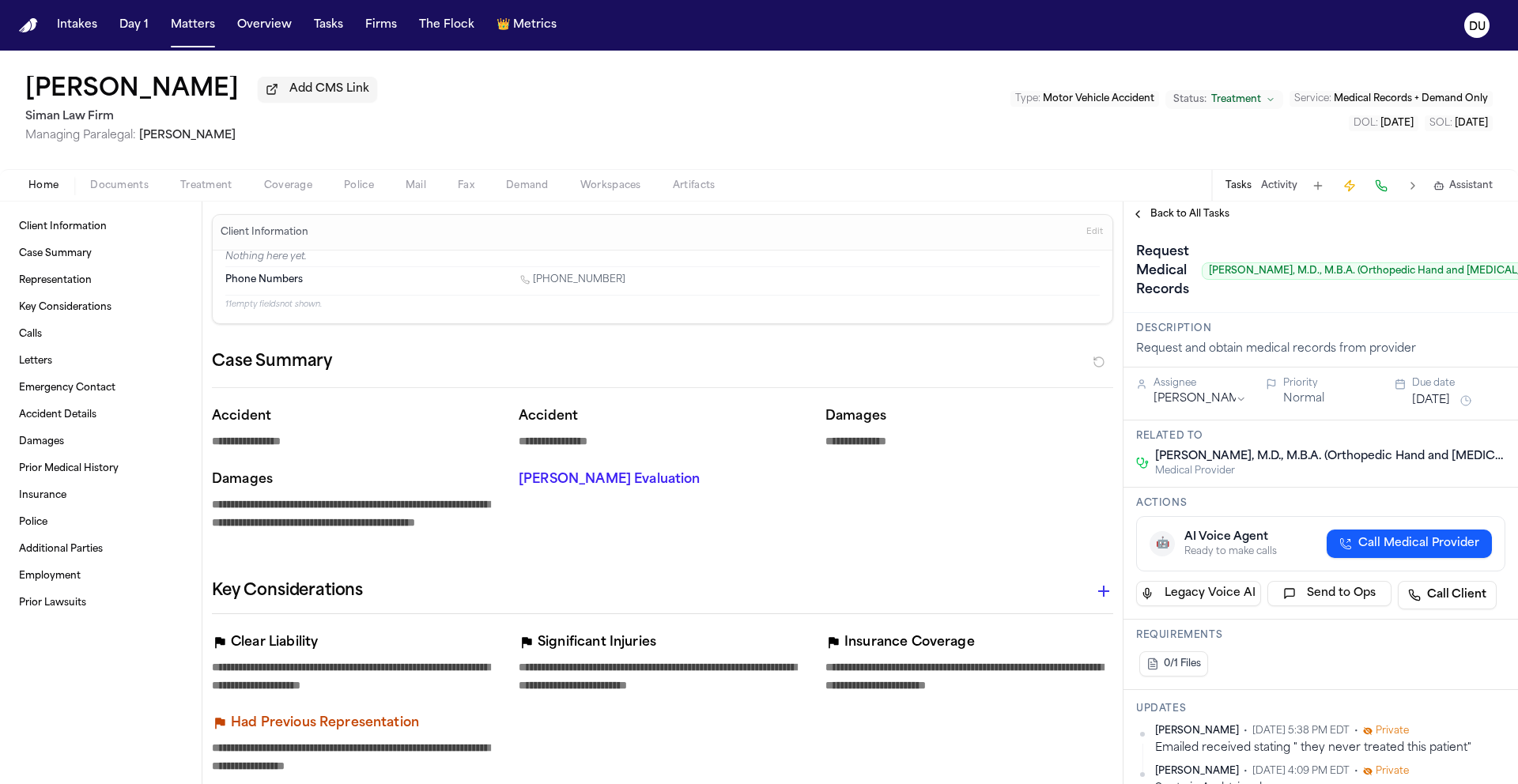
scroll to position [0, 150]
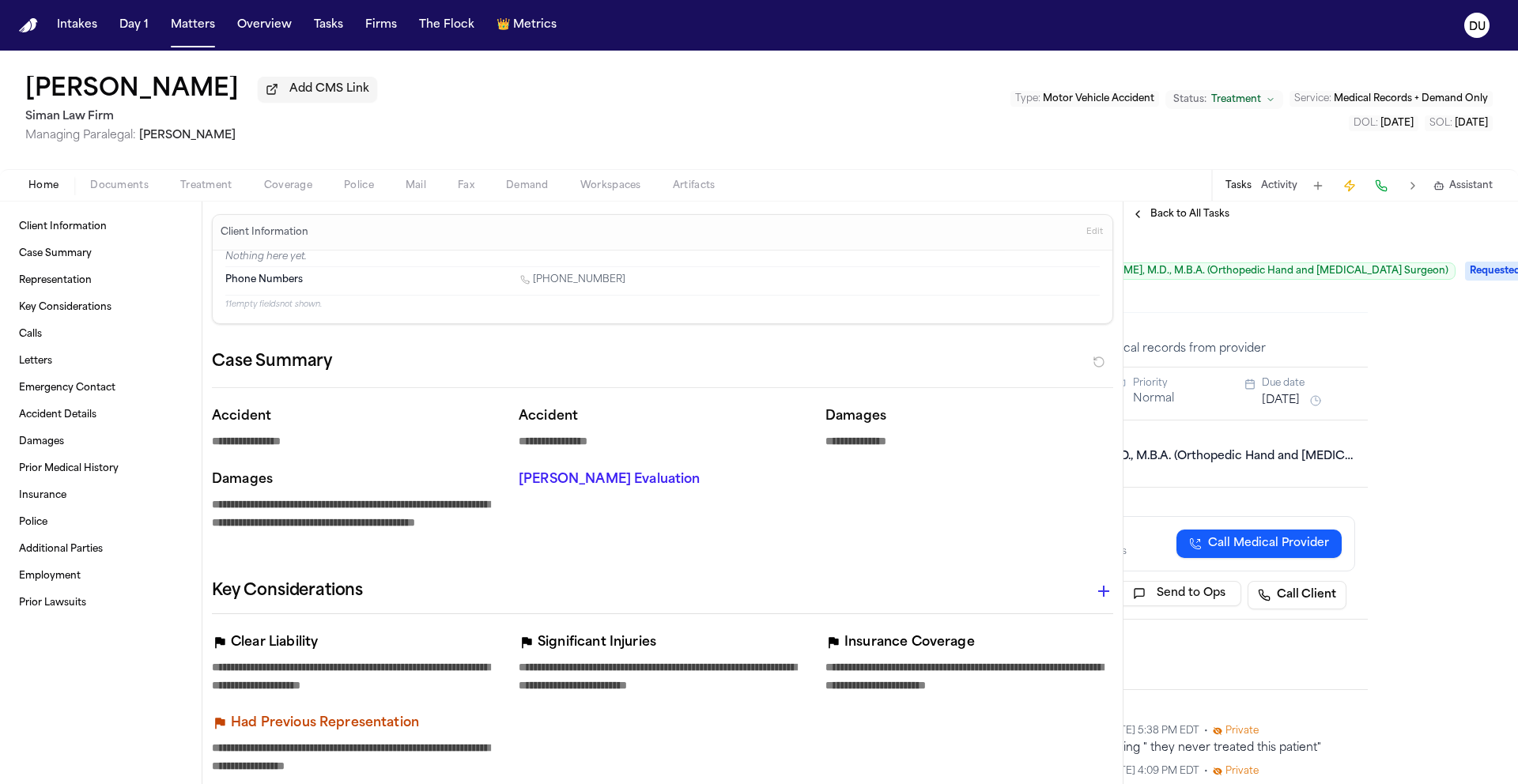
click at [1465, 274] on span "Requested" at bounding box center [1496, 271] width 63 height 19
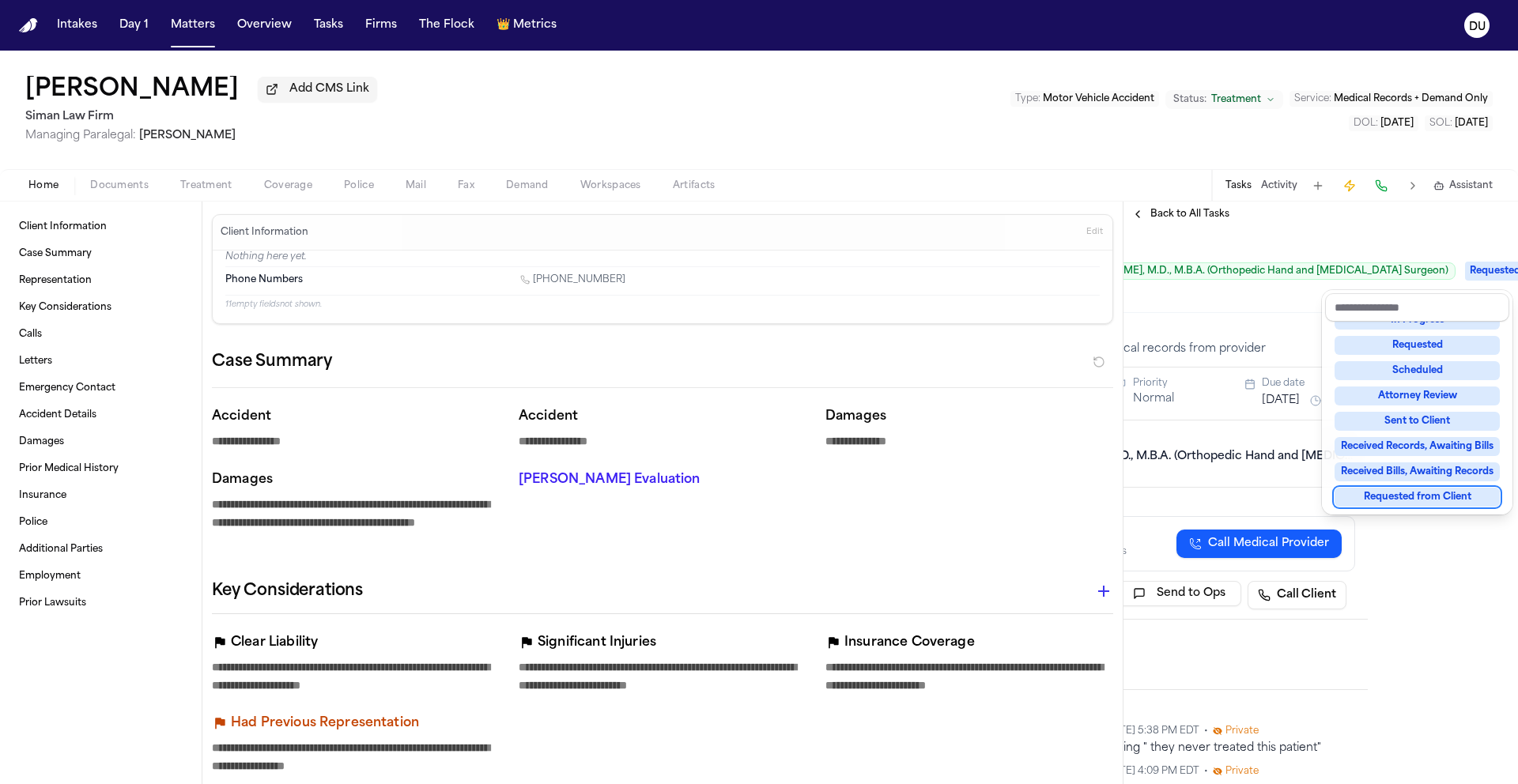
scroll to position [246, 0]
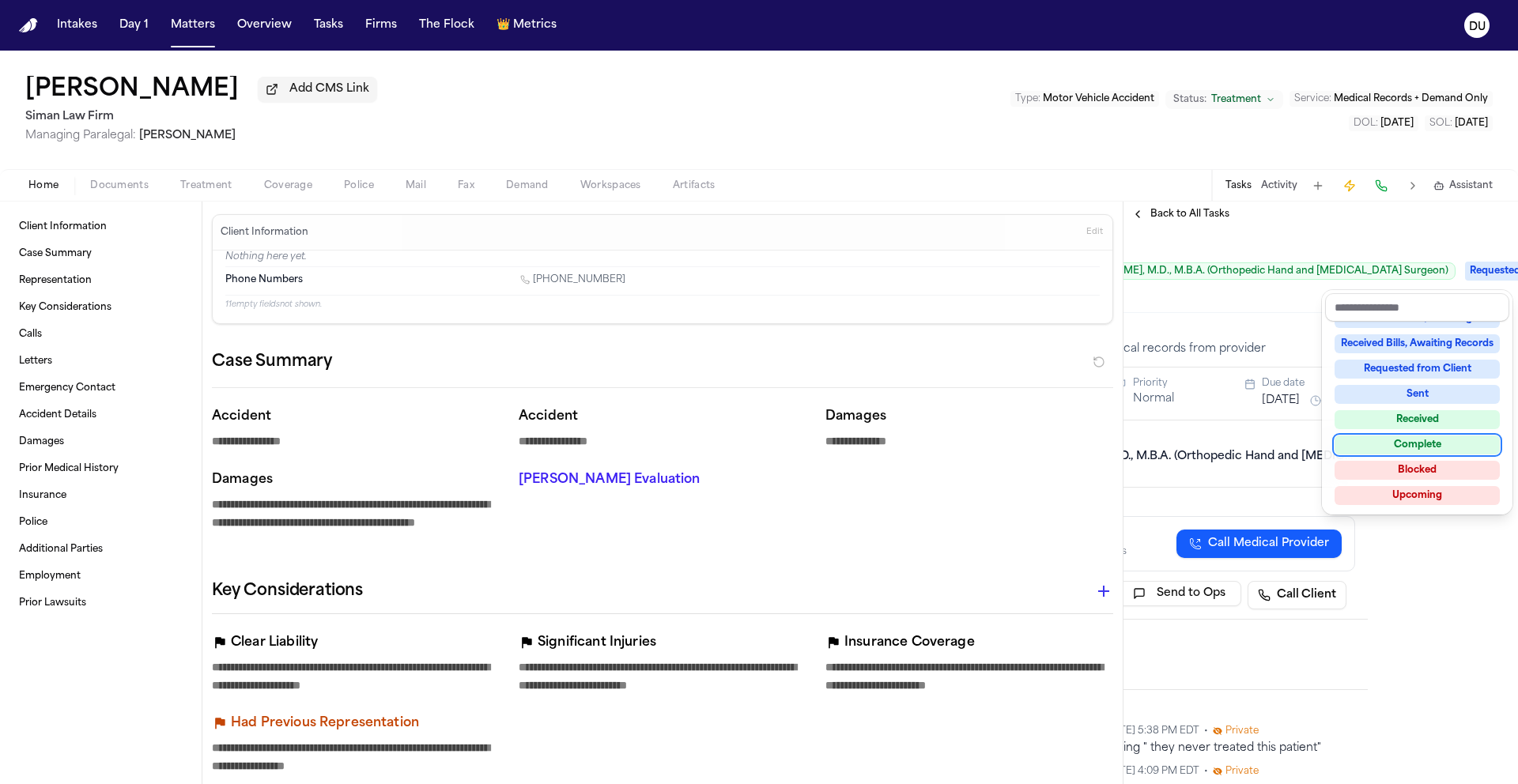
click at [1426, 445] on div "Complete" at bounding box center [1417, 445] width 165 height 19
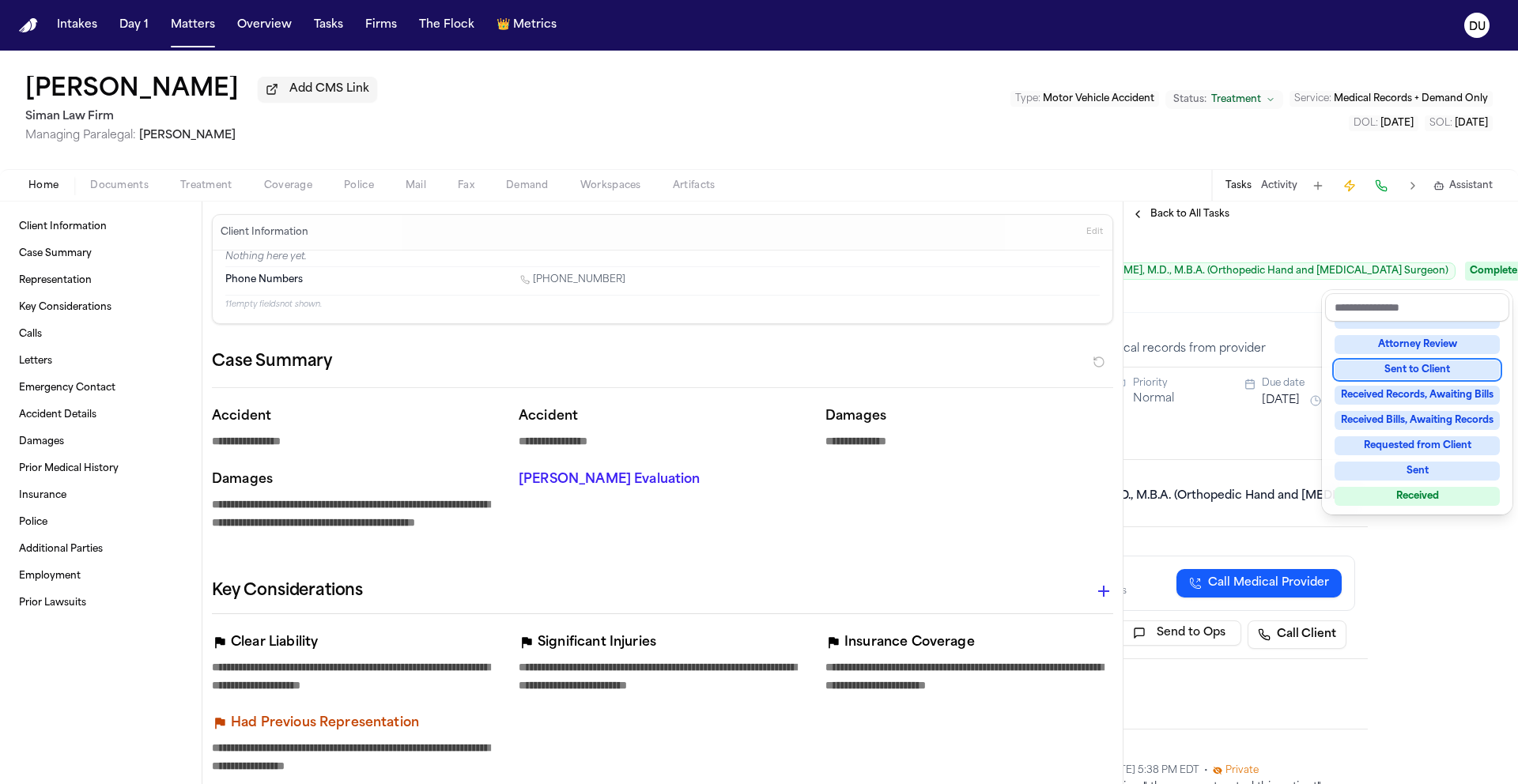
click at [1153, 230] on div "Request Medical Records Jonathan Oheb, M.D., M.B.A. (Orthopedic Hand and Upper …" at bounding box center [1170, 270] width 394 height 86
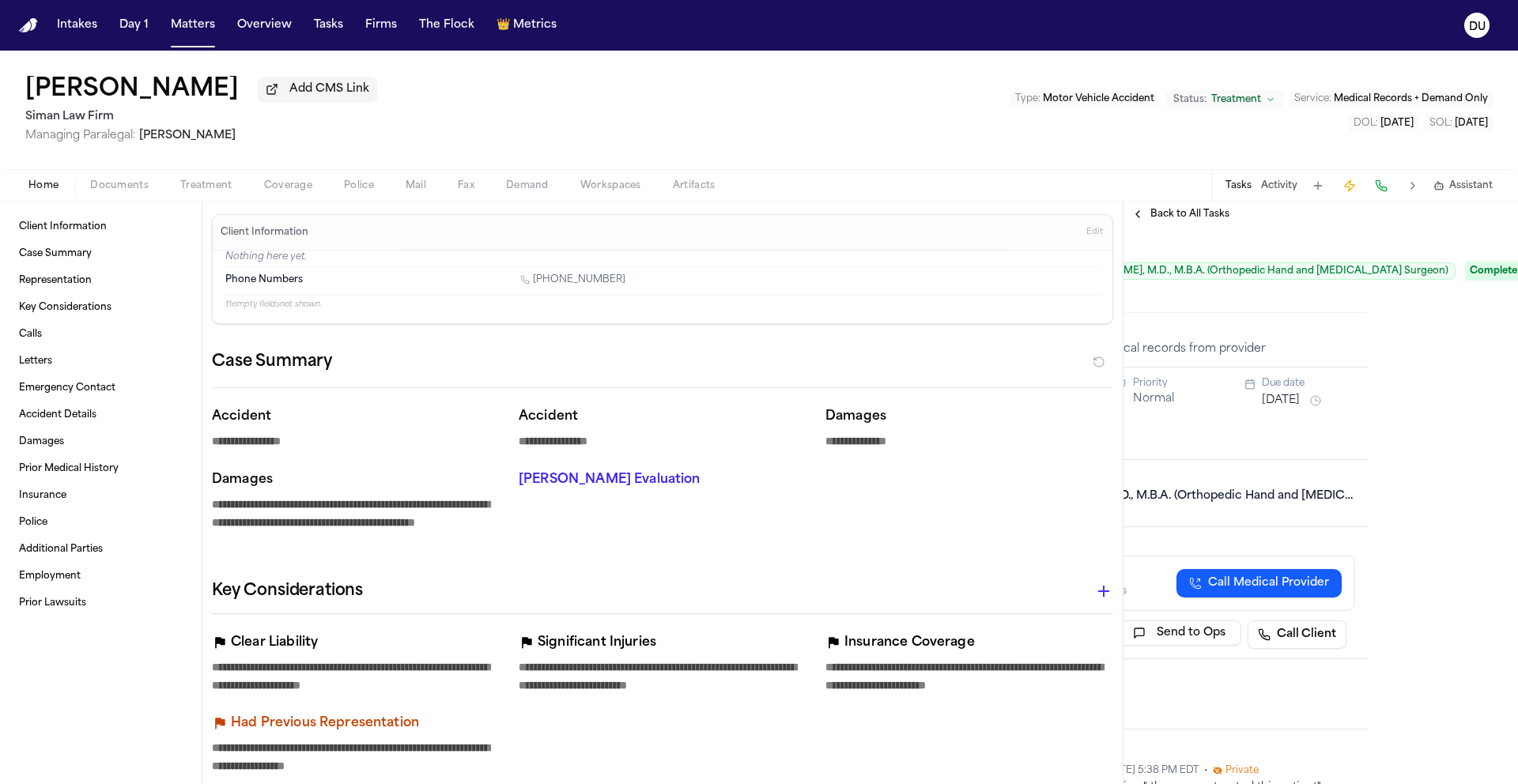
click at [1170, 217] on span "Back to All Tasks" at bounding box center [1190, 214] width 79 height 12
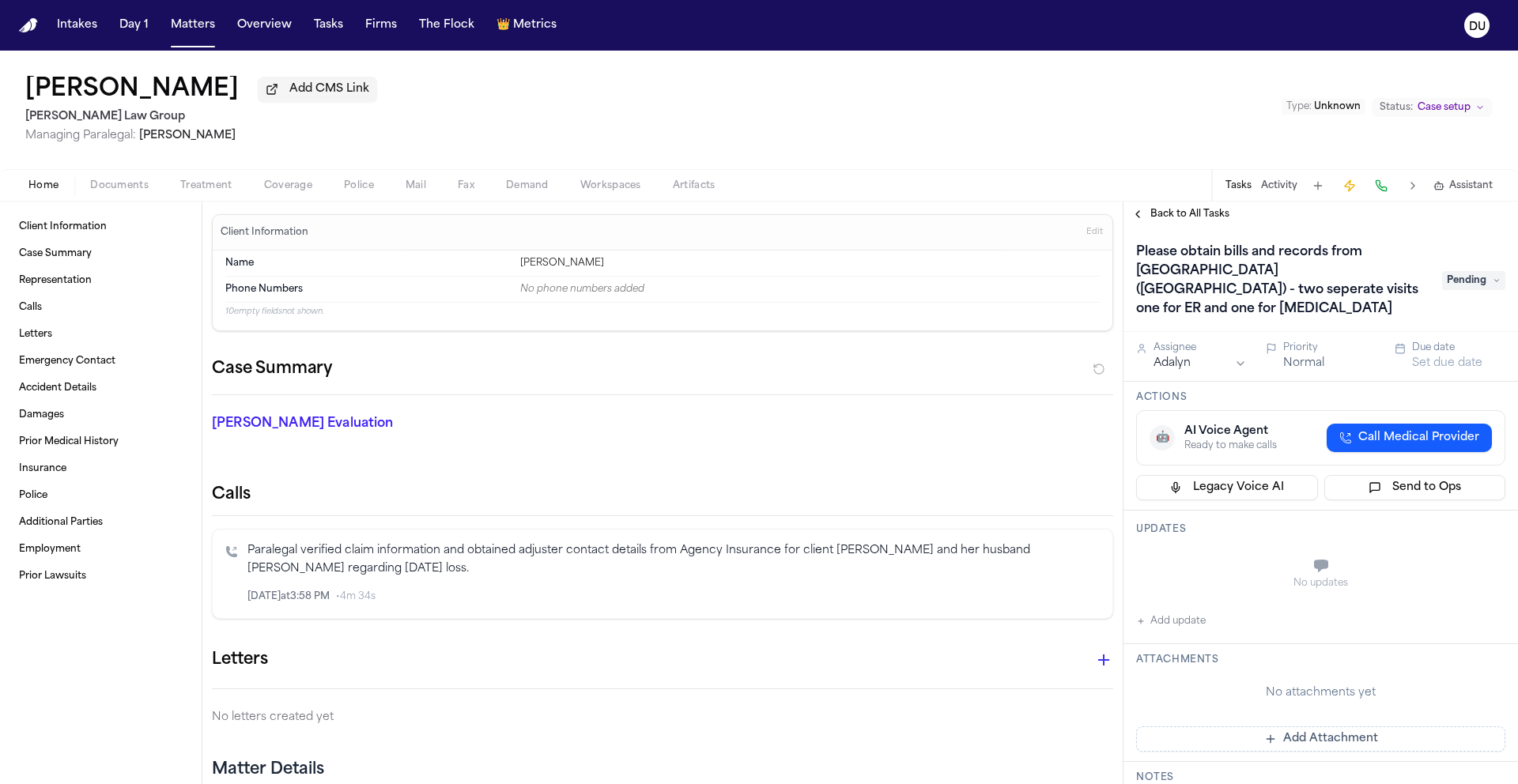
click at [1260, 283] on h1 "Please obtain bills and records from [GEOGRAPHIC_DATA] ([GEOGRAPHIC_DATA]) - tw…" at bounding box center [1281, 281] width 303 height 82
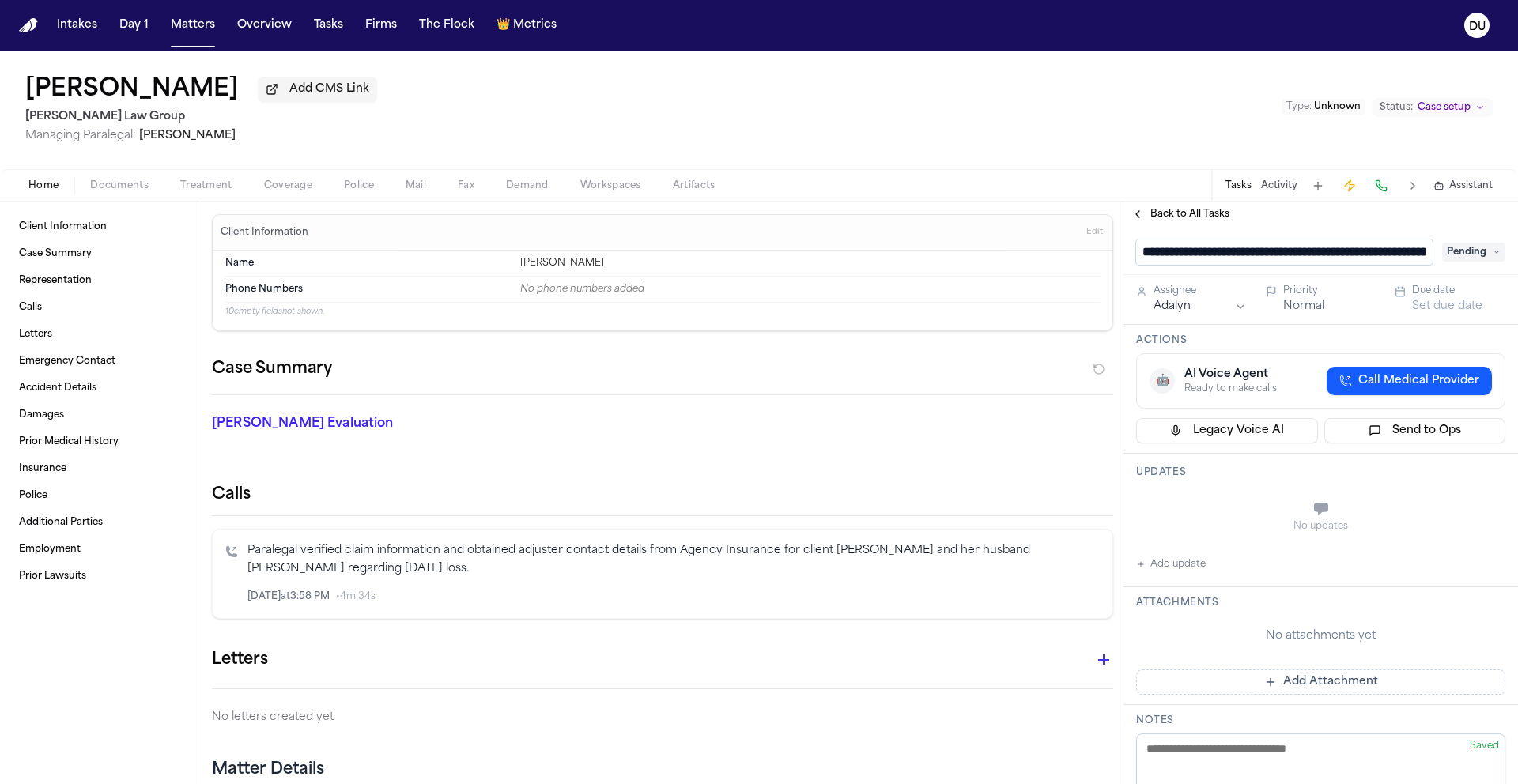
scroll to position [0, 613]
click at [1180, 254] on input "**********" at bounding box center [1278, 252] width 285 height 25
drag, startPoint x: 1277, startPoint y: 254, endPoint x: 1374, endPoint y: 257, distance: 97.0
click at [1374, 257] on input "**********" at bounding box center [1278, 252] width 285 height 25
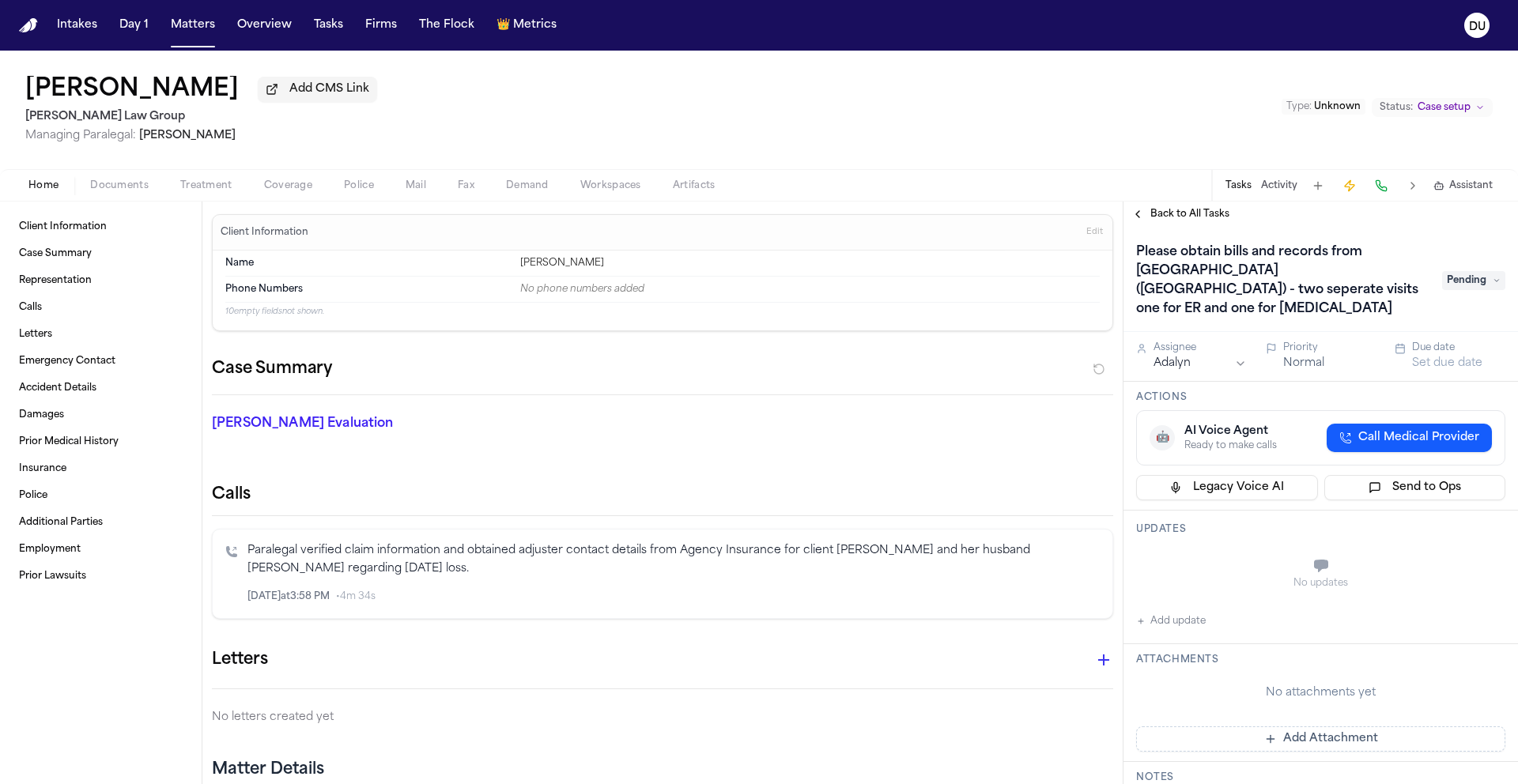
click at [1459, 286] on span "Pending" at bounding box center [1473, 280] width 63 height 19
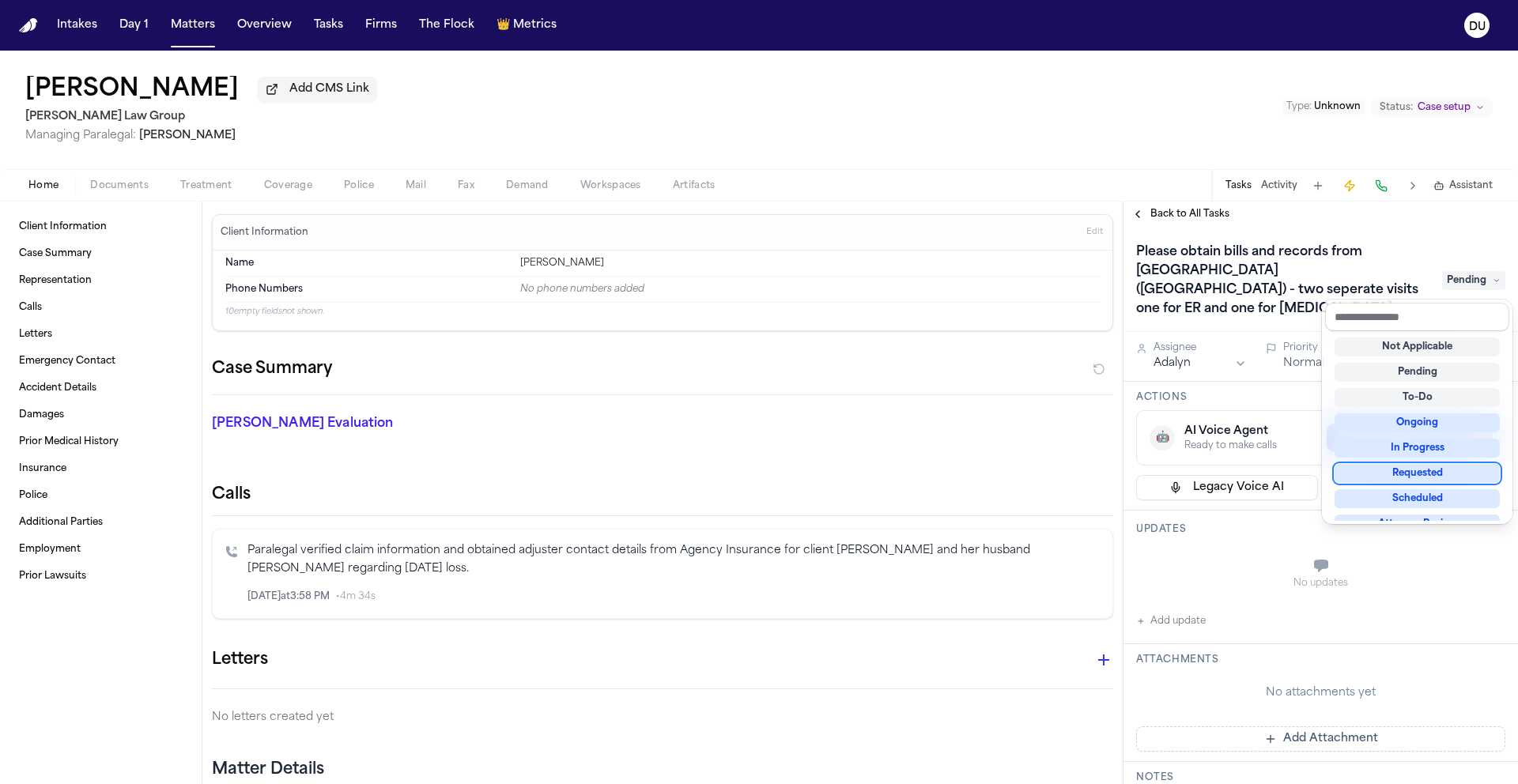
click at [1421, 469] on div "Requested" at bounding box center [1417, 473] width 165 height 19
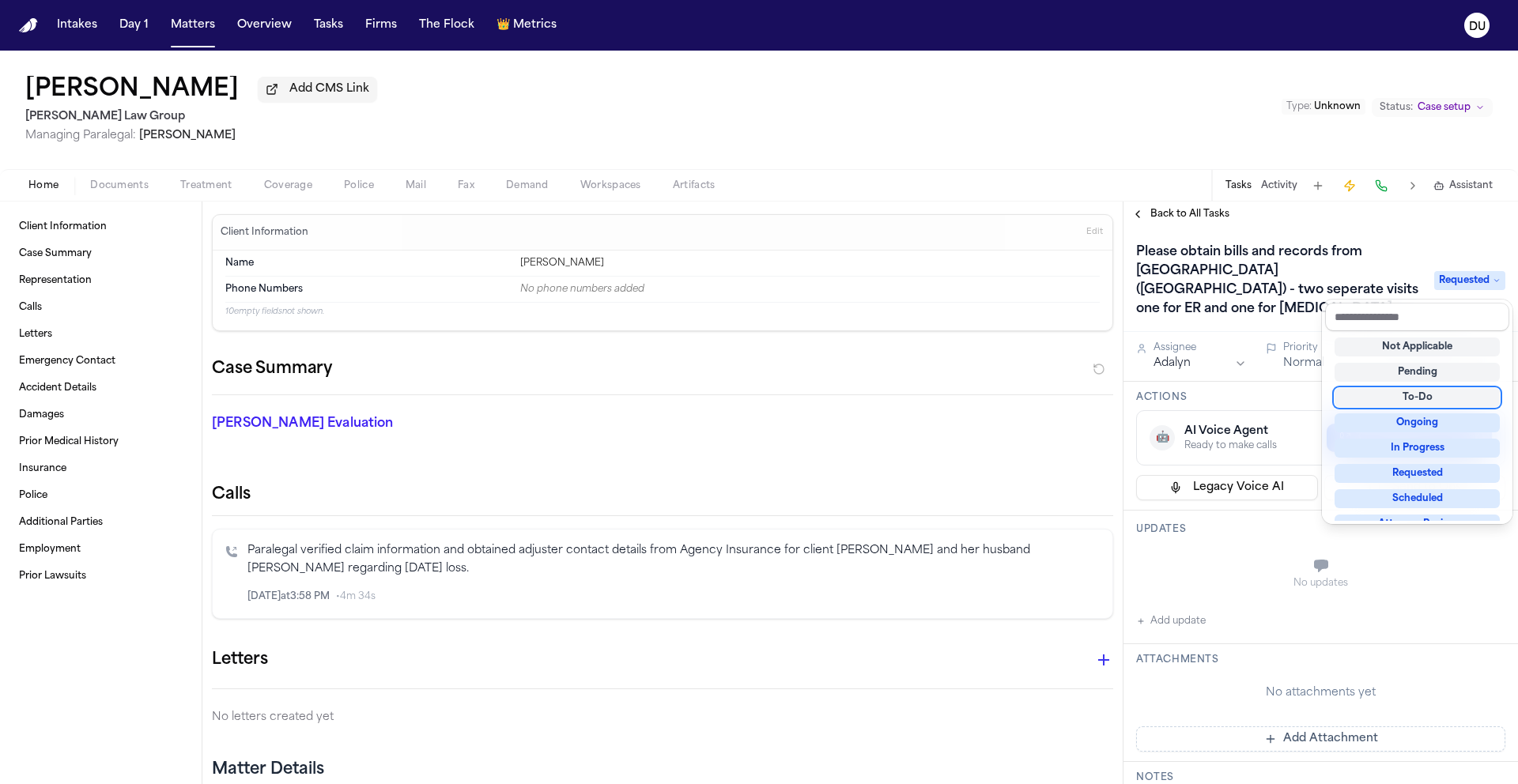
click at [1438, 230] on div "Please obtain bills and records from Armstrong County Memorial Hospital (ACMH H…" at bounding box center [1320, 279] width 394 height 105
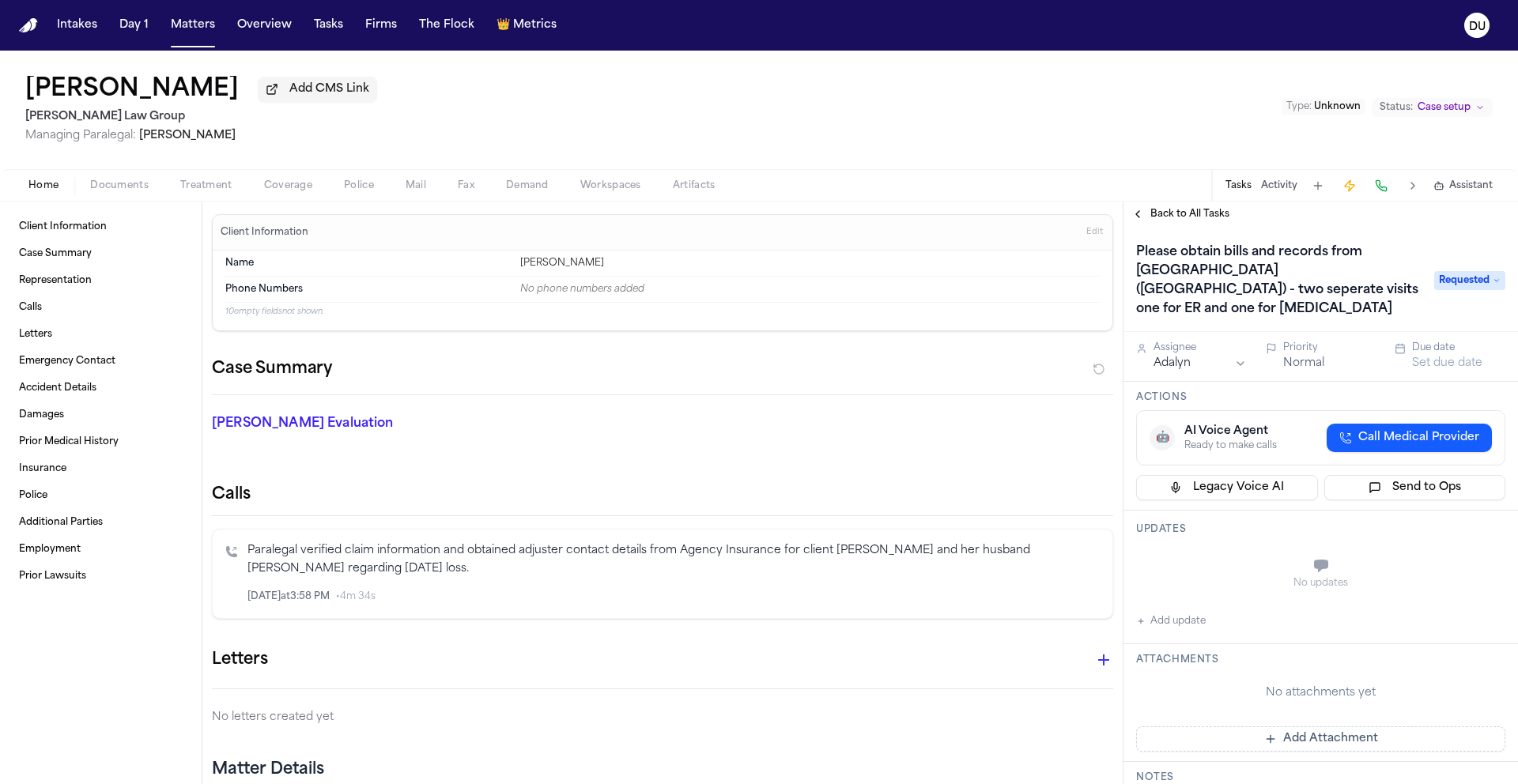
click at [1426, 368] on button "Set due date" at bounding box center [1447, 363] width 70 height 16
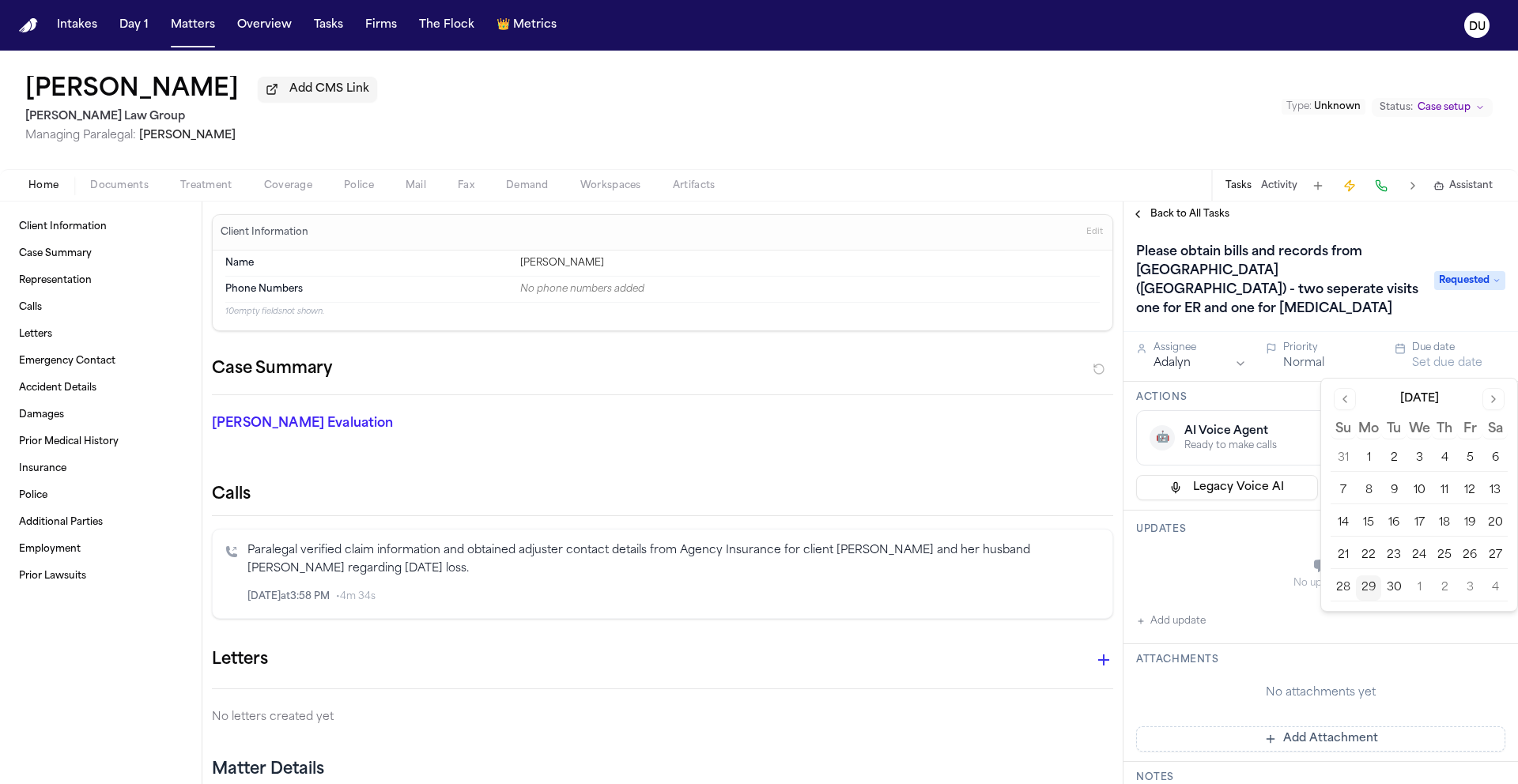
click at [1452, 589] on button "2" at bounding box center [1444, 587] width 25 height 25
click at [1363, 278] on h1 "Please obtain bills and records from Armstrong County Memorial Hospital (ACMH H…" at bounding box center [1277, 281] width 295 height 82
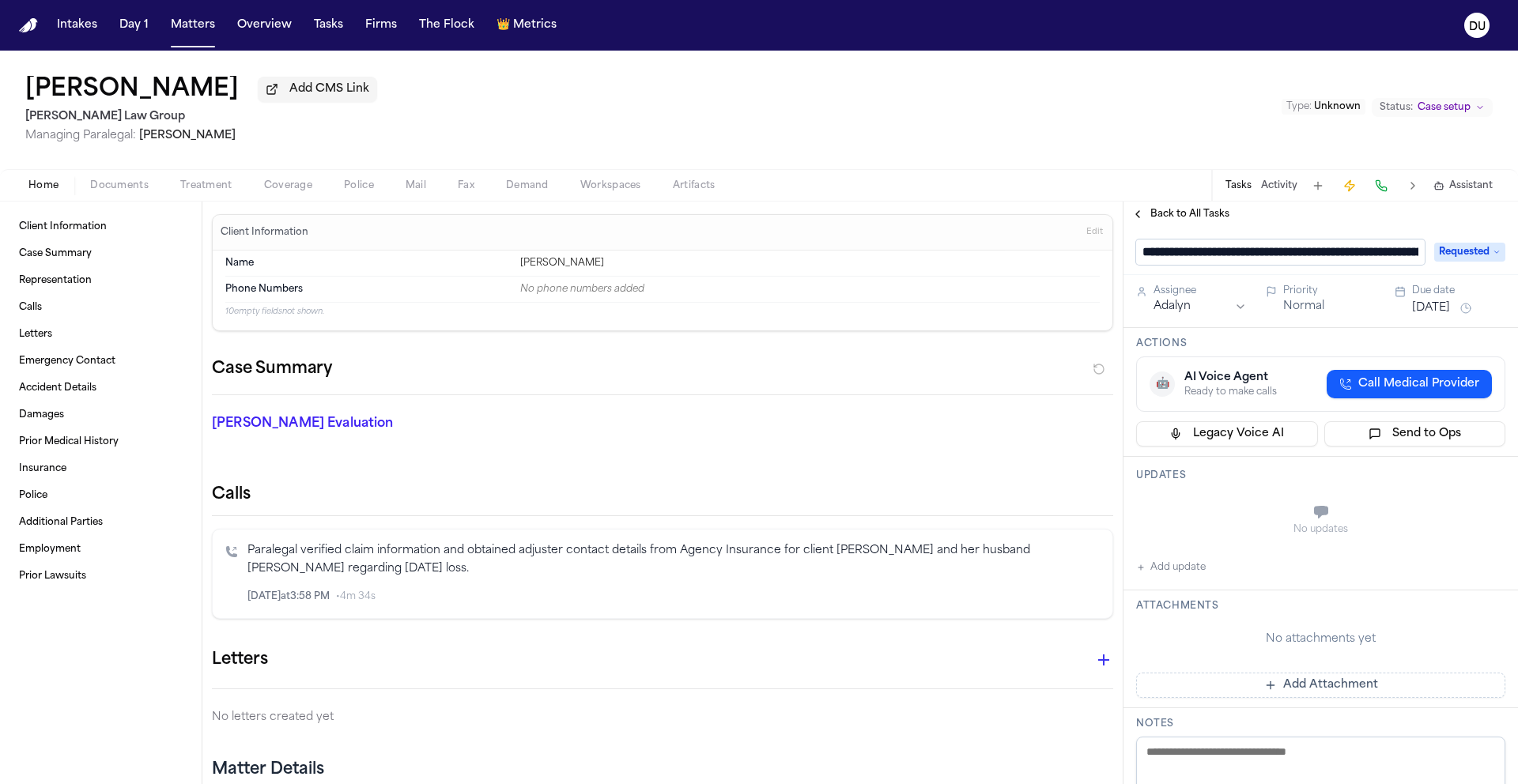
scroll to position [0, 621]
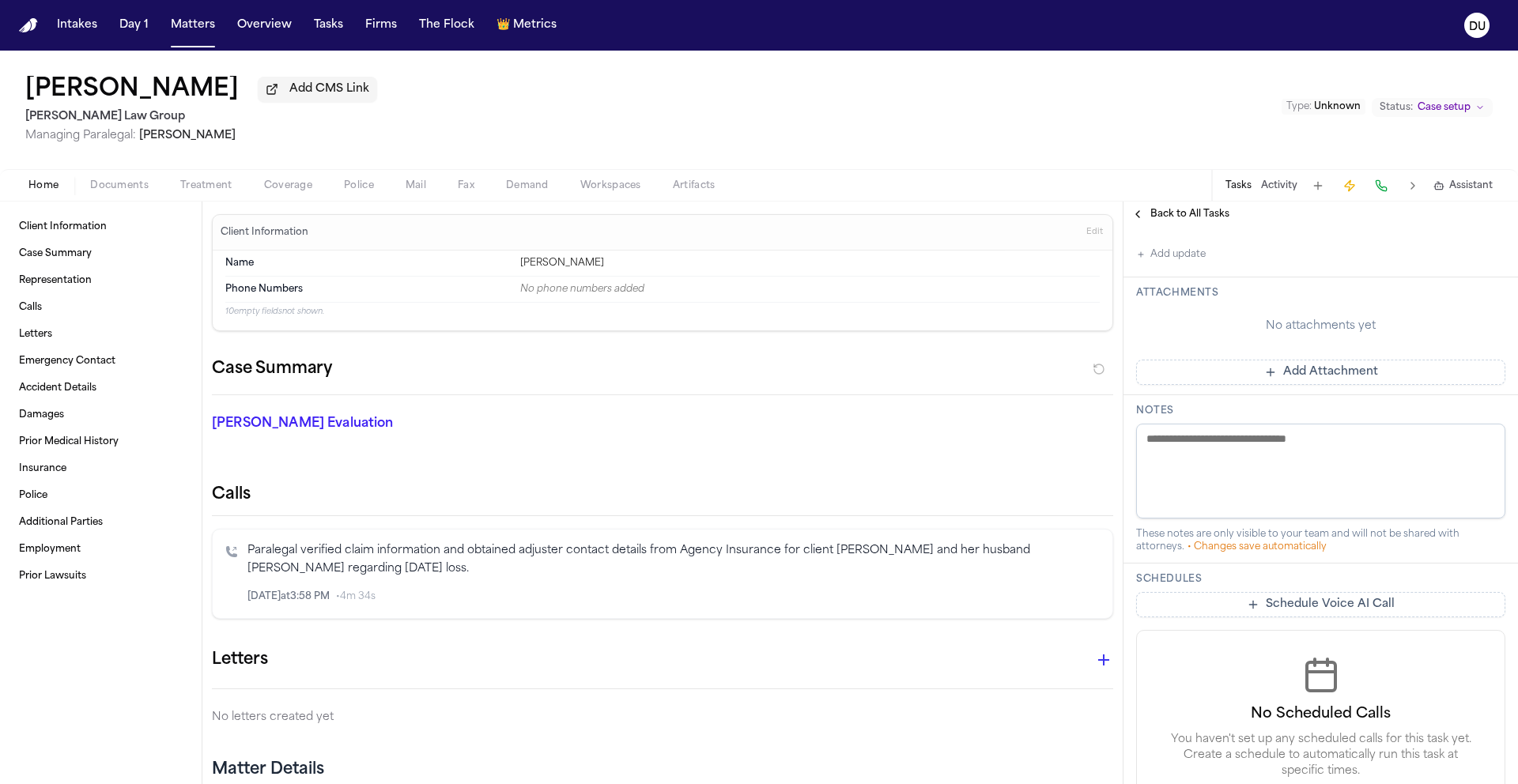
click at [1313, 370] on button "Add Attachment" at bounding box center [1320, 372] width 369 height 25
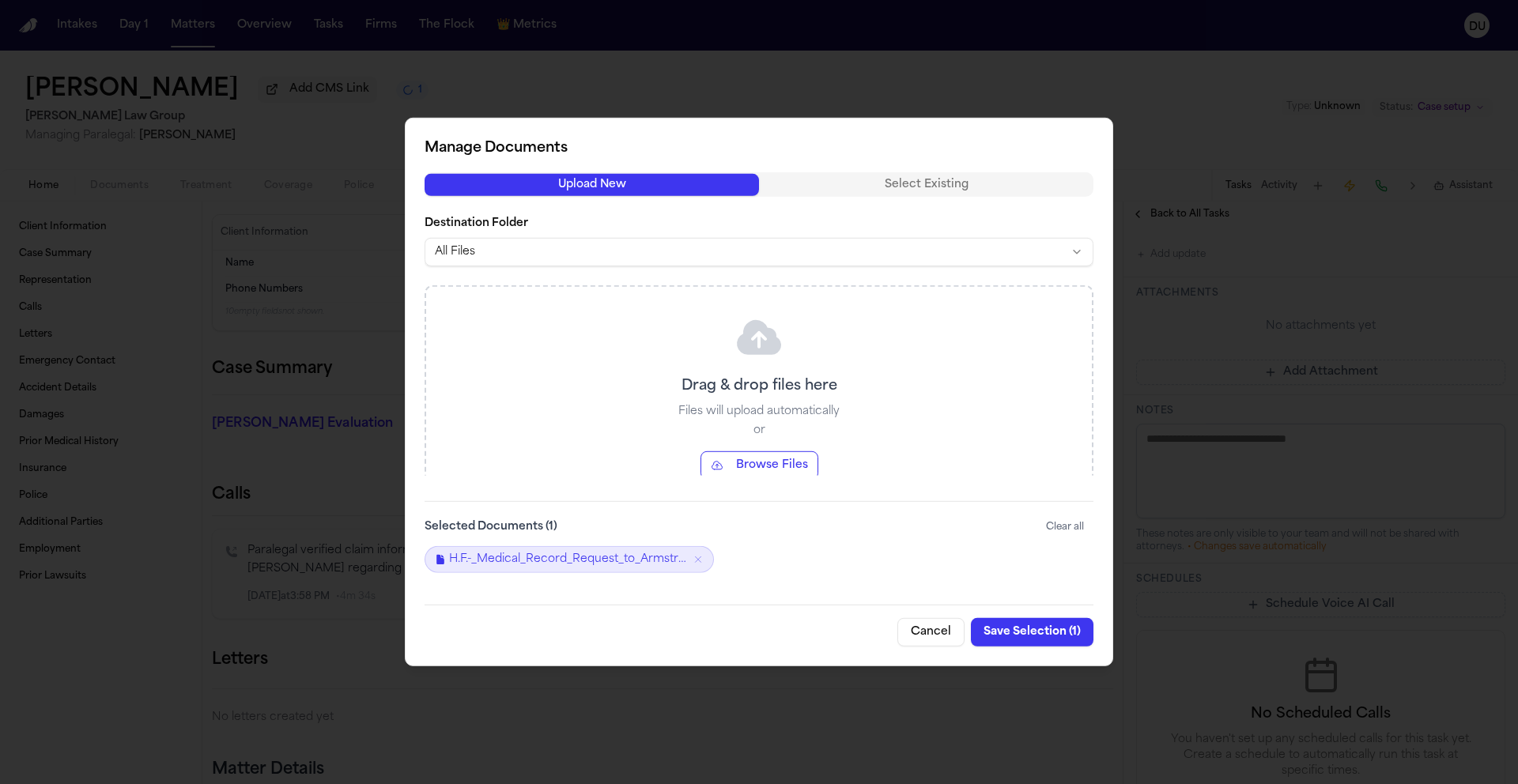
click at [1037, 638] on button "Save Selection ( 1 )" at bounding box center [1032, 632] width 123 height 28
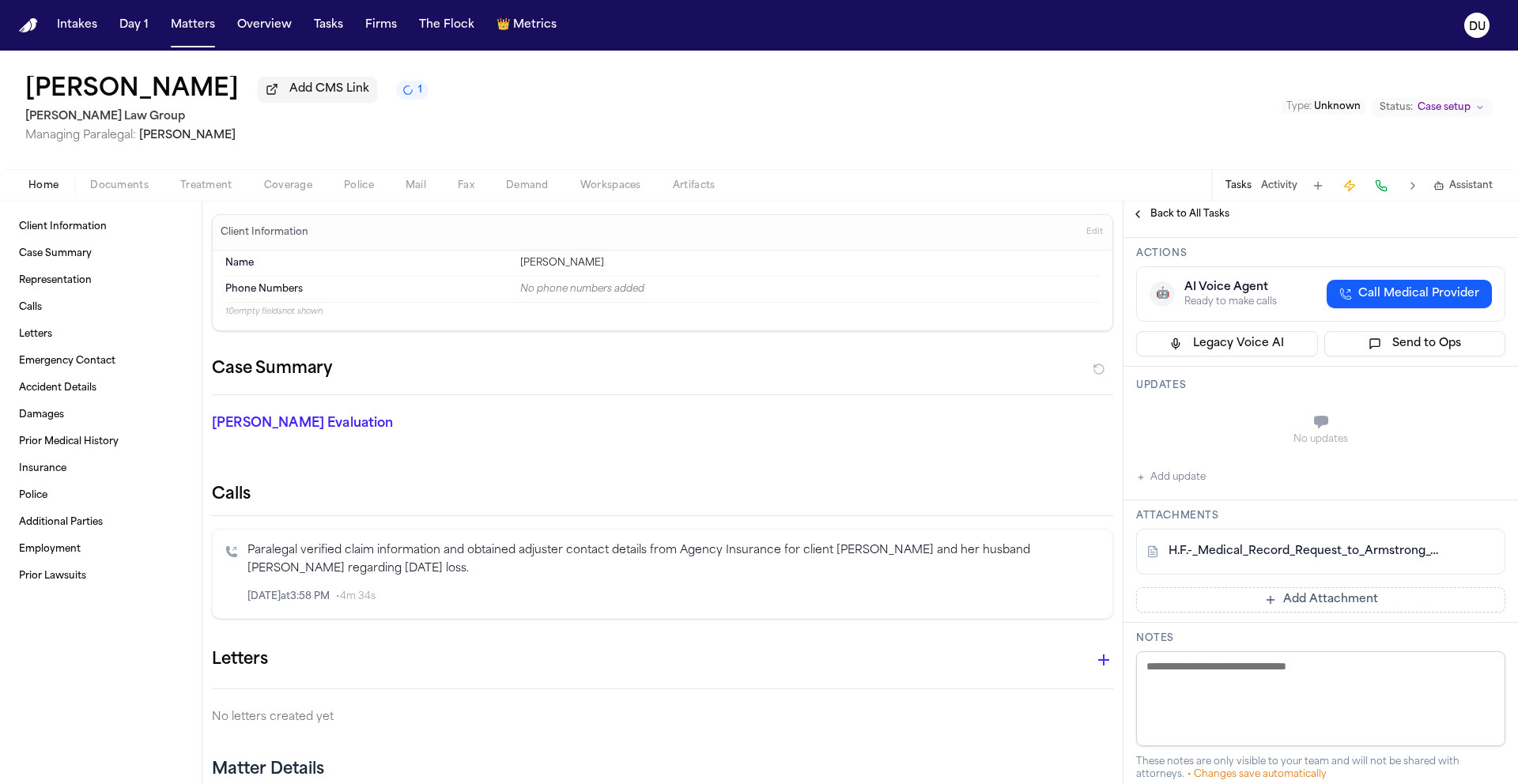
scroll to position [200, 0]
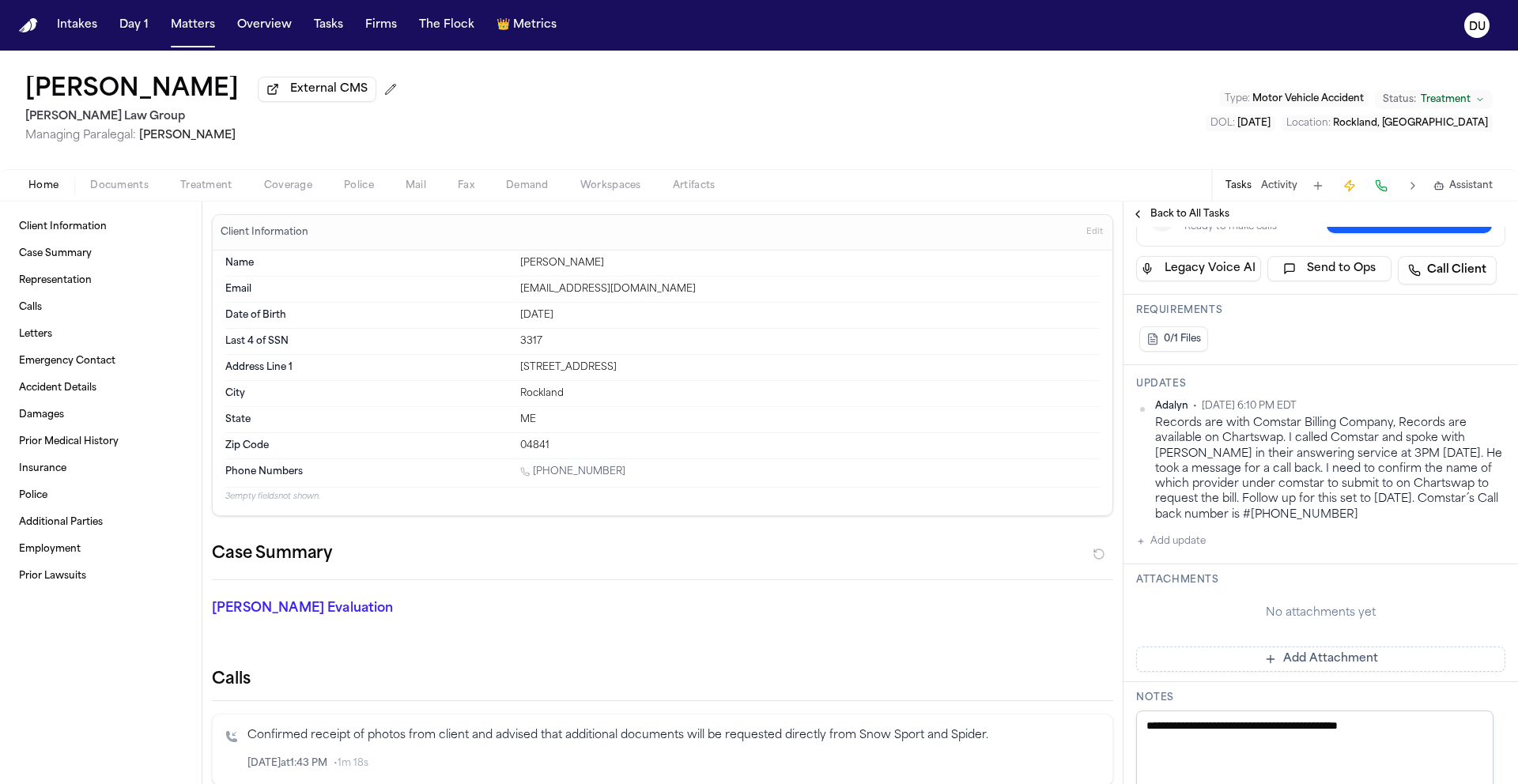
scroll to position [335, 0]
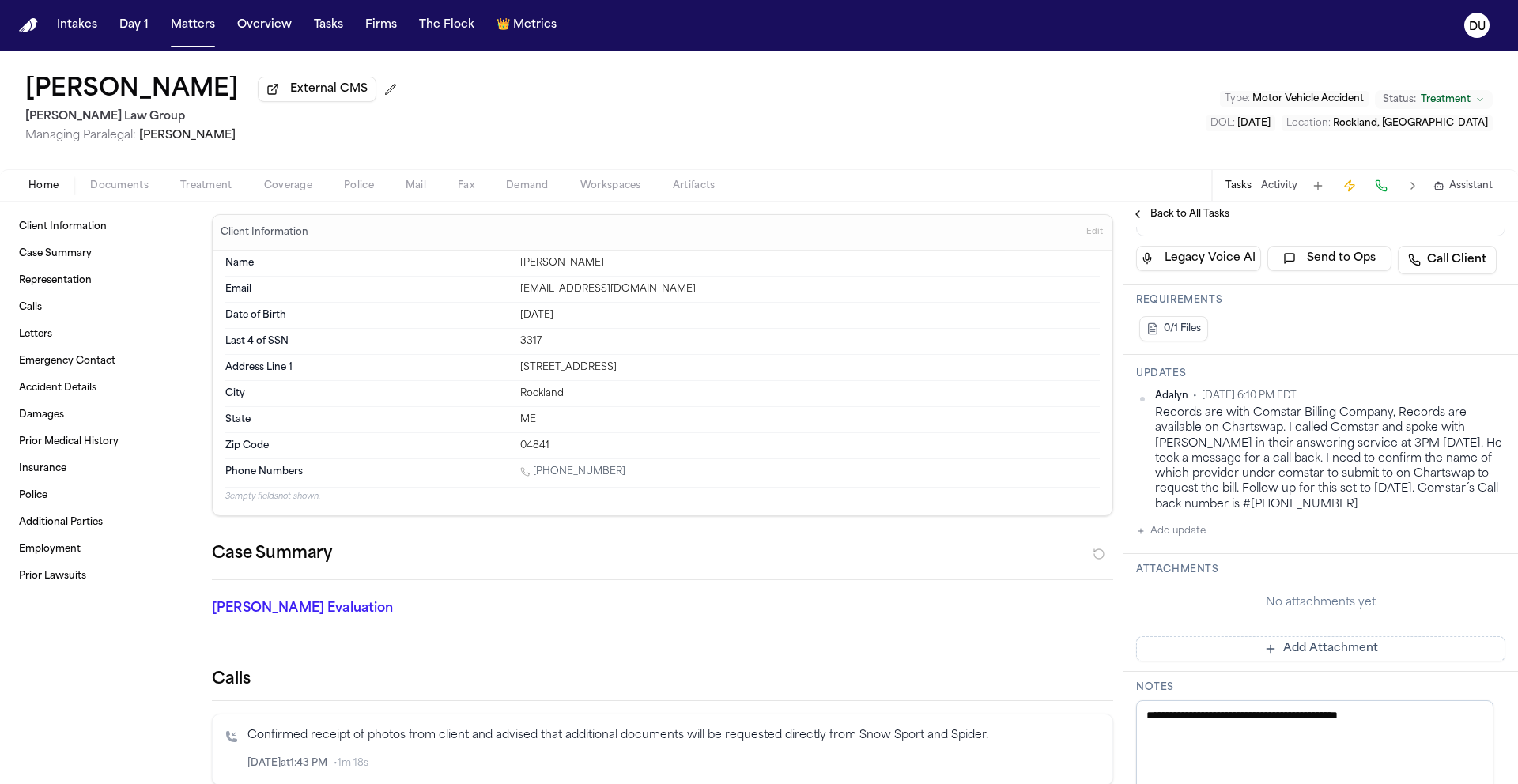
click at [1390, 521] on div "Adalyn • Aug 20, 2025 6:10 PM EDT Records are with Comstar Billing Company, Rec…" at bounding box center [1320, 465] width 369 height 151
click at [1380, 499] on div "Records are with Comstar Billing Company, Records are available on Chartswap. I…" at bounding box center [1331, 459] width 350 height 107
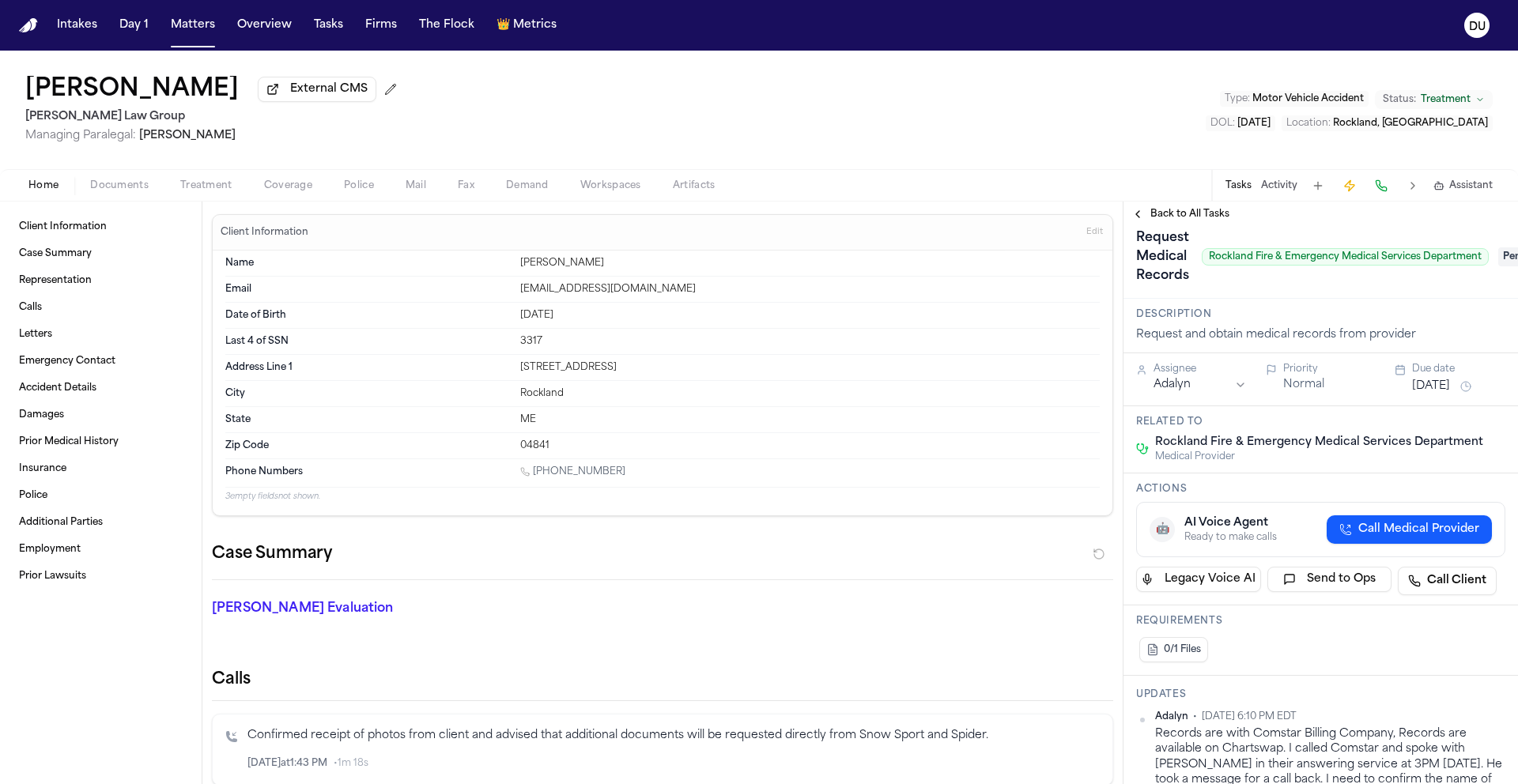
scroll to position [0, 0]
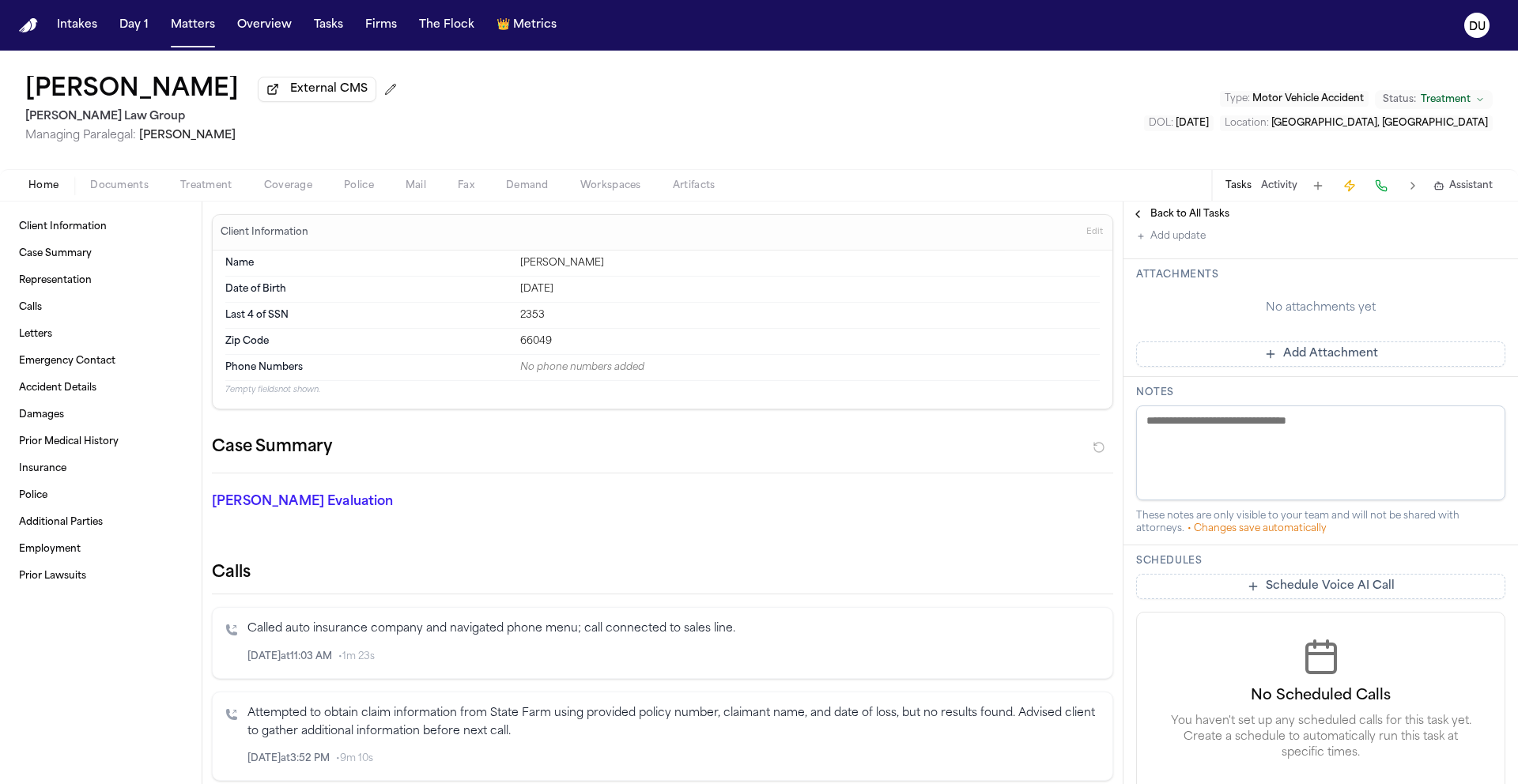
scroll to position [196, 0]
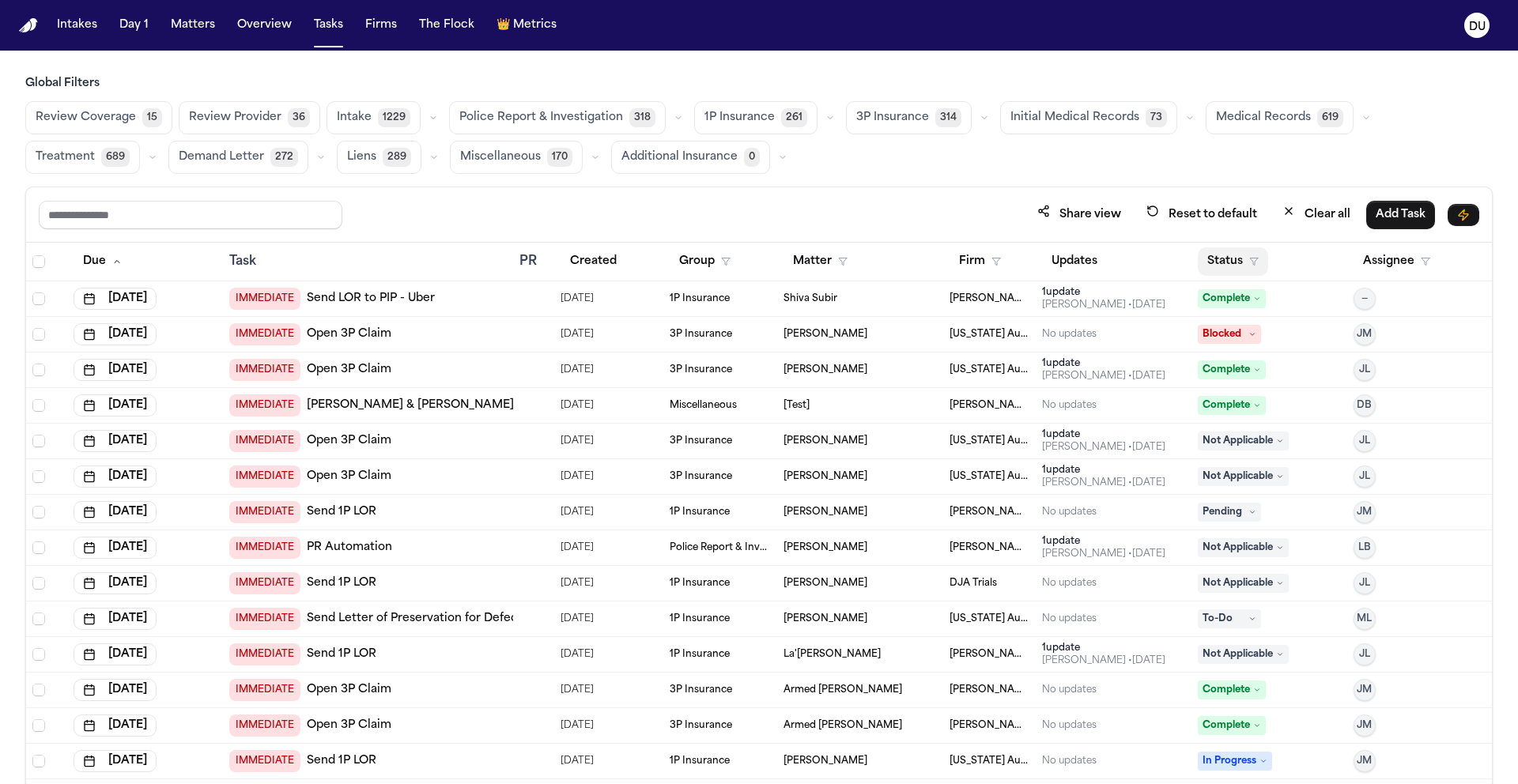
click at [1232, 260] on button "Status" at bounding box center [1232, 261] width 70 height 28
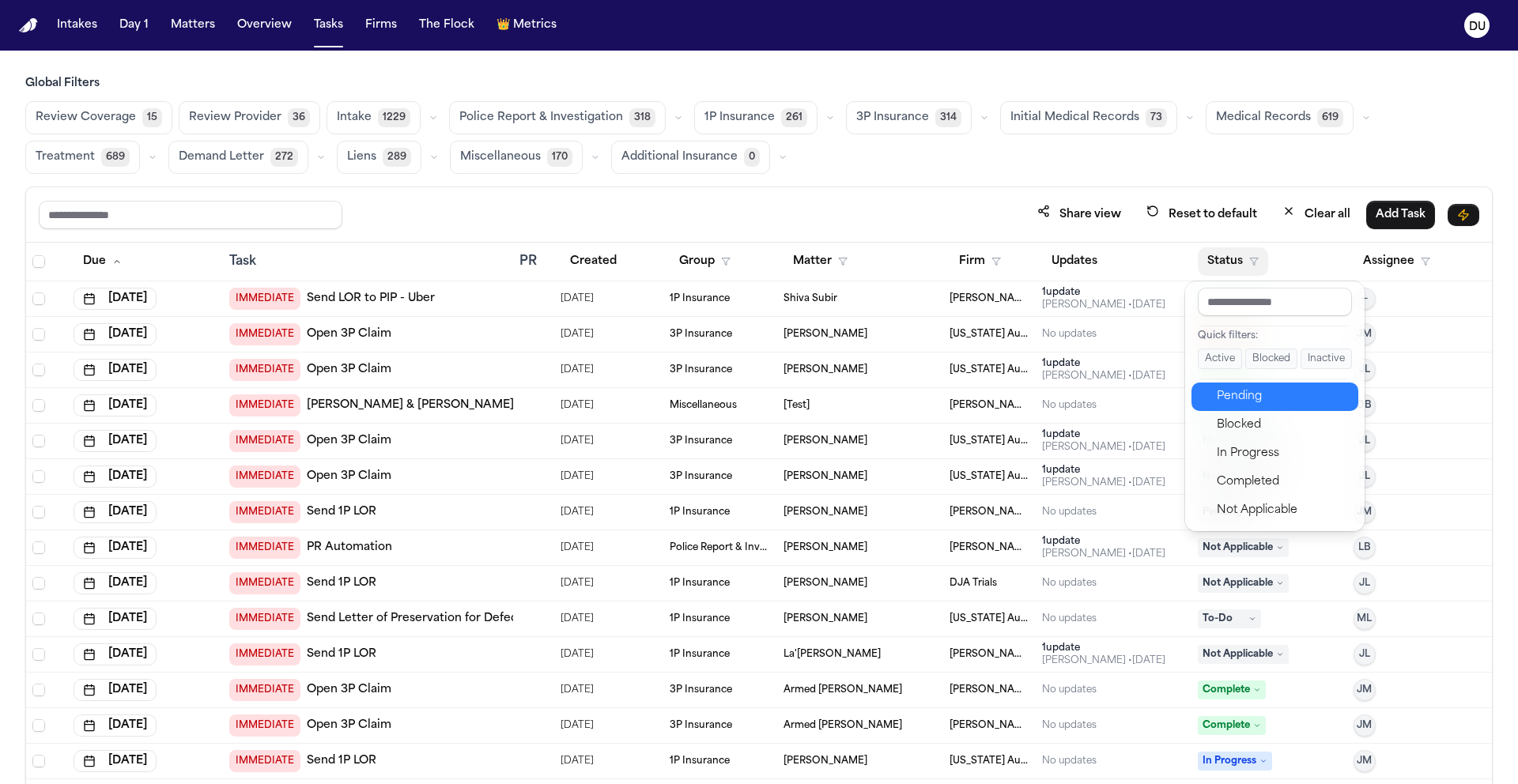
click at [1252, 394] on div "Pending" at bounding box center [1282, 396] width 132 height 19
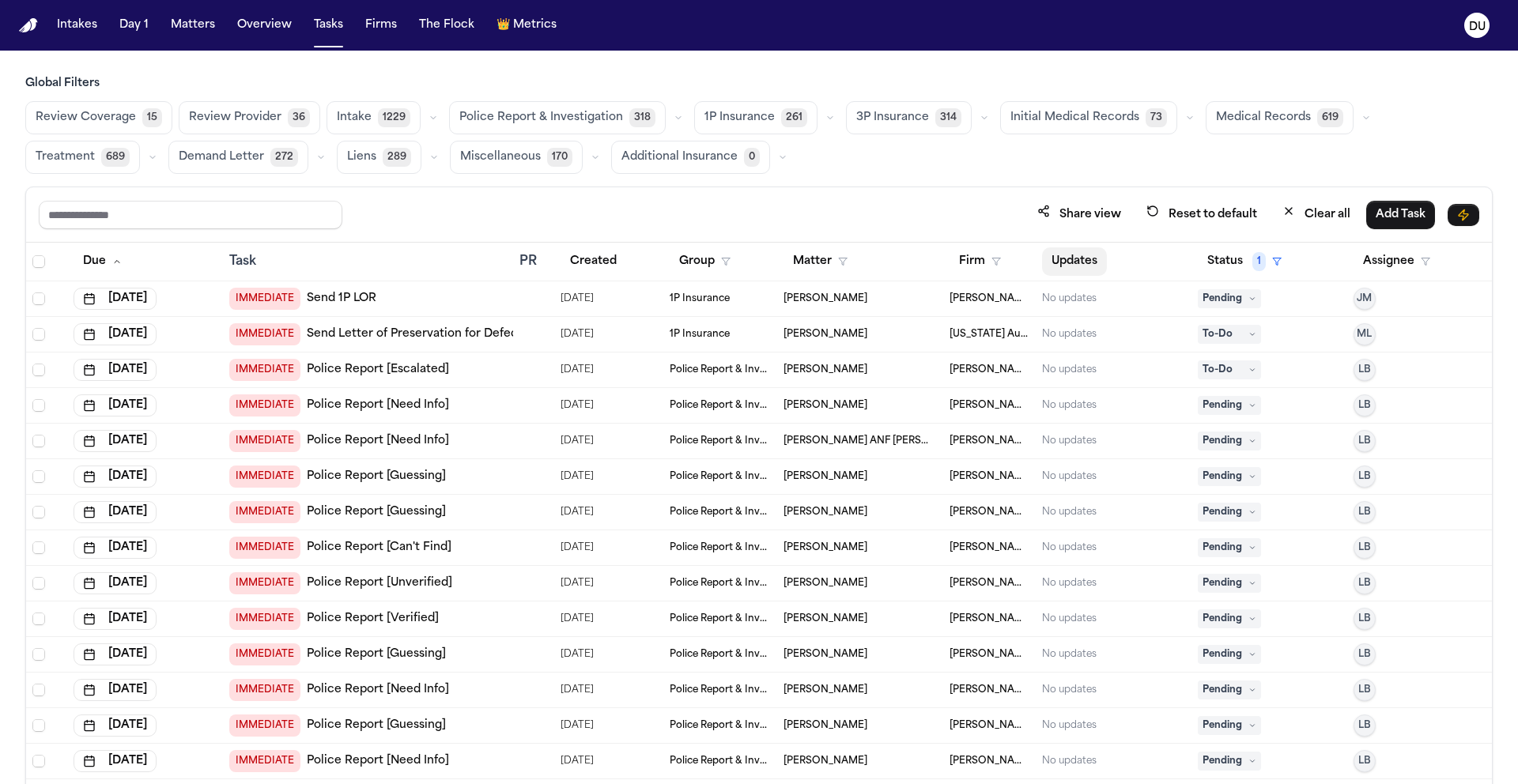
click at [1064, 259] on button "Updates" at bounding box center [1074, 261] width 65 height 28
click at [994, 263] on button "Firm" at bounding box center [979, 261] width 61 height 28
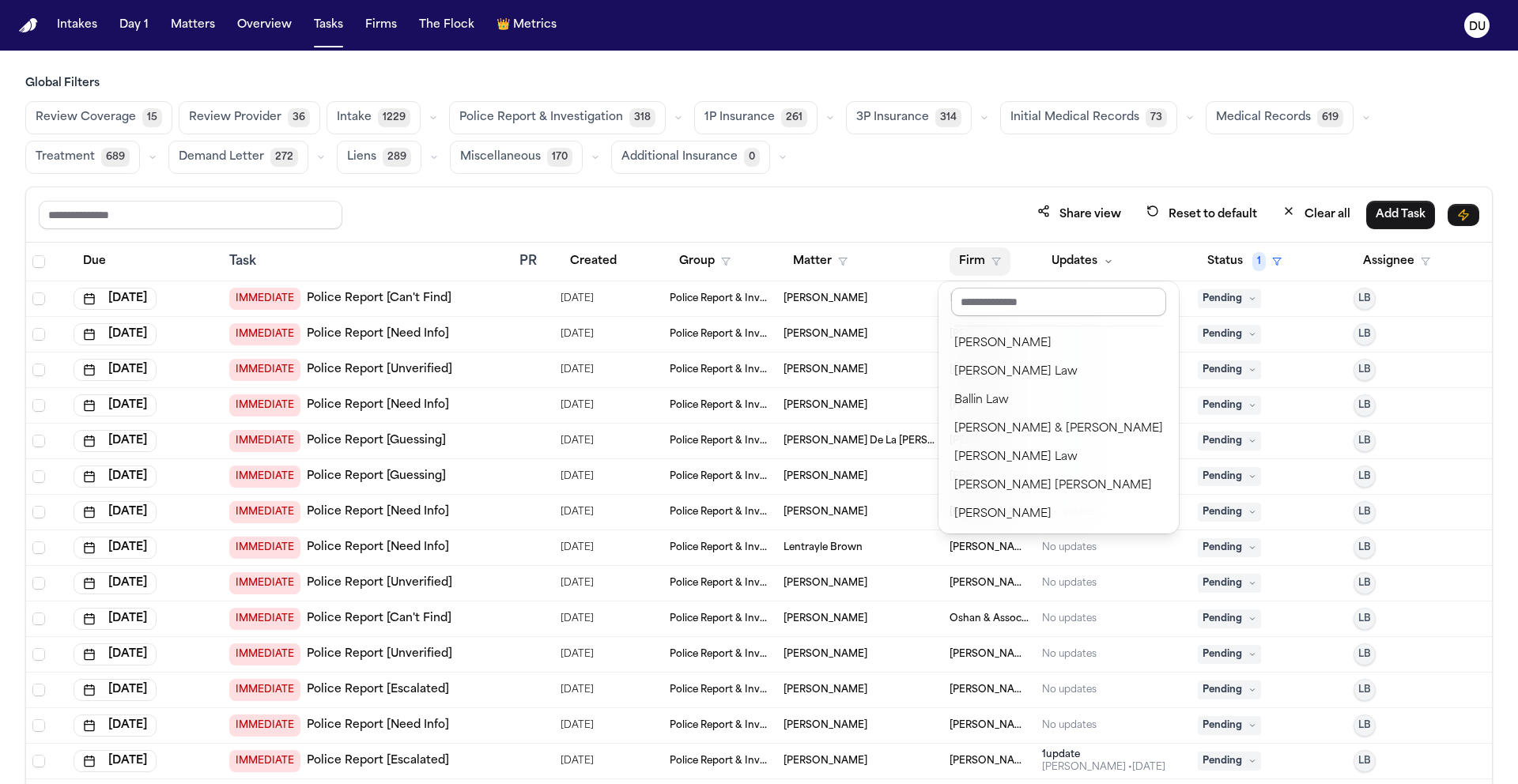
click at [1014, 307] on input "text" at bounding box center [1058, 302] width 215 height 28
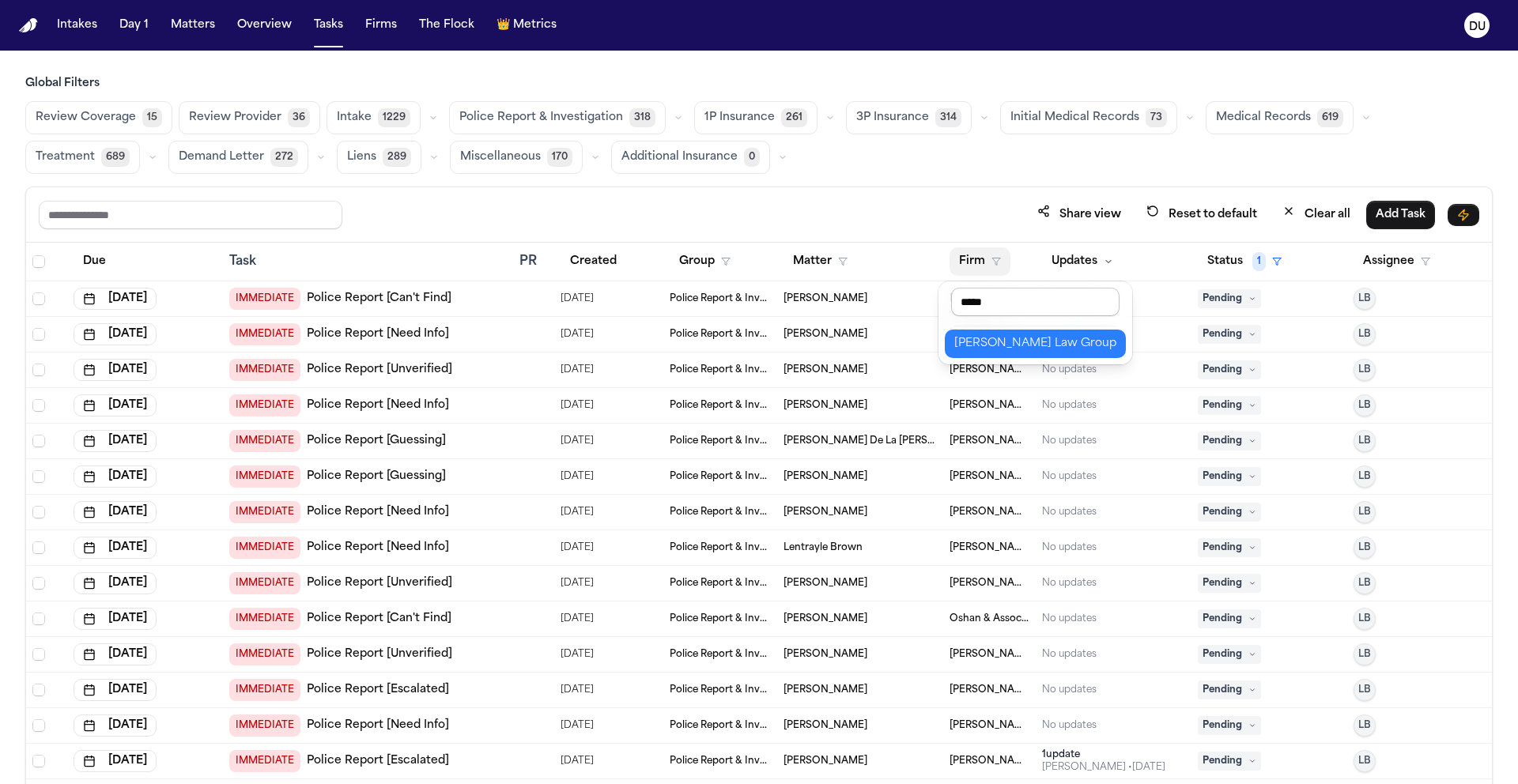
type input "******"
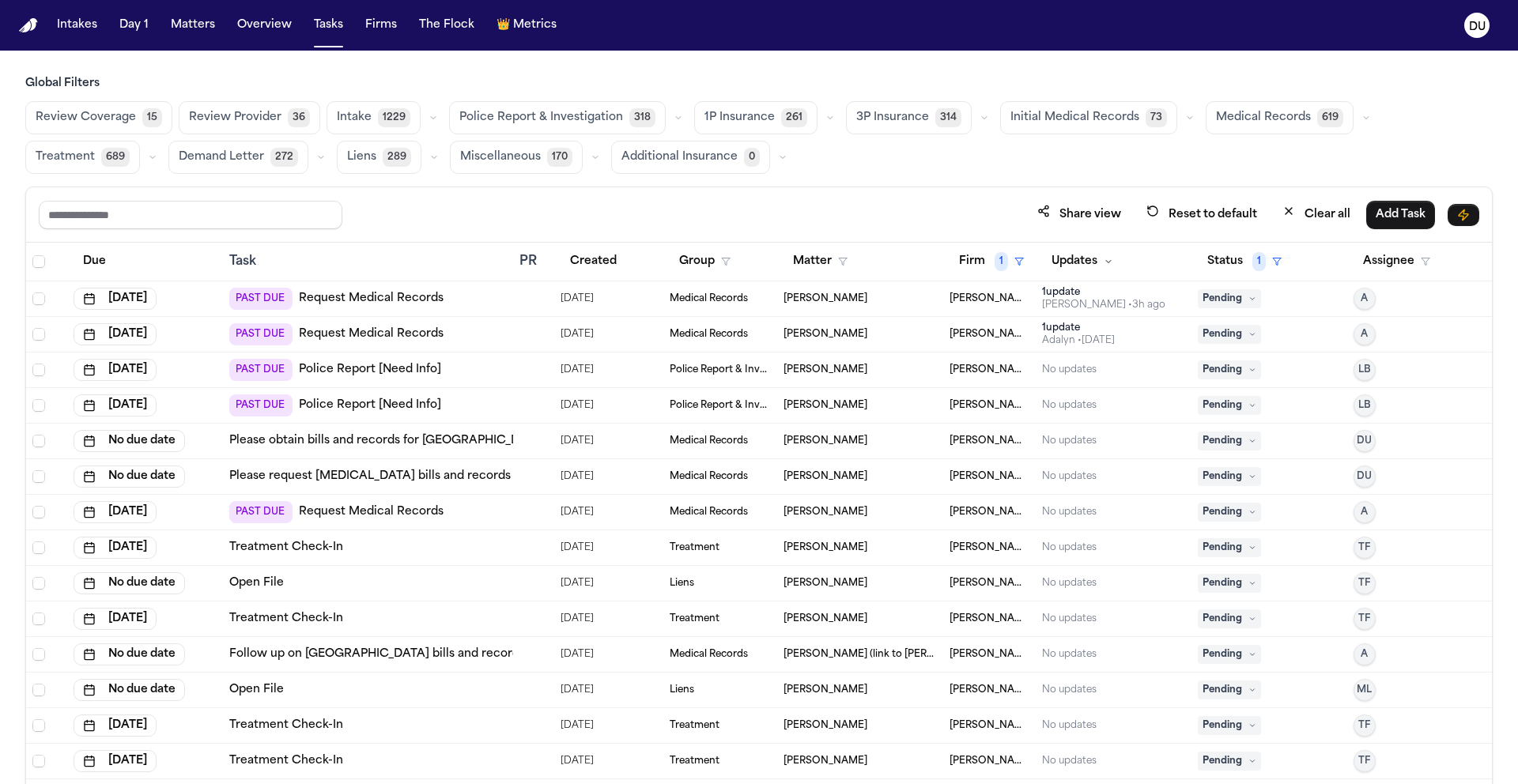
click at [1043, 117] on span "Initial Medical Records" at bounding box center [1075, 117] width 129 height 16
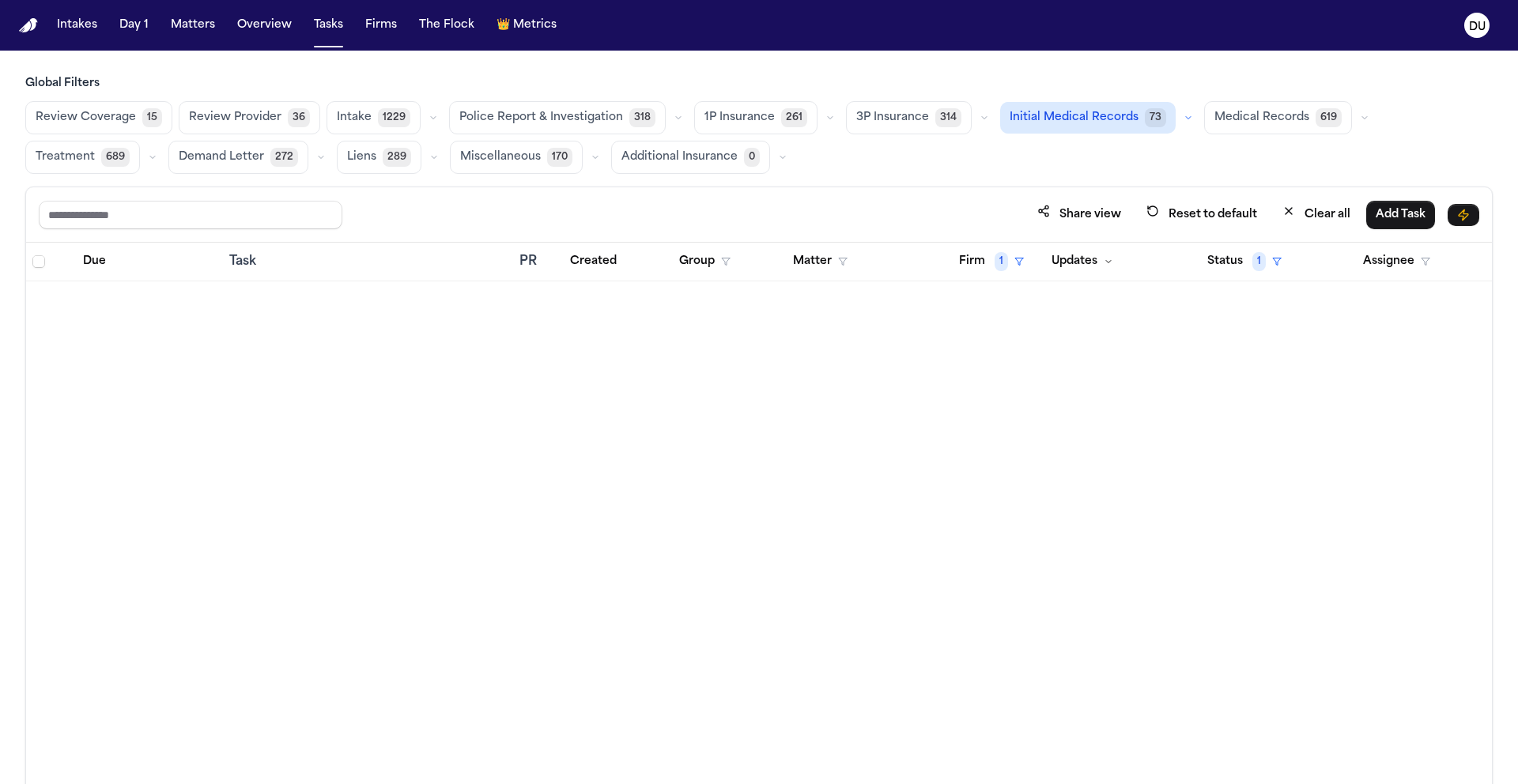
click at [1270, 117] on span "Medical Records" at bounding box center [1261, 117] width 95 height 16
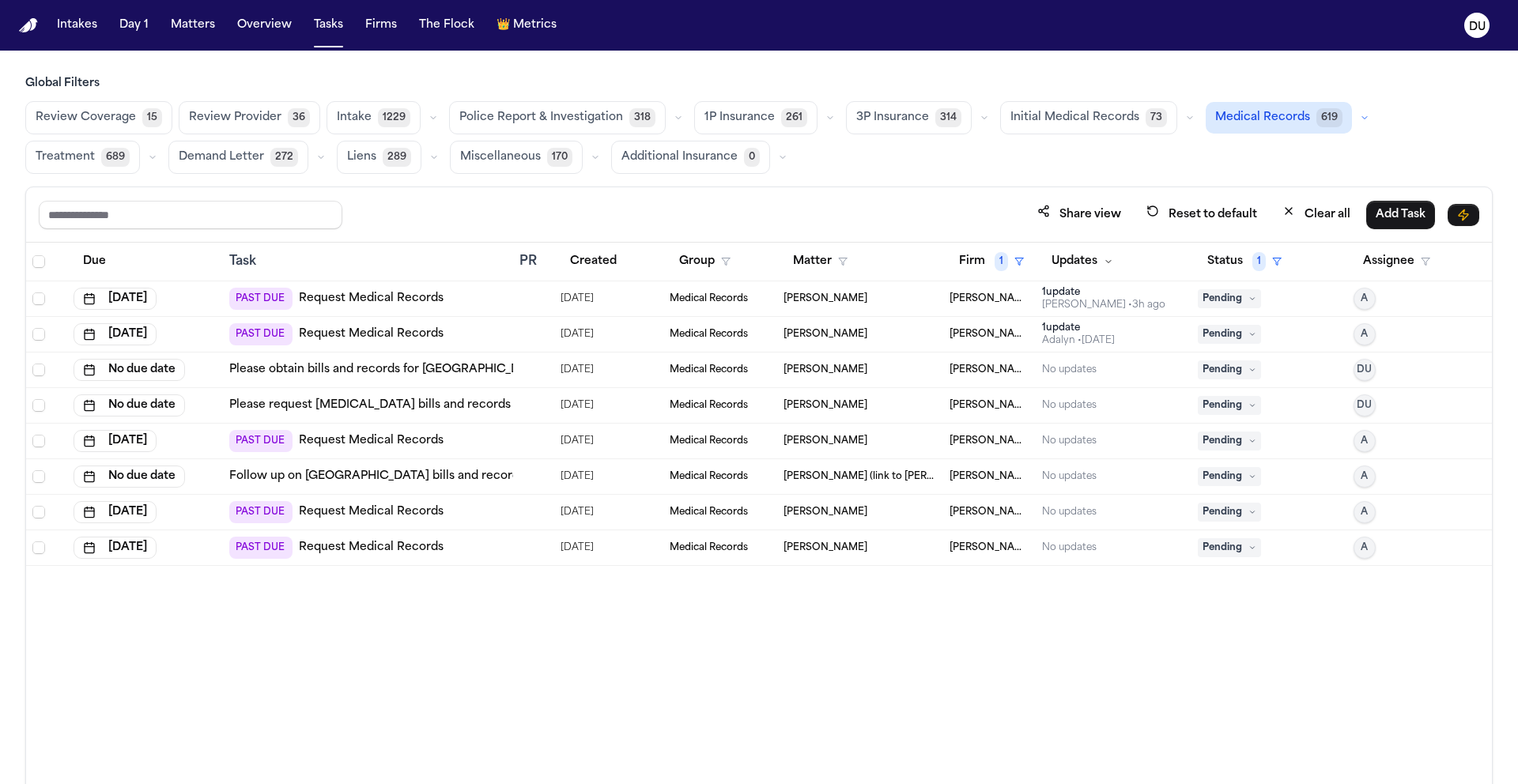
click at [433, 473] on link "Follow up on [GEOGRAPHIC_DATA] bills and records" at bounding box center [378, 476] width 296 height 16
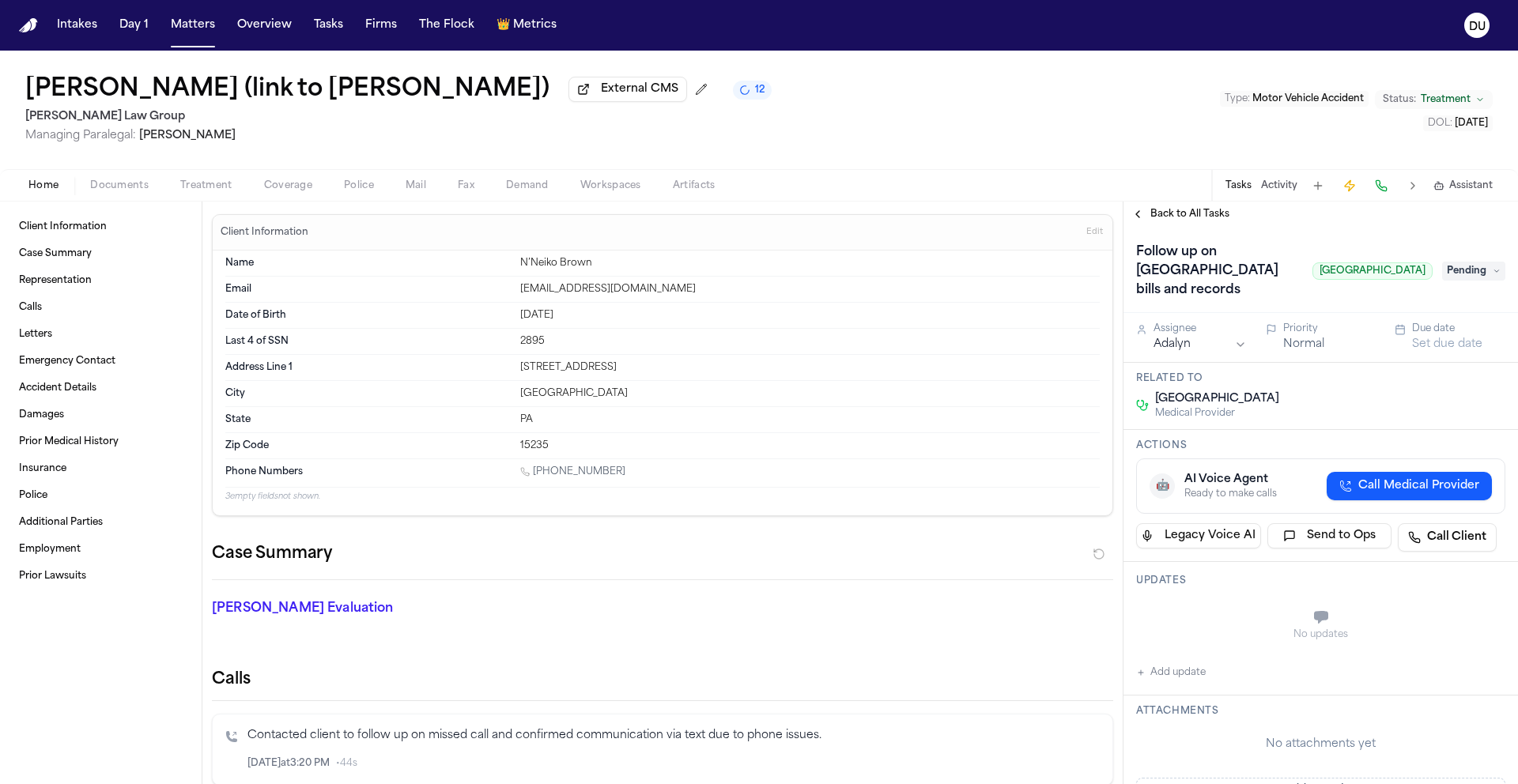
drag, startPoint x: 1298, startPoint y: 281, endPoint x: 1366, endPoint y: 281, distance: 68.0
click at [1366, 280] on span "[GEOGRAPHIC_DATA]" at bounding box center [1372, 271] width 120 height 18
click at [1312, 280] on span "[GEOGRAPHIC_DATA]" at bounding box center [1372, 271] width 120 height 18
drag, startPoint x: 1297, startPoint y: 287, endPoint x: 1432, endPoint y: 284, distance: 135.0
click at [1432, 284] on div "Follow up on [GEOGRAPHIC_DATA] bills and records [GEOGRAPHIC_DATA] Pending" at bounding box center [1320, 271] width 369 height 63
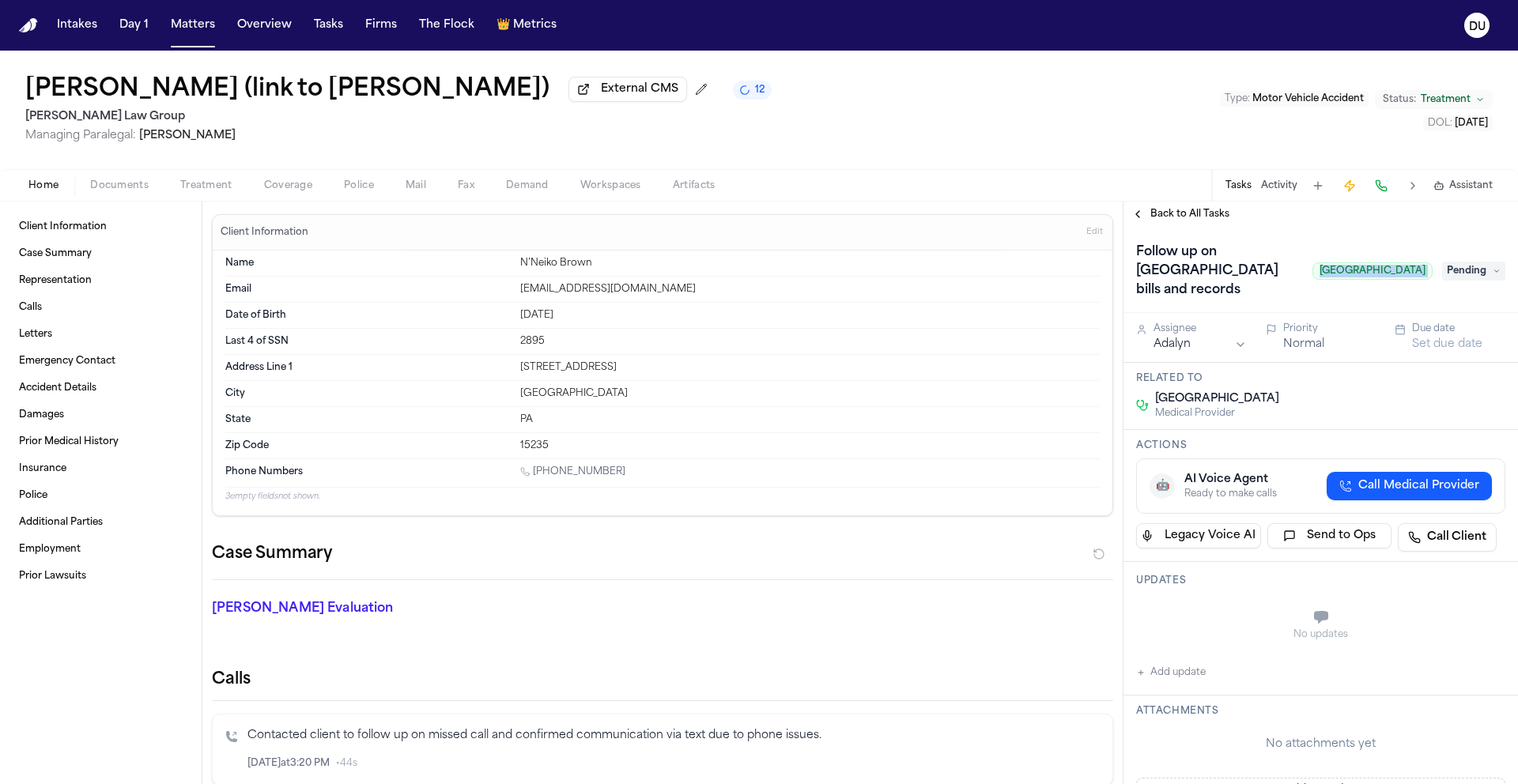
copy span "[GEOGRAPHIC_DATA]"
